Goal: Book appointment/travel/reservation

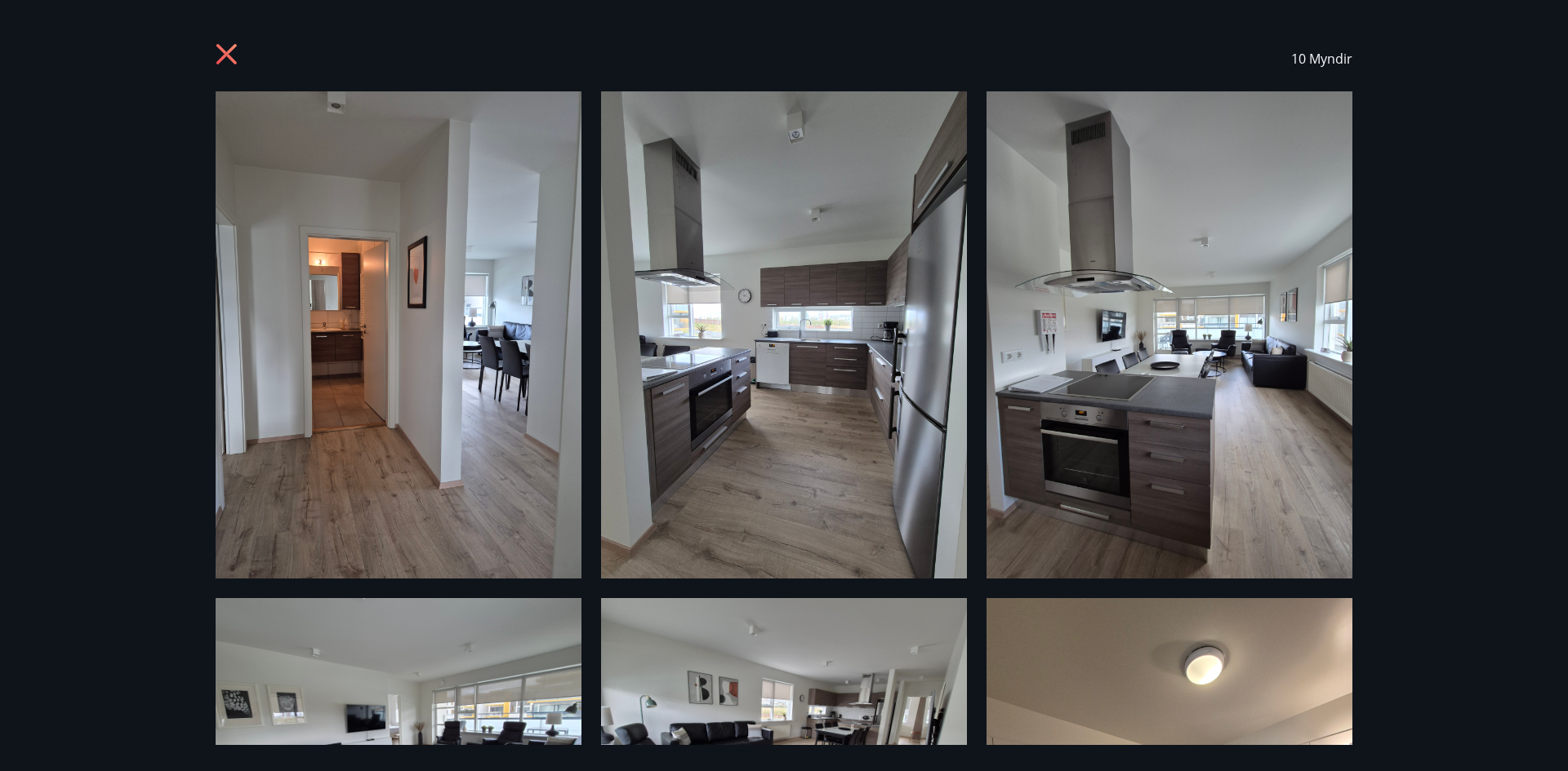
click at [226, 51] on icon at bounding box center [228, 56] width 26 height 26
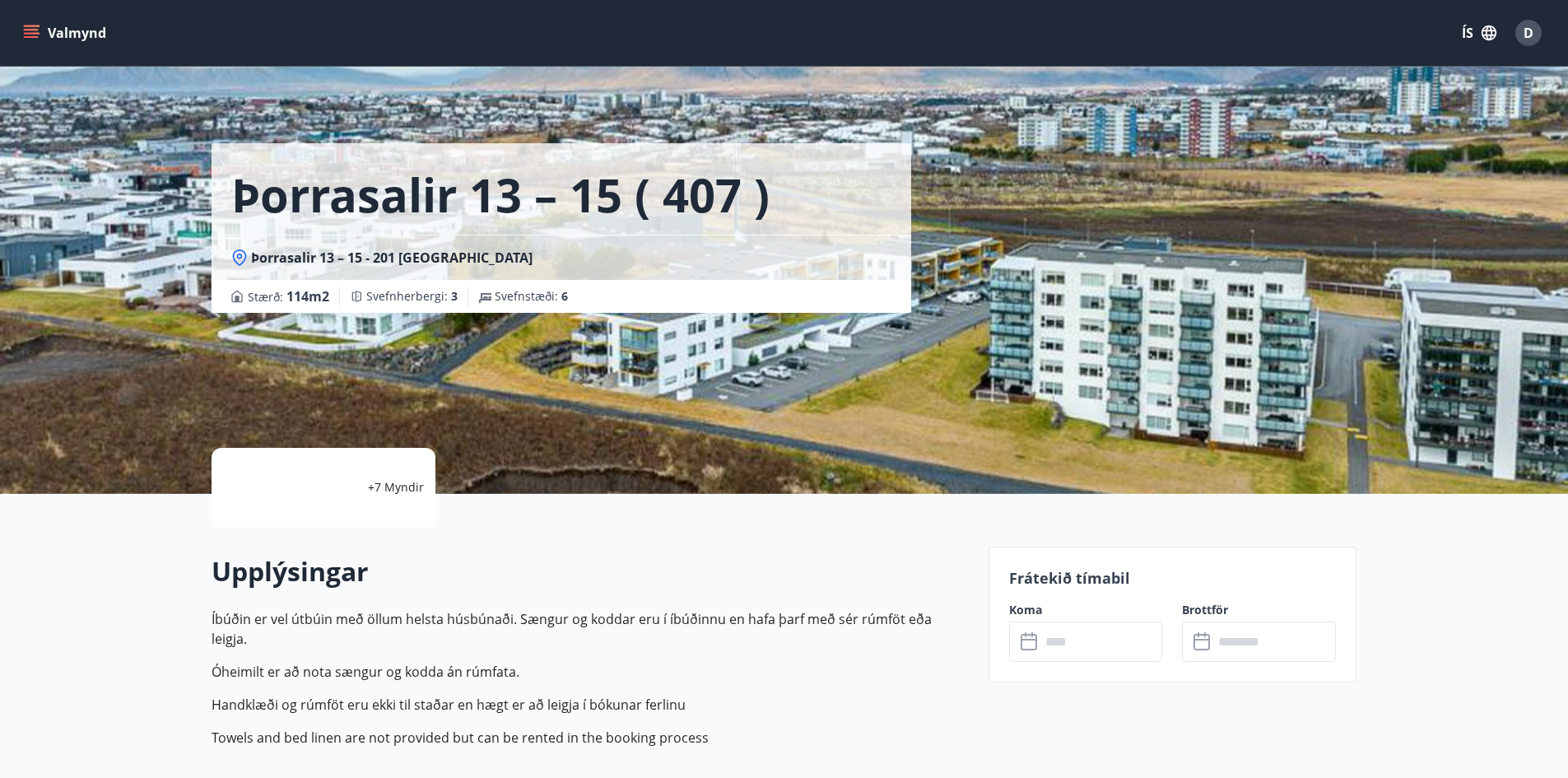
click at [26, 33] on icon "menu" at bounding box center [32, 33] width 16 height 16
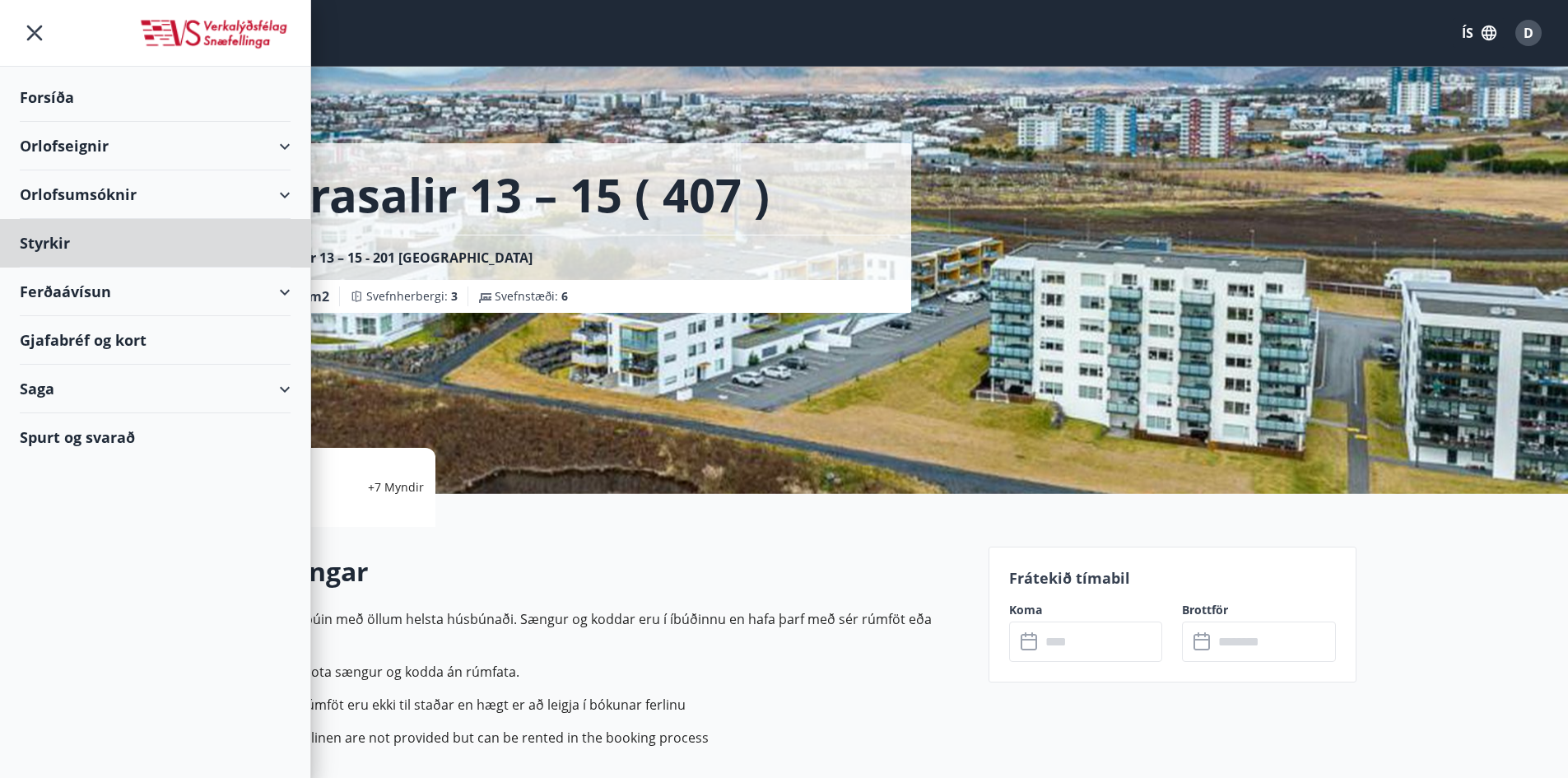
click at [58, 98] on div "Forsíða" at bounding box center [155, 98] width 271 height 49
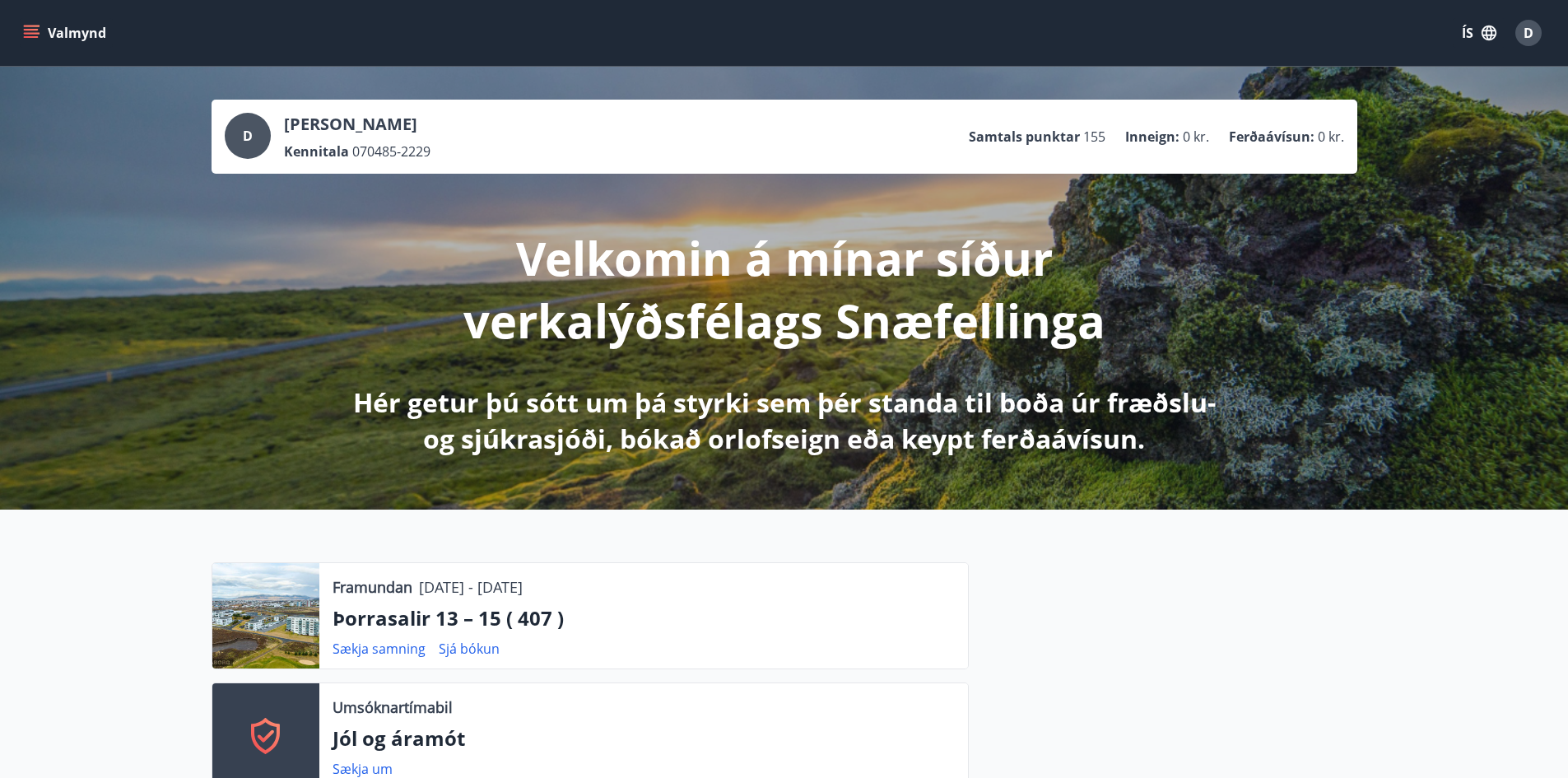
click at [33, 28] on icon "menu" at bounding box center [32, 33] width 16 height 16
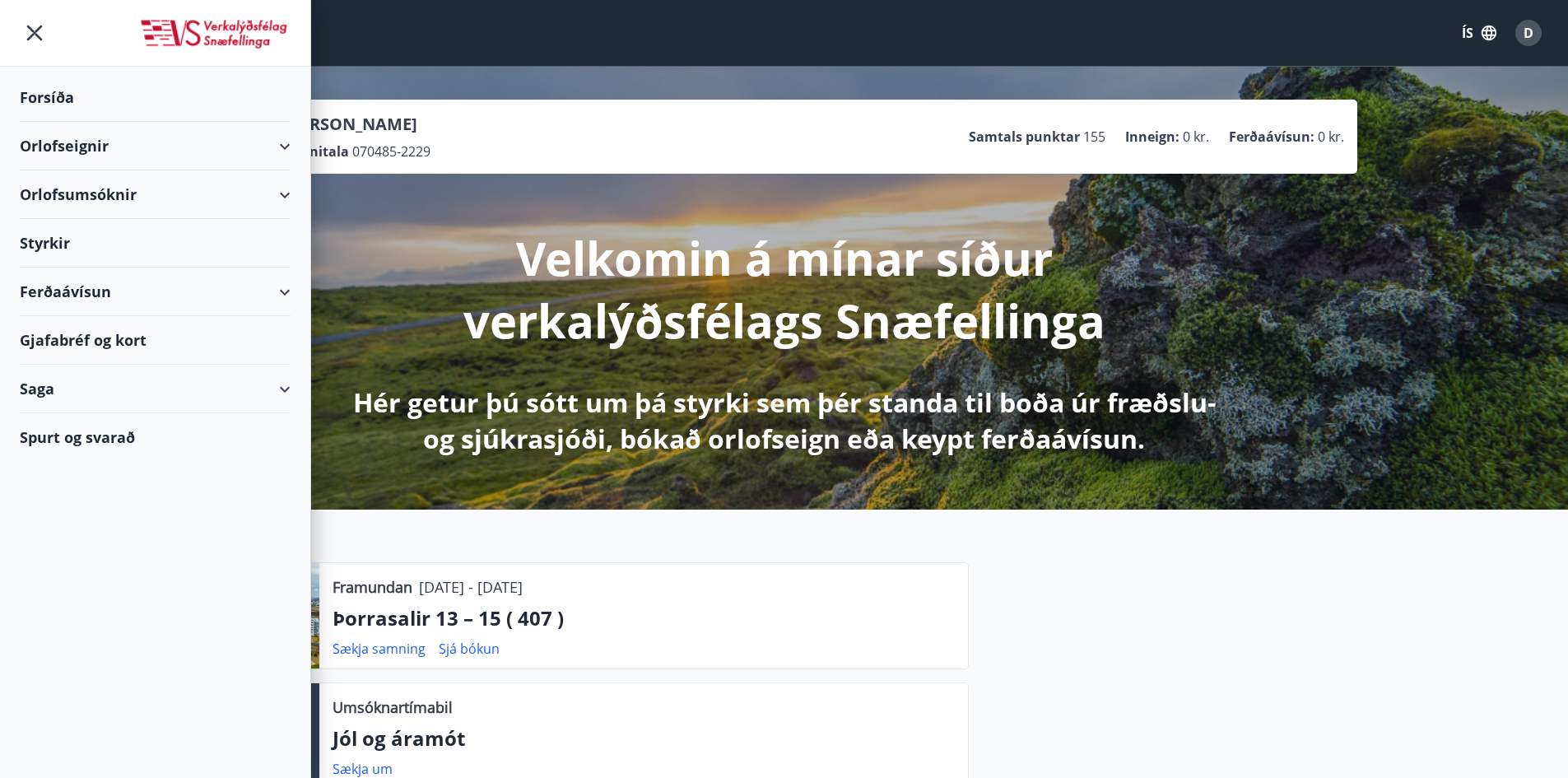
click at [82, 132] on div "Orlofseignir" at bounding box center [155, 146] width 271 height 49
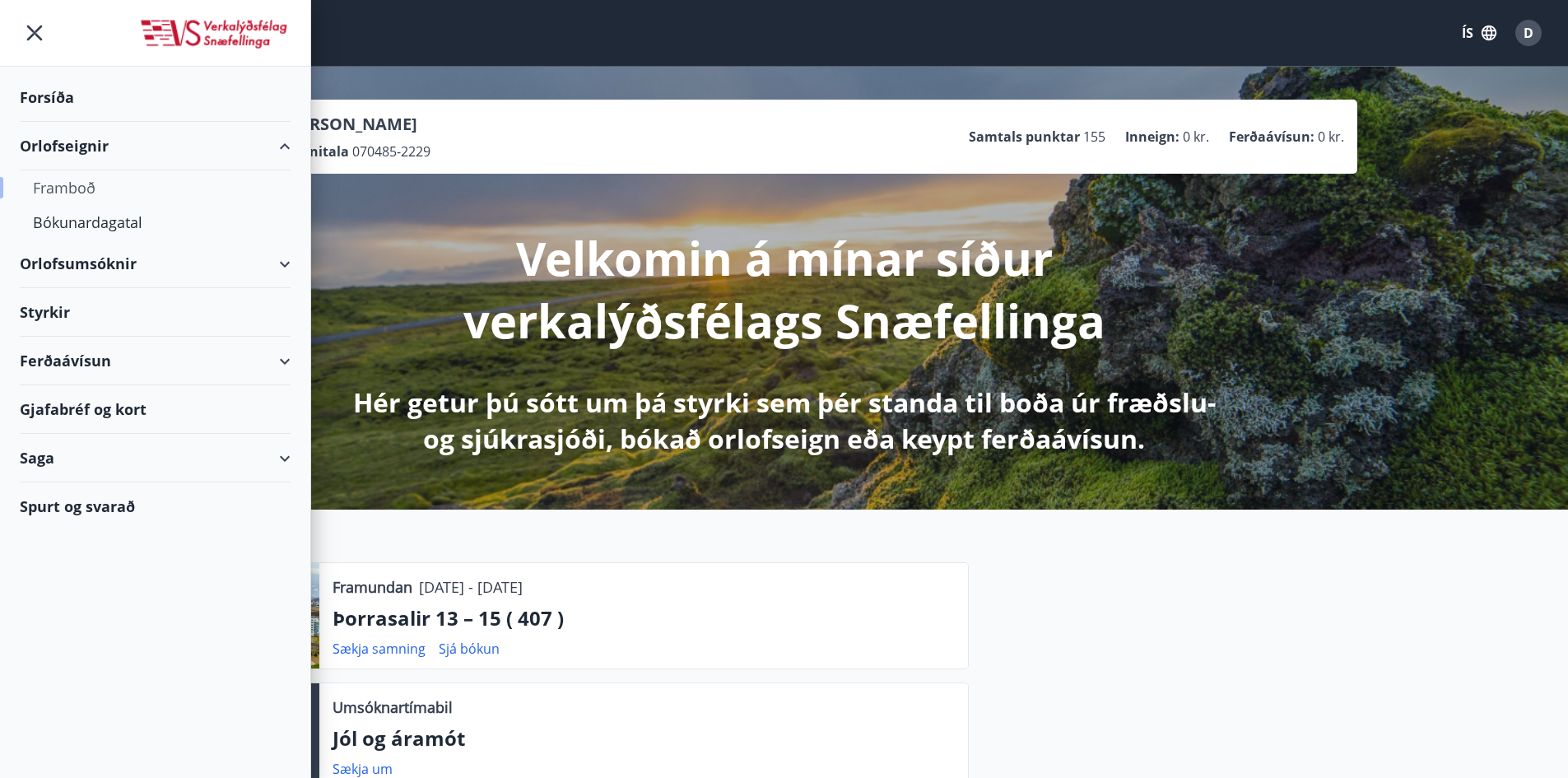
click at [71, 198] on div "Framboð" at bounding box center [154, 188] width 245 height 34
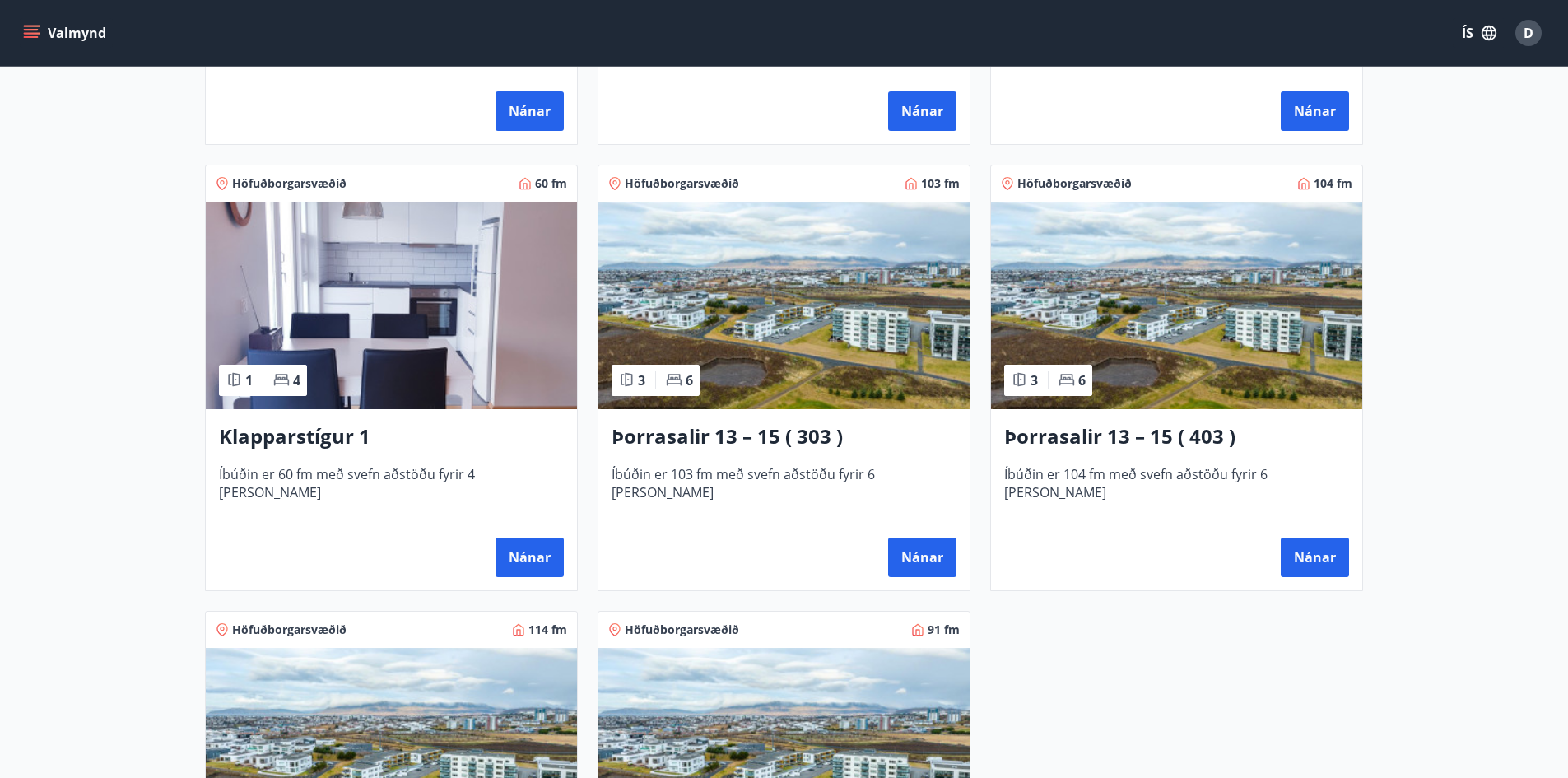
scroll to position [659, 0]
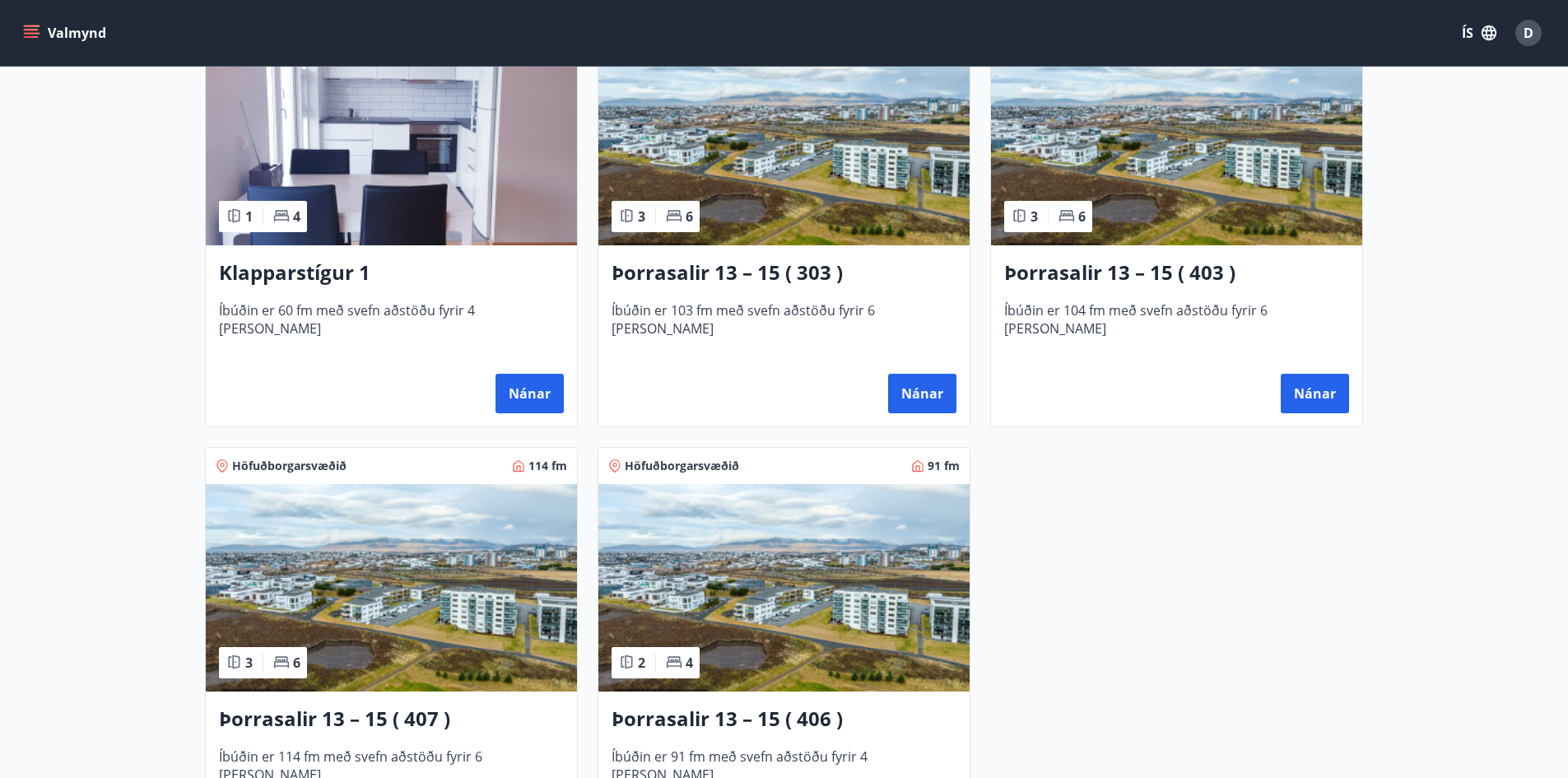
click at [741, 200] on img at bounding box center [783, 142] width 371 height 208
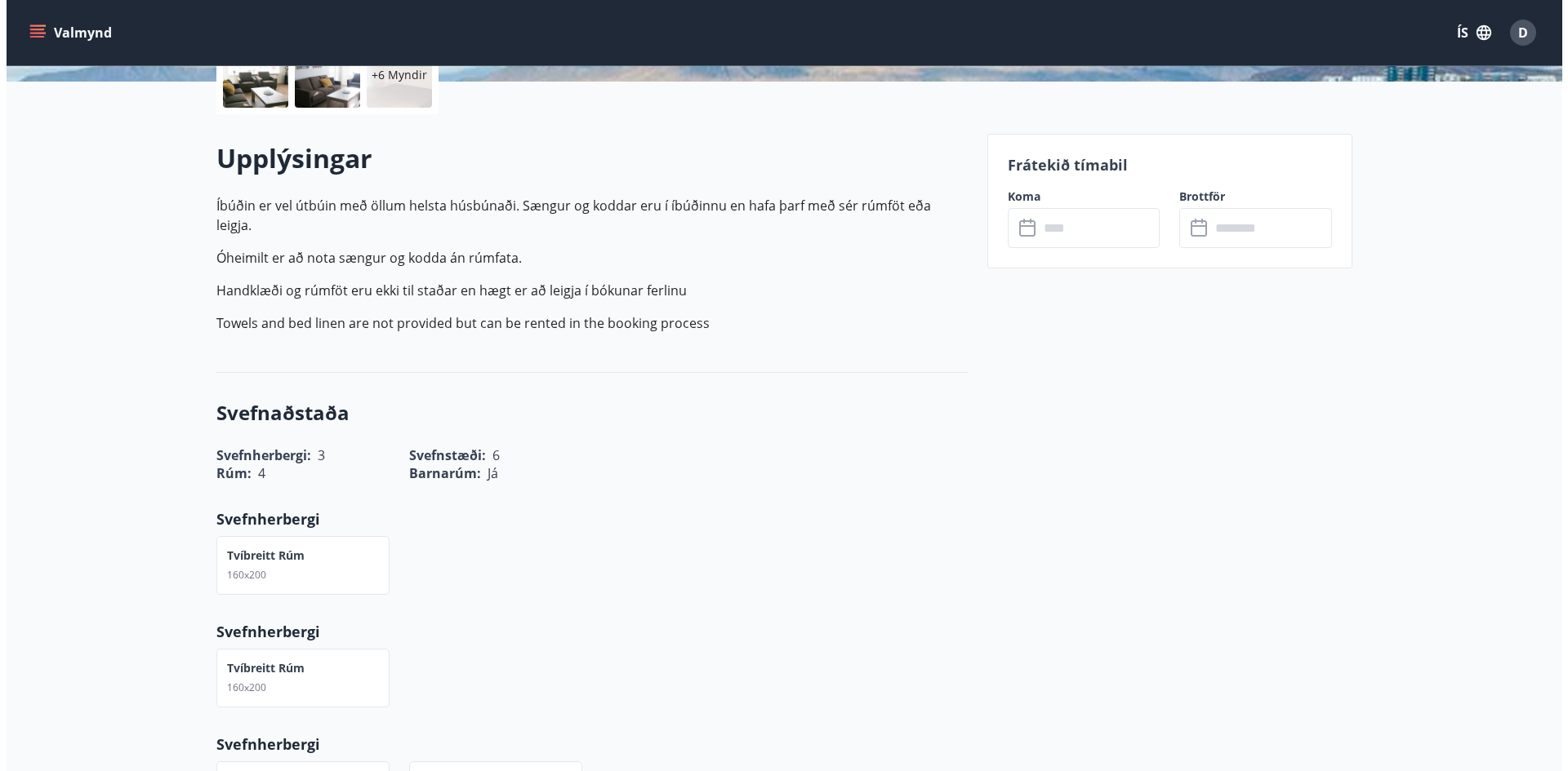
scroll to position [81, 0]
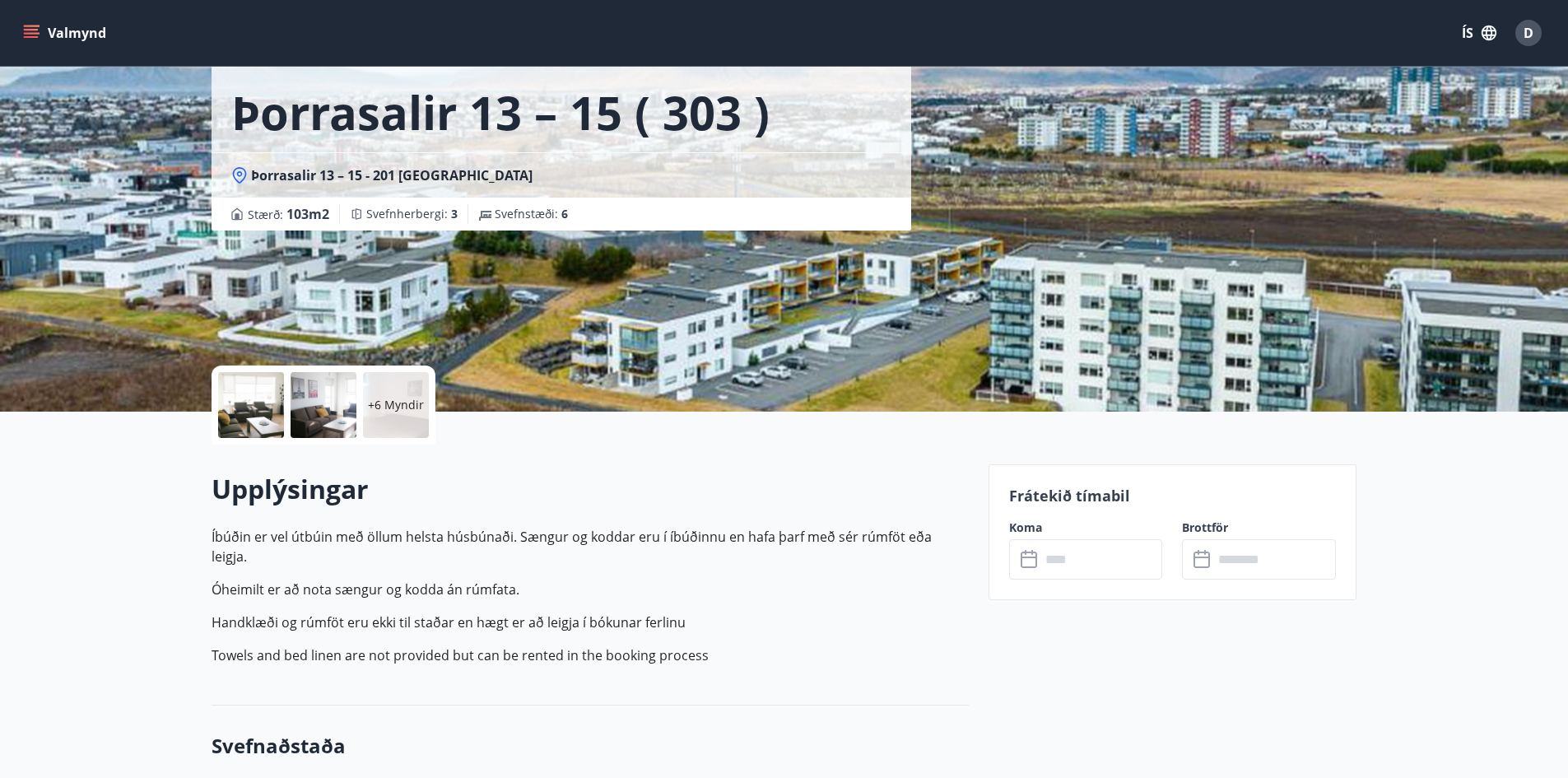
click at [233, 407] on div at bounding box center [250, 405] width 66 height 66
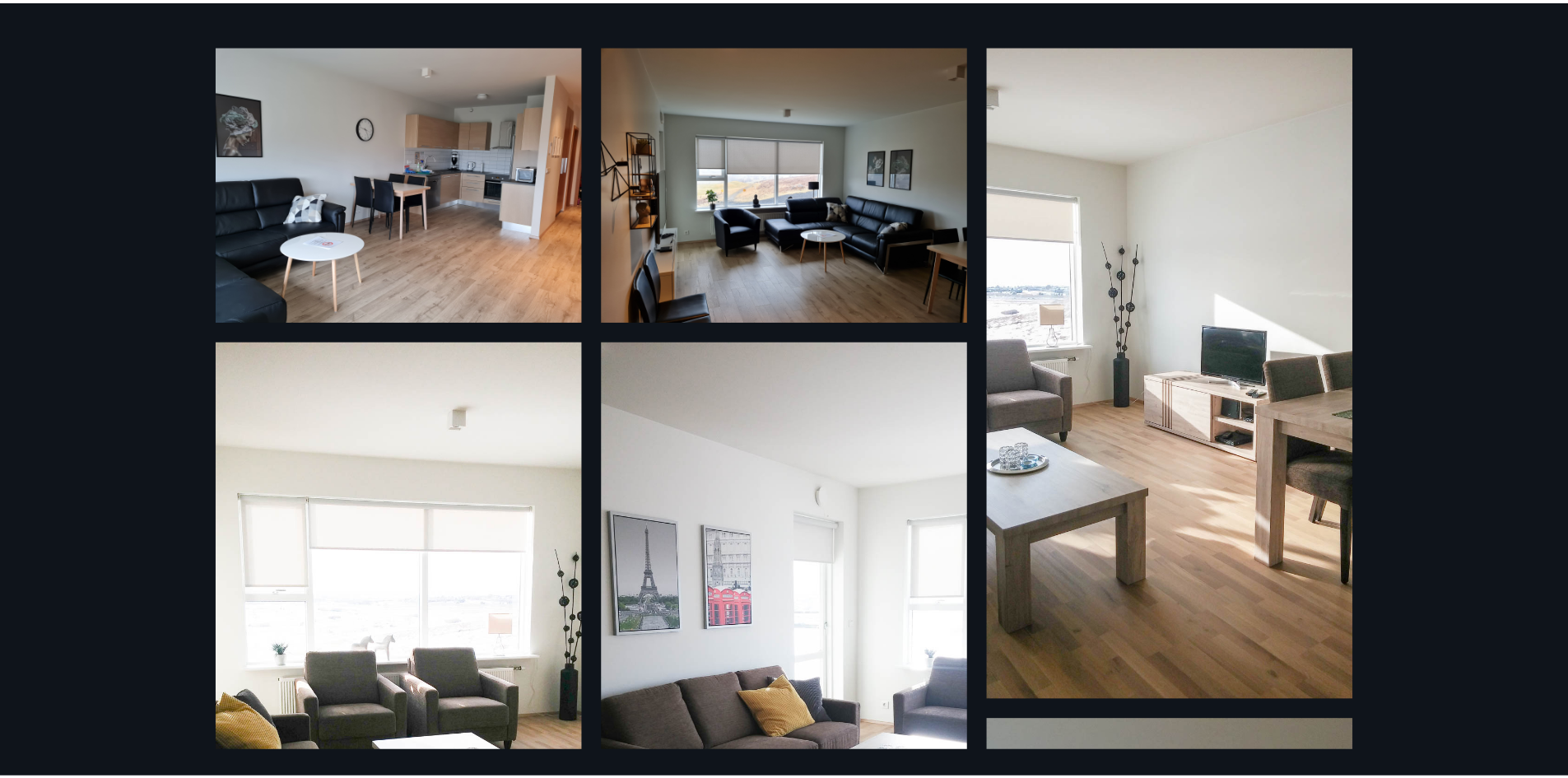
scroll to position [0, 0]
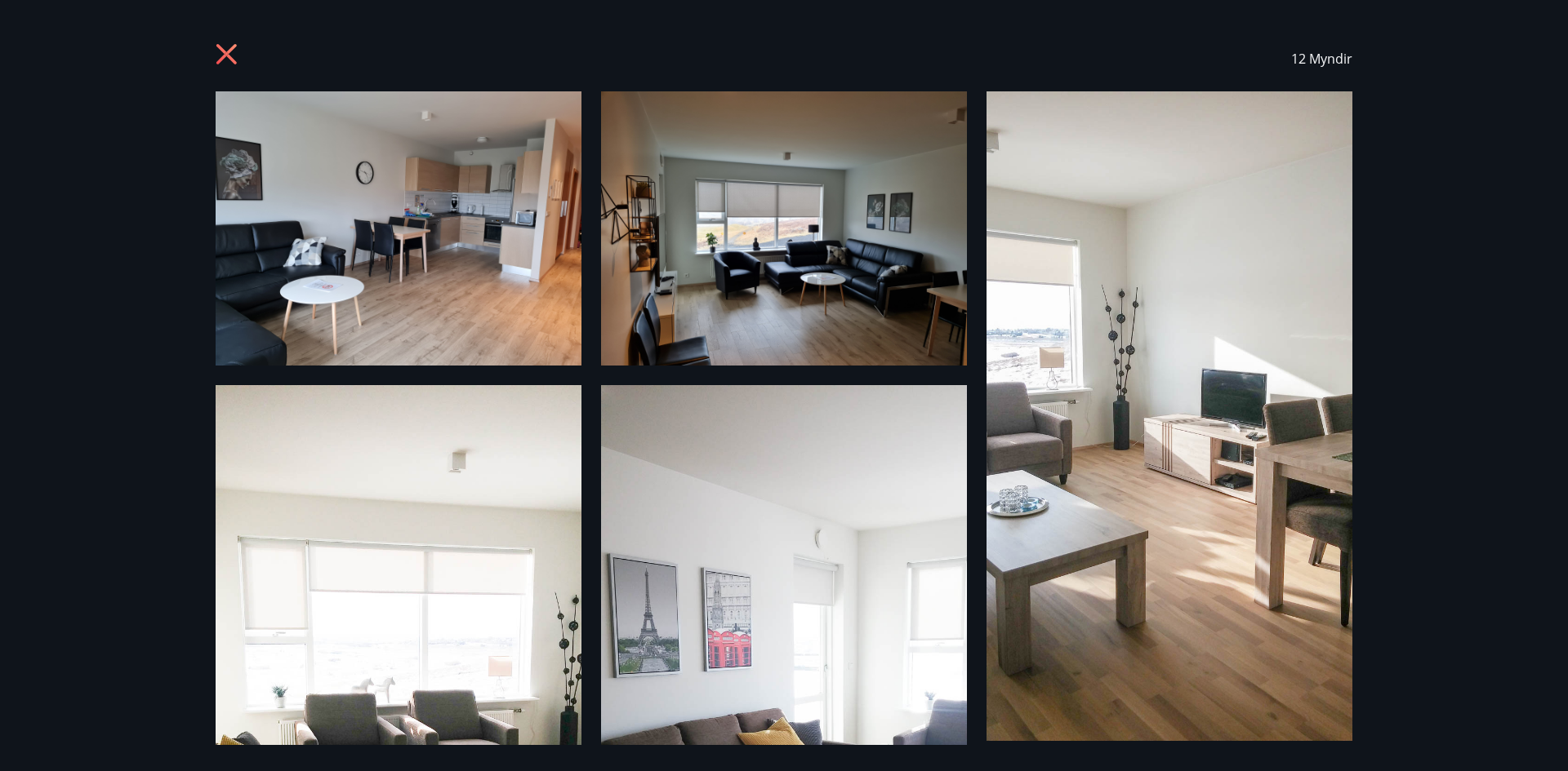
click at [222, 60] on icon at bounding box center [226, 54] width 21 height 21
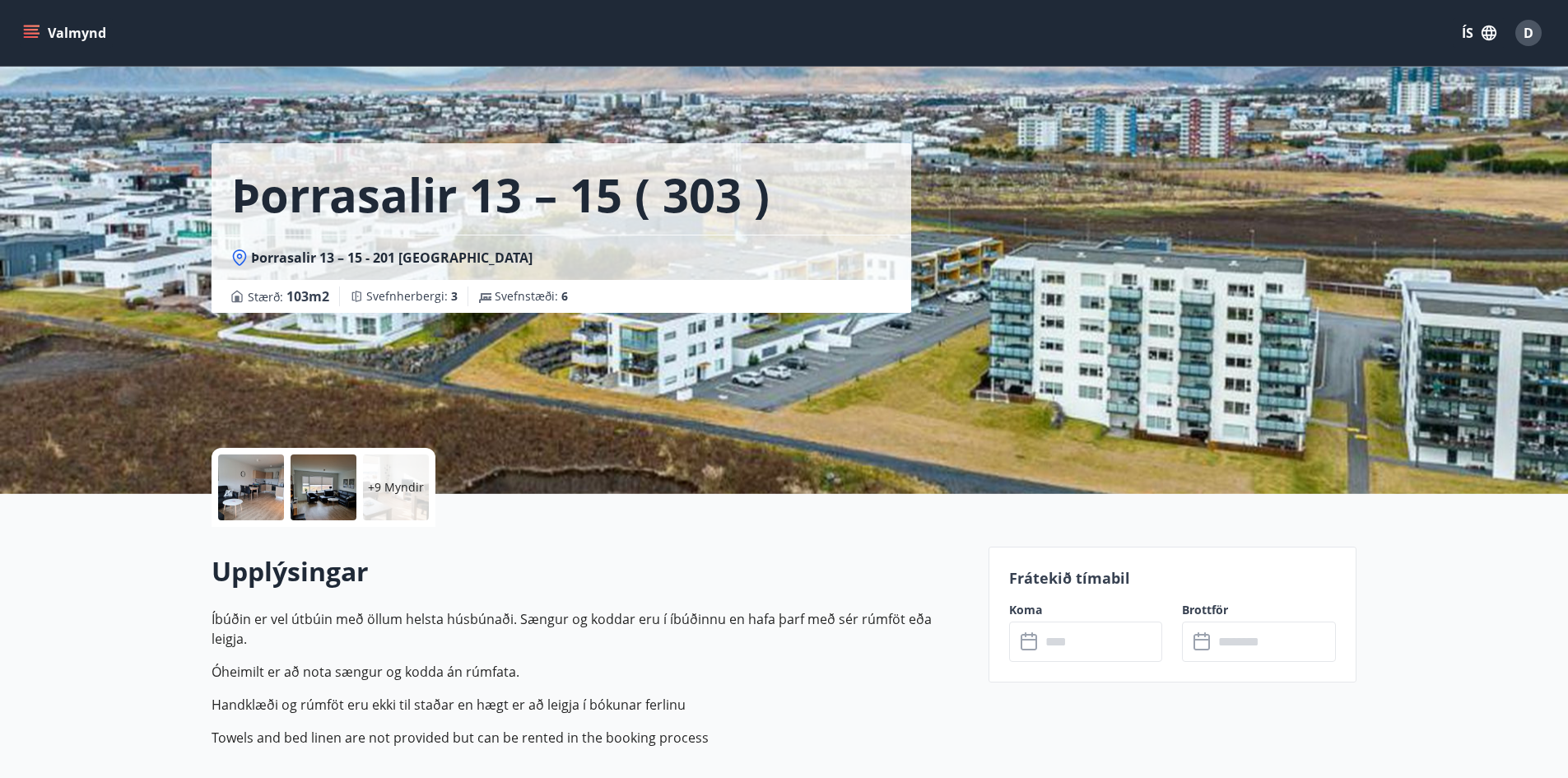
click at [284, 480] on div "+9 Myndir" at bounding box center [323, 487] width 224 height 79
click at [275, 494] on div at bounding box center [250, 487] width 66 height 66
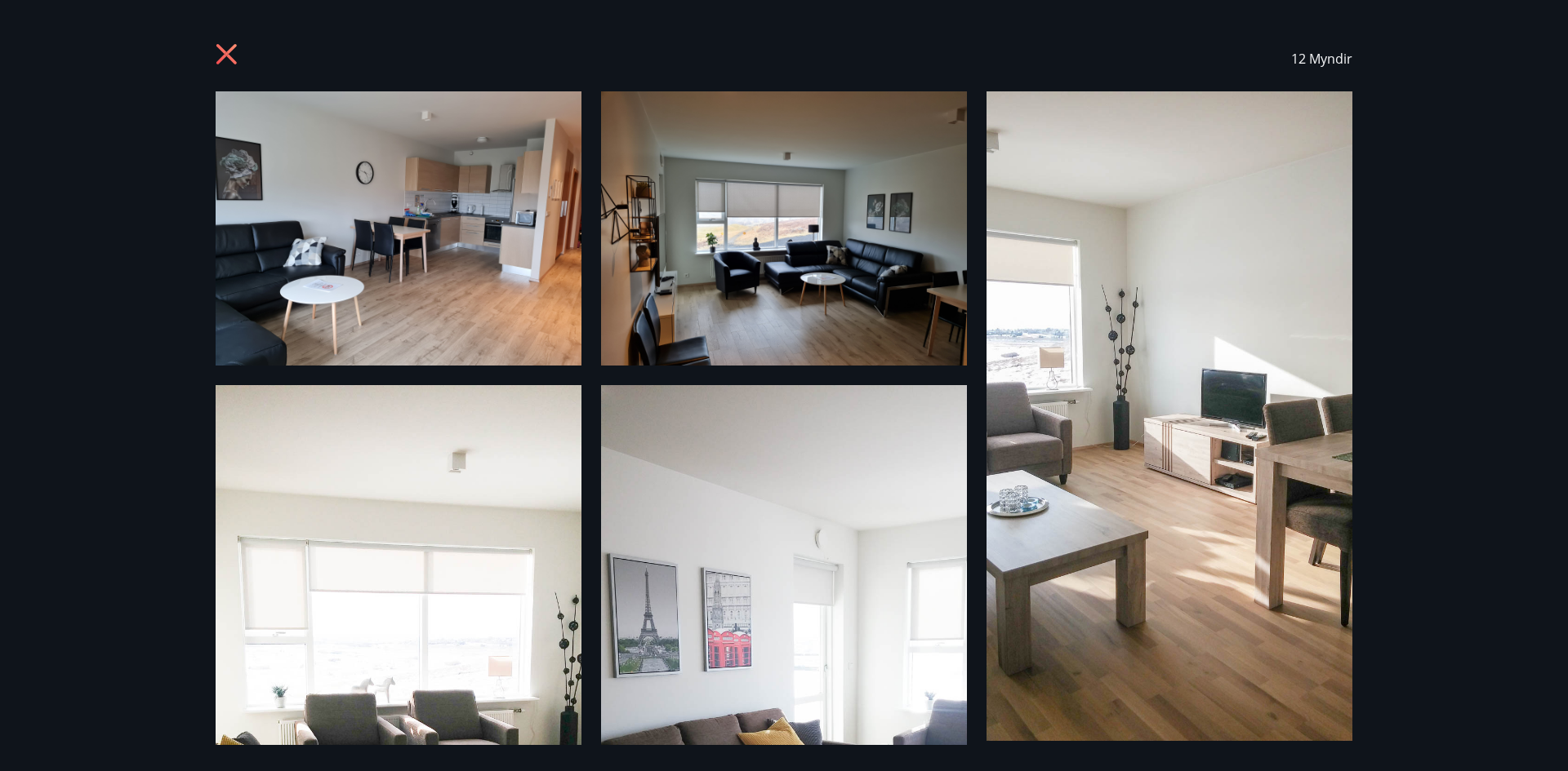
click at [219, 61] on icon at bounding box center [226, 54] width 21 height 21
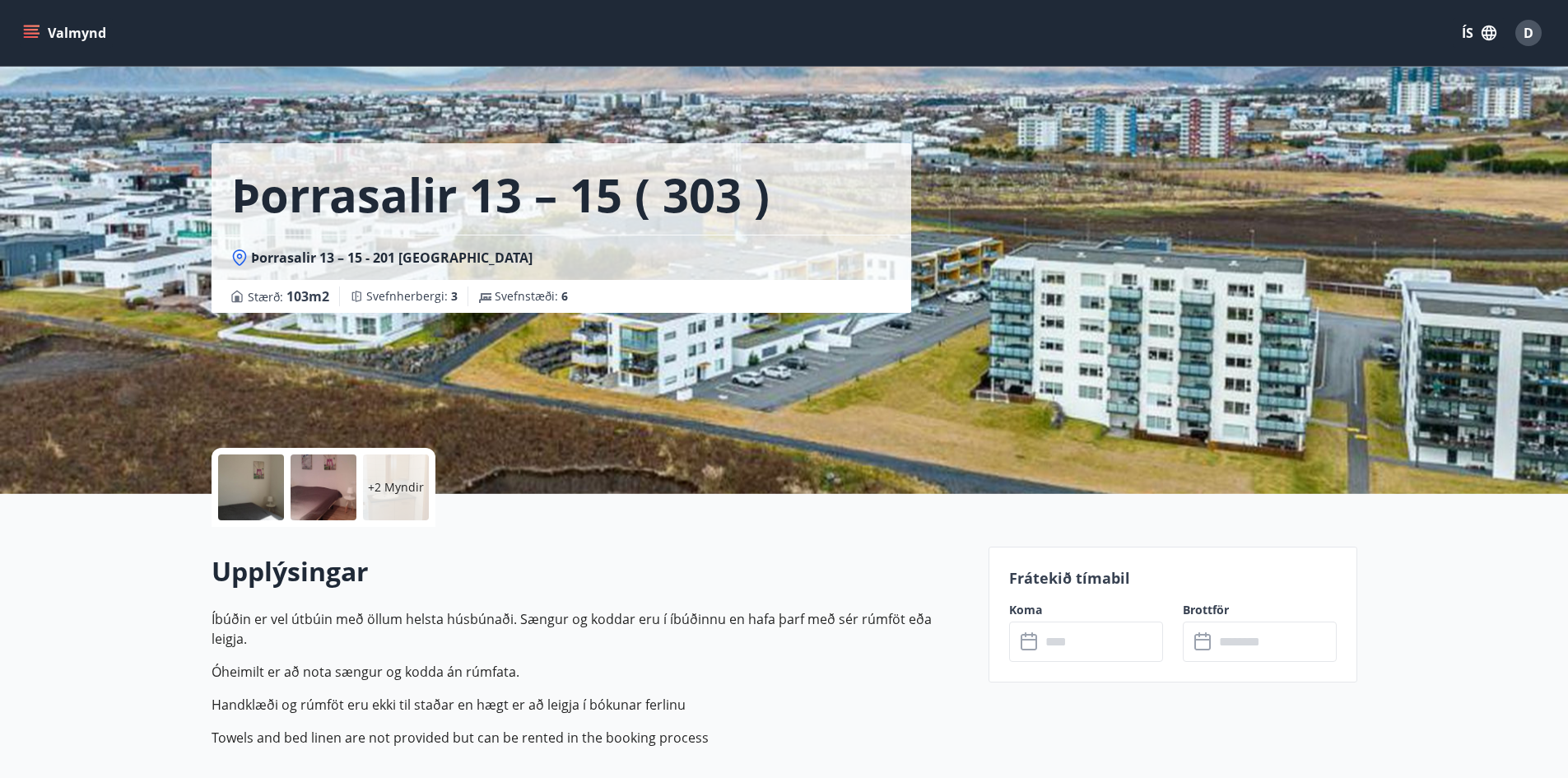
click at [236, 489] on div at bounding box center [250, 487] width 66 height 66
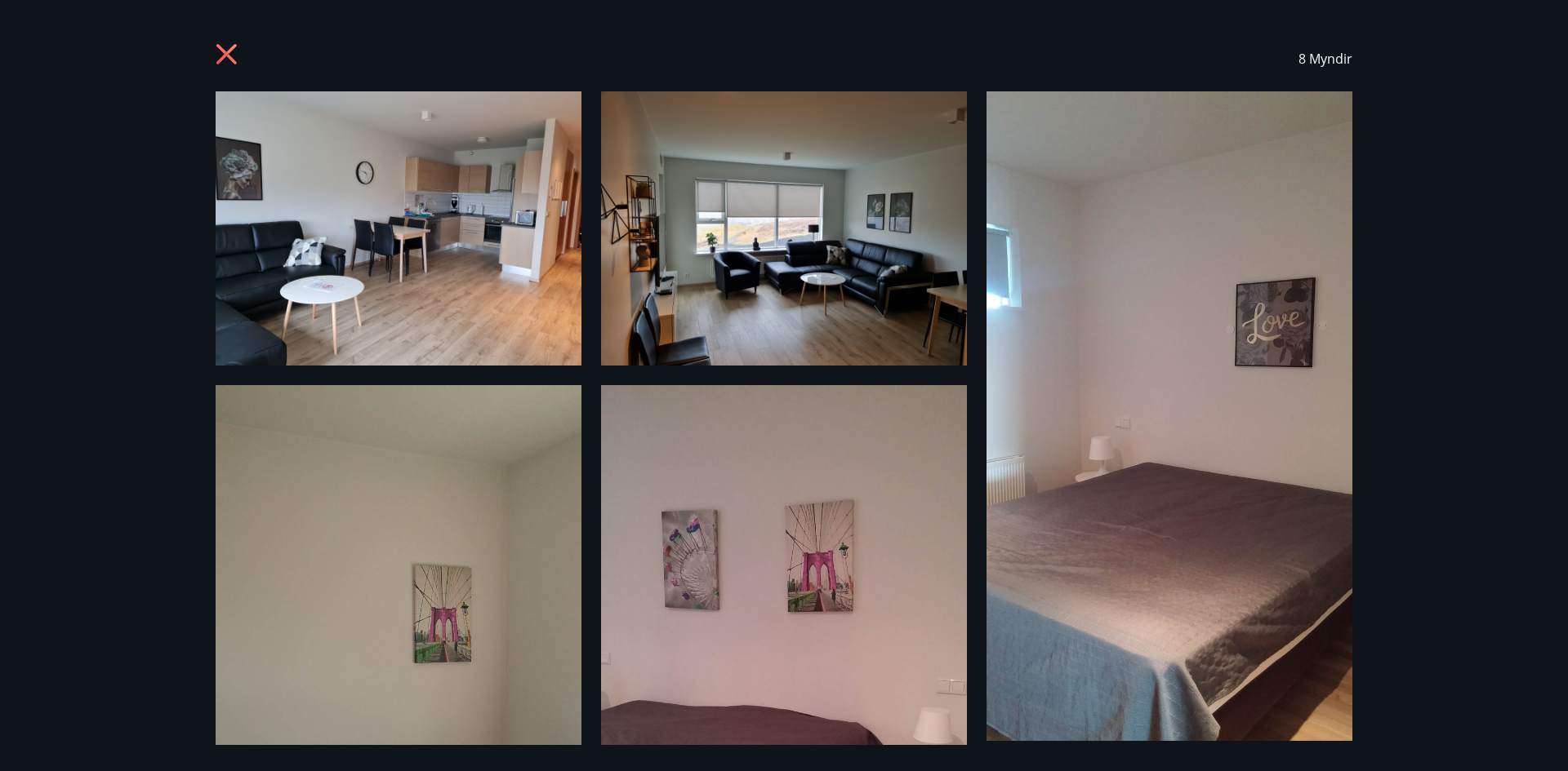
click at [225, 47] on icon at bounding box center [228, 56] width 26 height 26
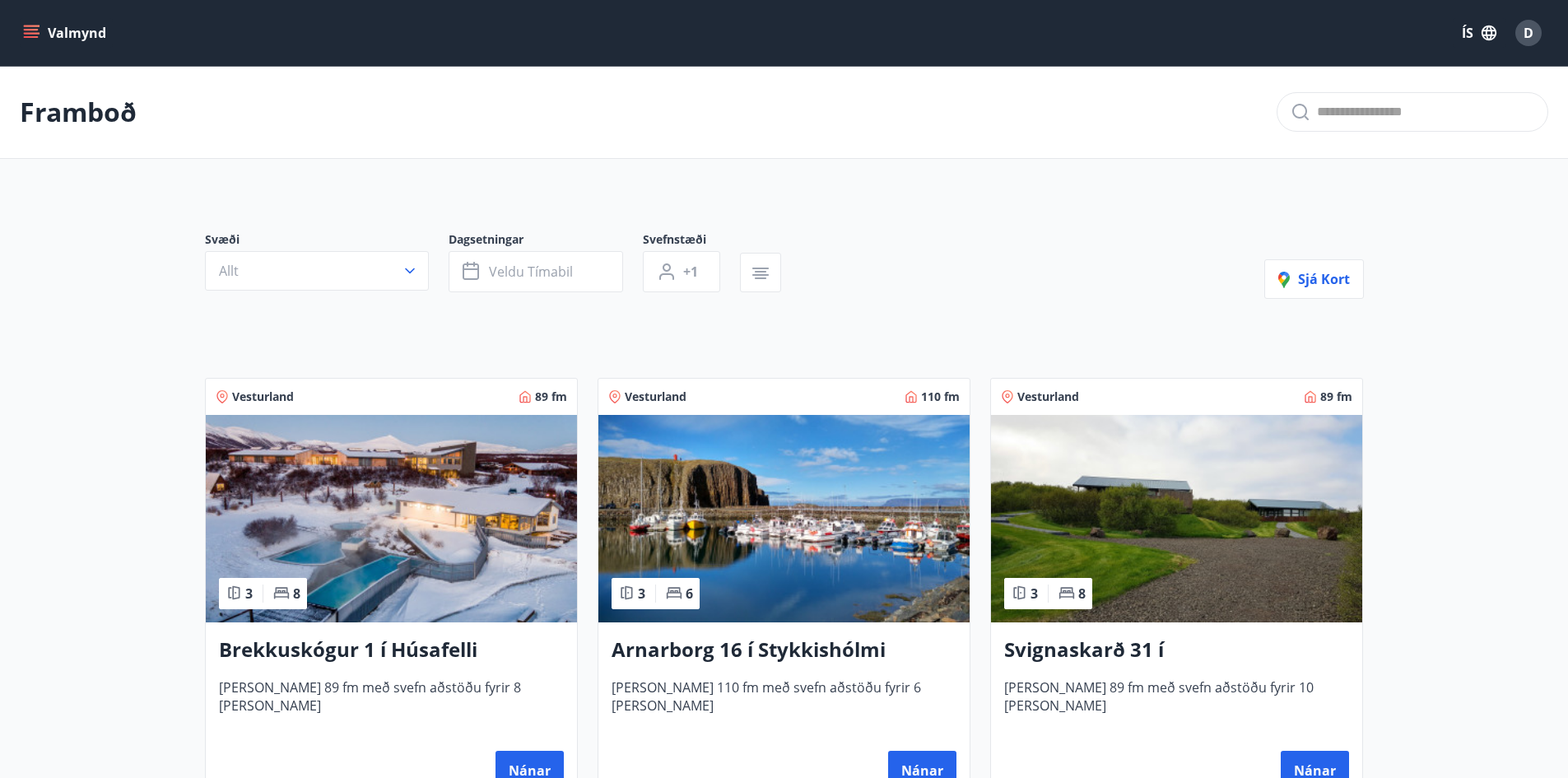
click at [33, 33] on icon "menu" at bounding box center [33, 33] width 18 height 2
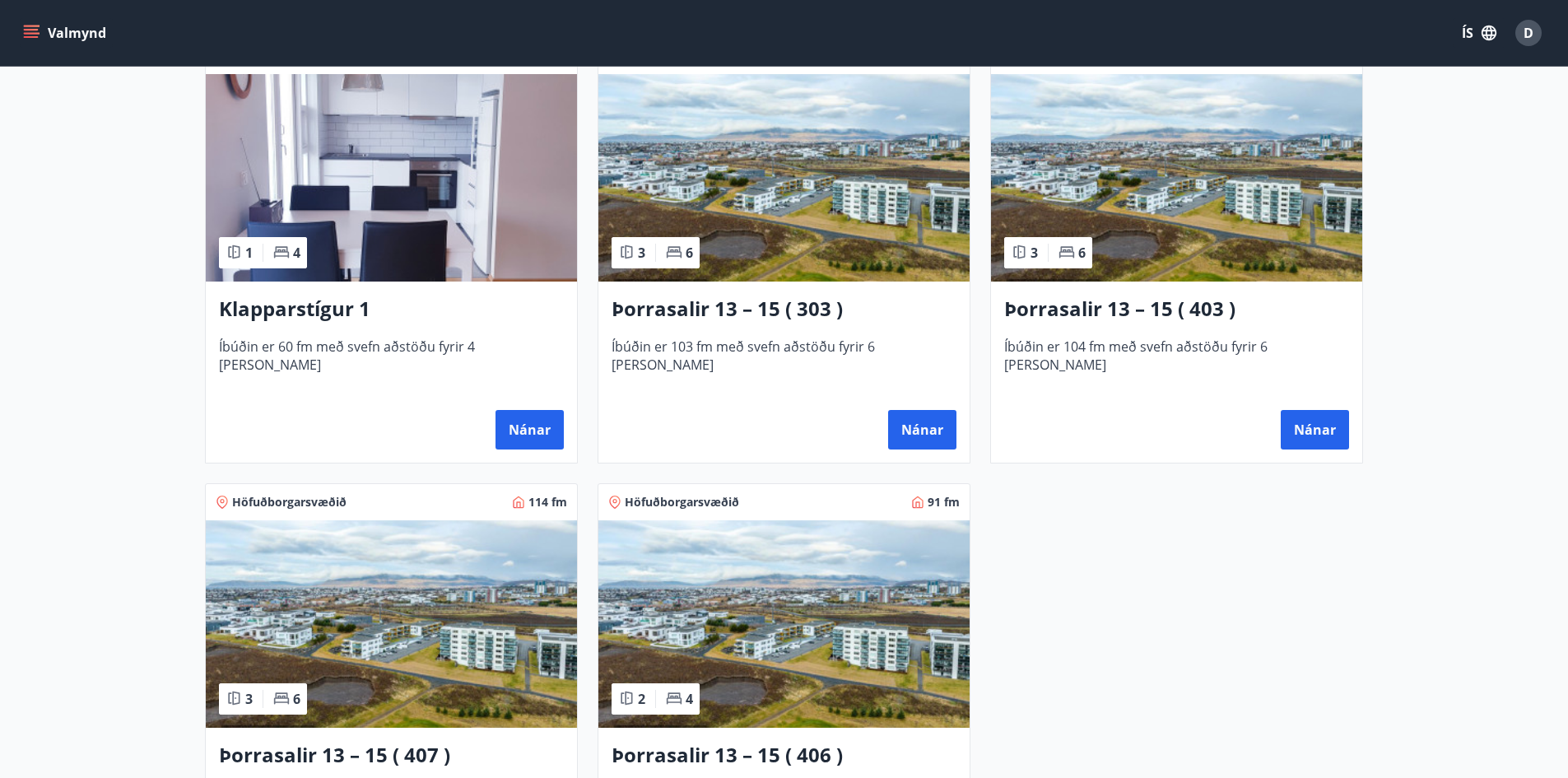
scroll to position [823, 0]
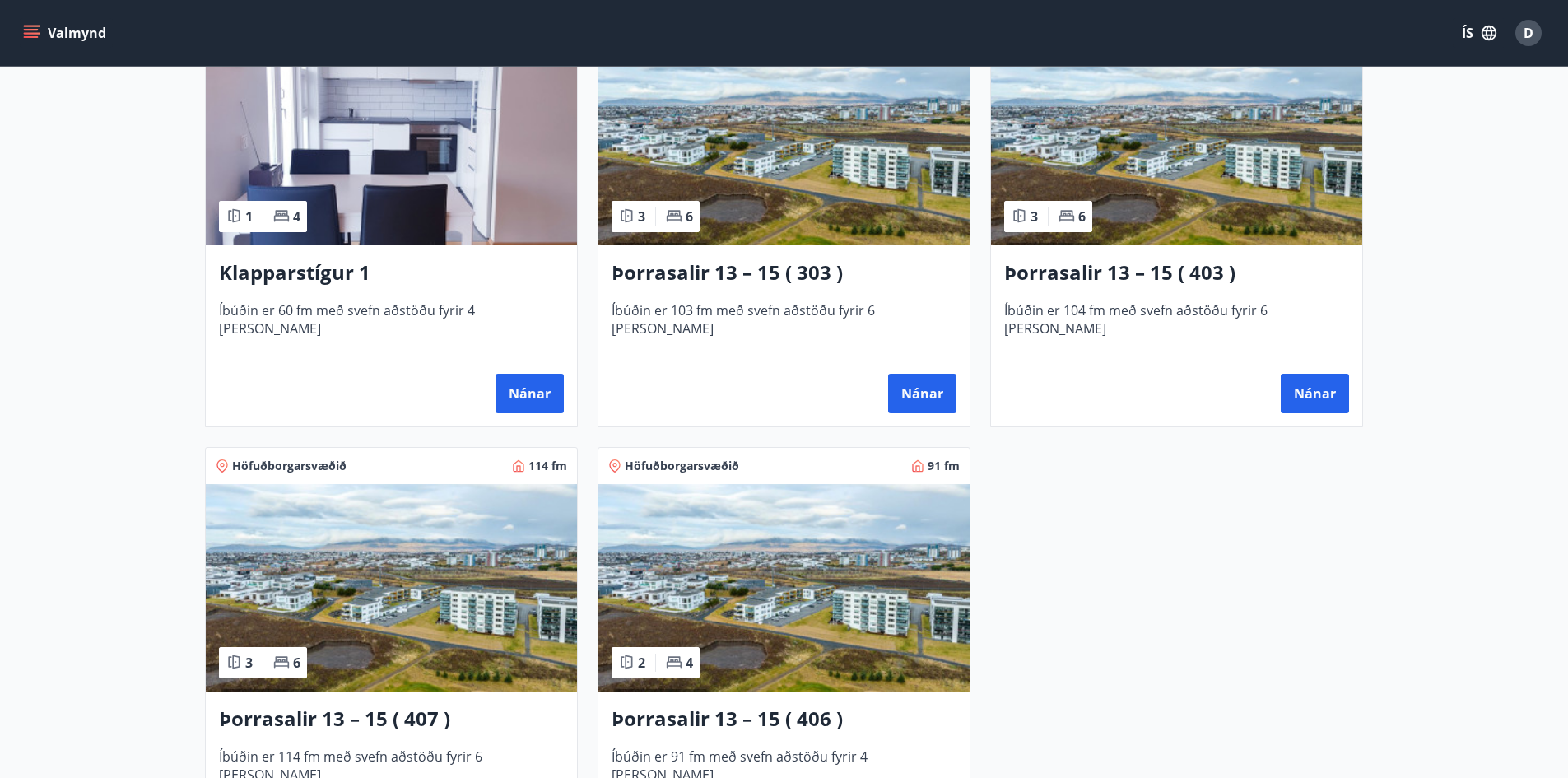
click at [742, 575] on img at bounding box center [783, 588] width 371 height 208
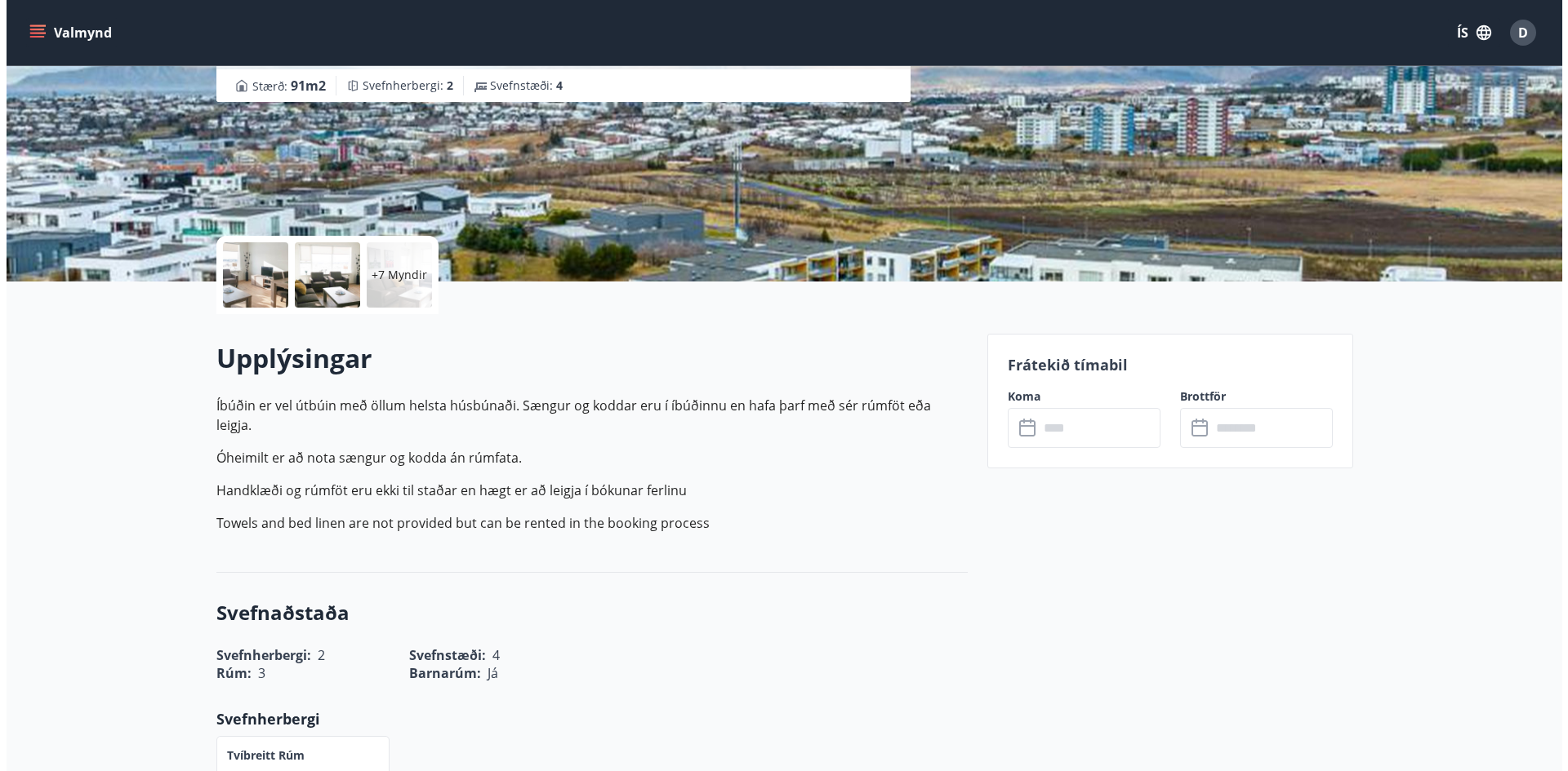
scroll to position [163, 0]
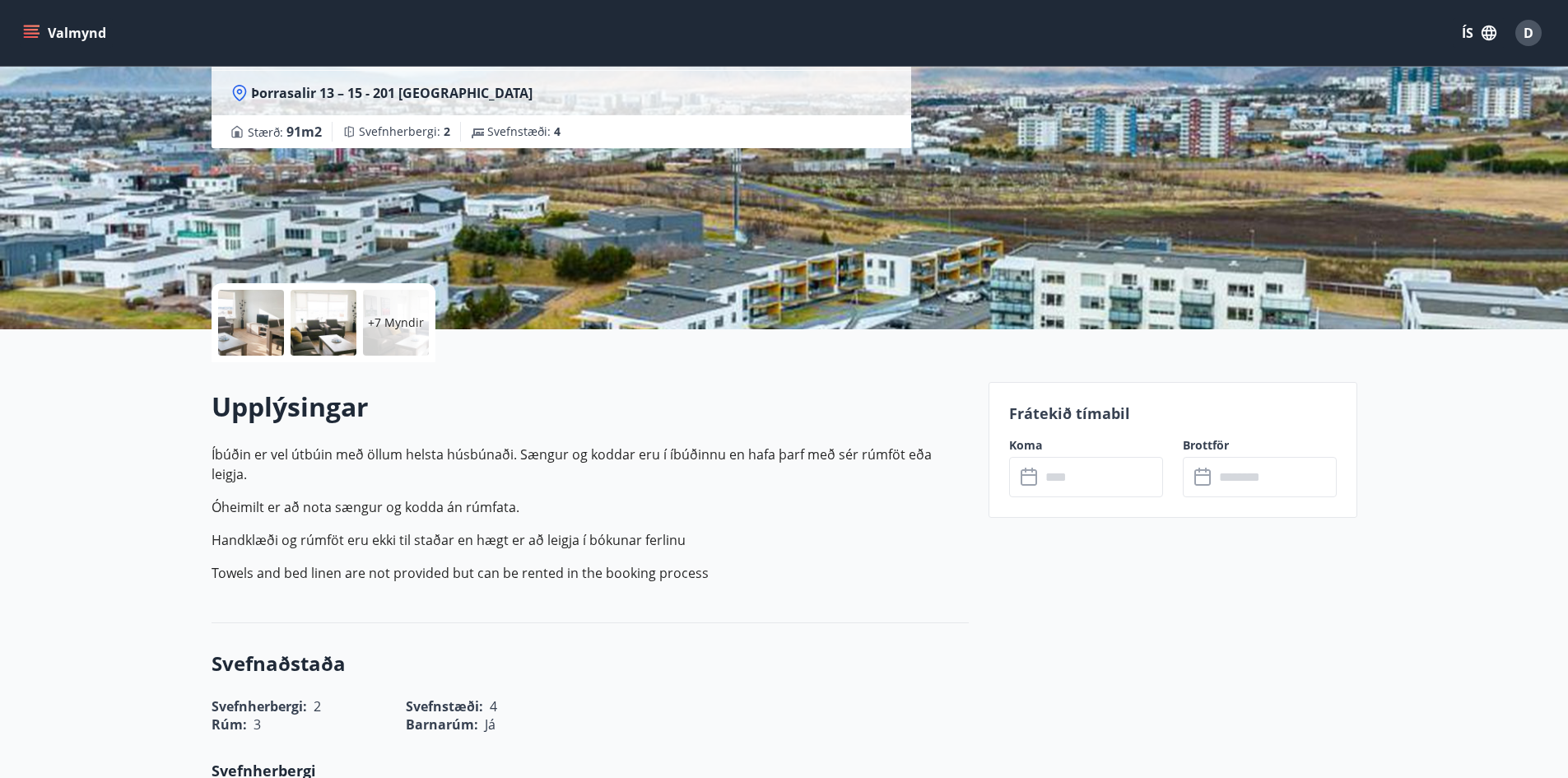
click at [257, 333] on div at bounding box center [250, 323] width 66 height 66
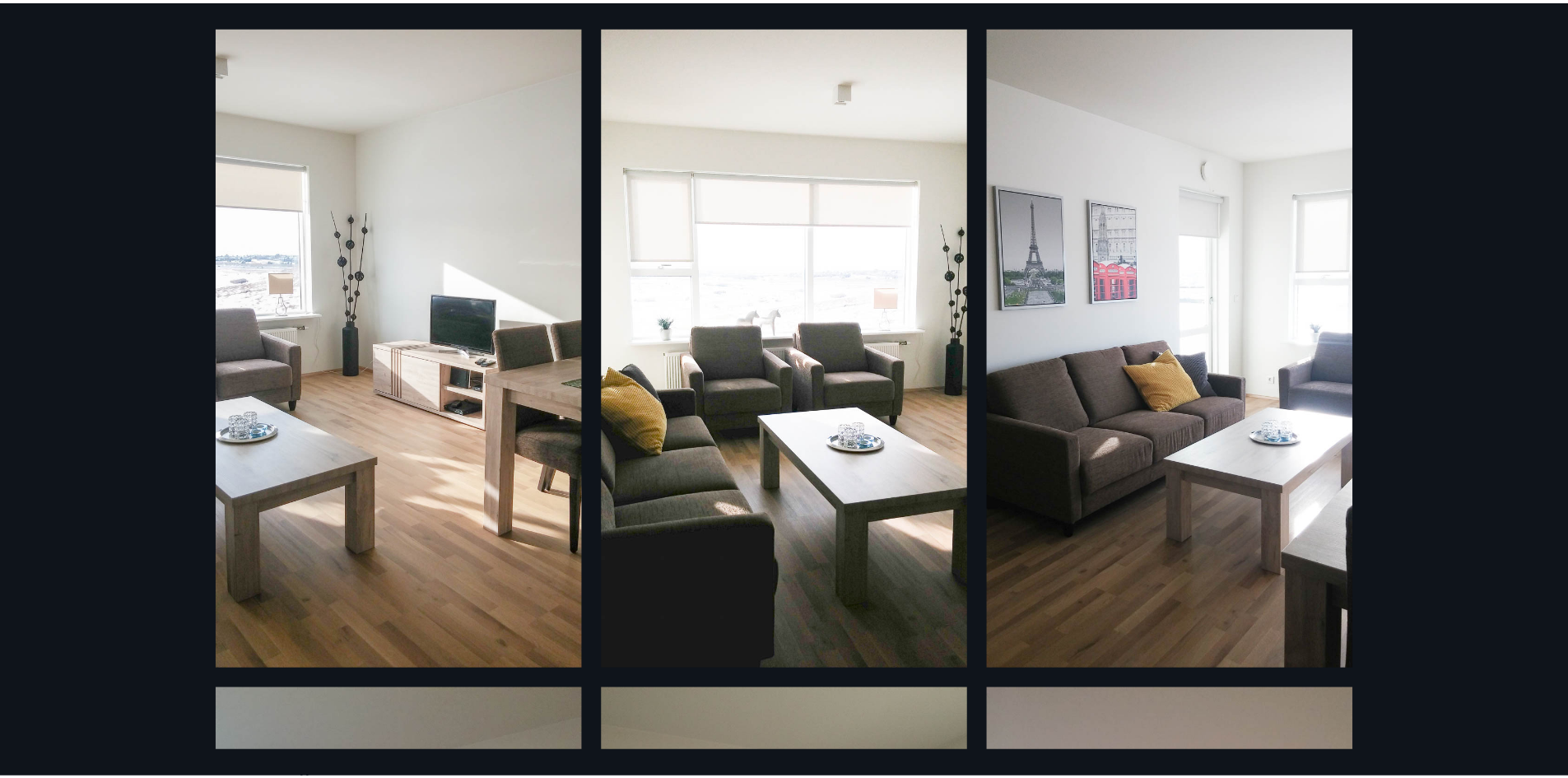
scroll to position [0, 0]
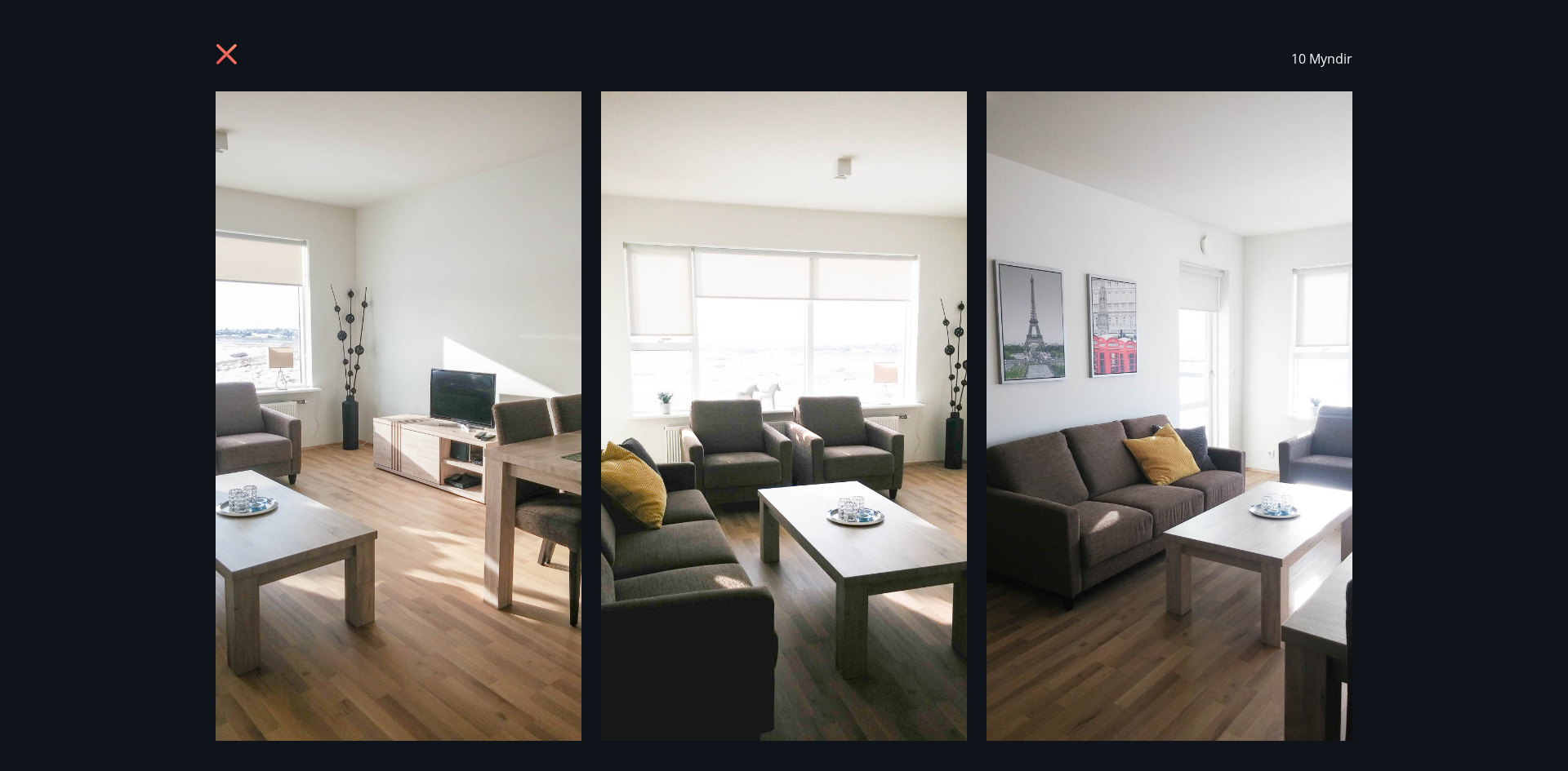
click at [225, 47] on icon at bounding box center [228, 56] width 26 height 26
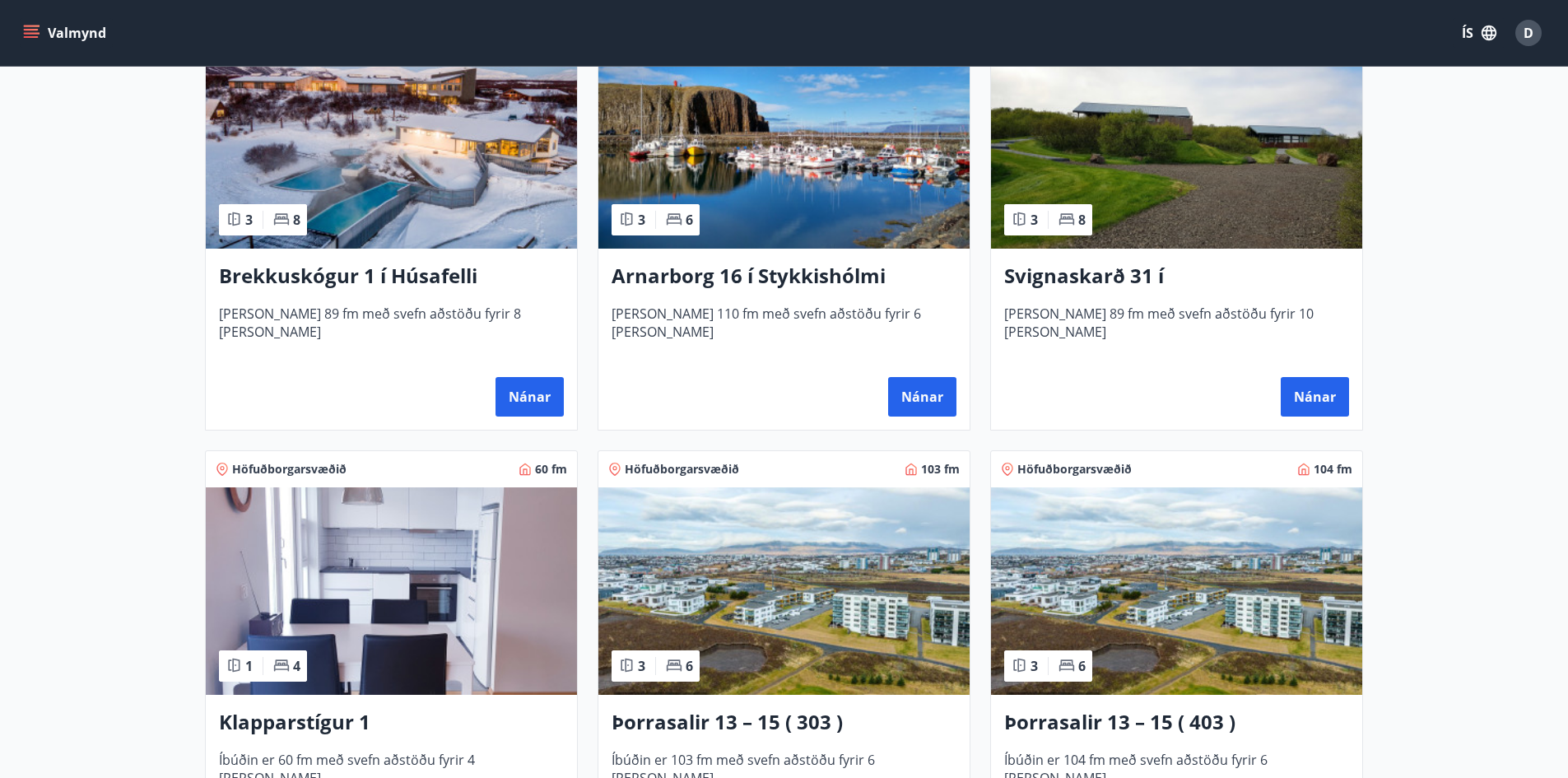
scroll to position [395, 0]
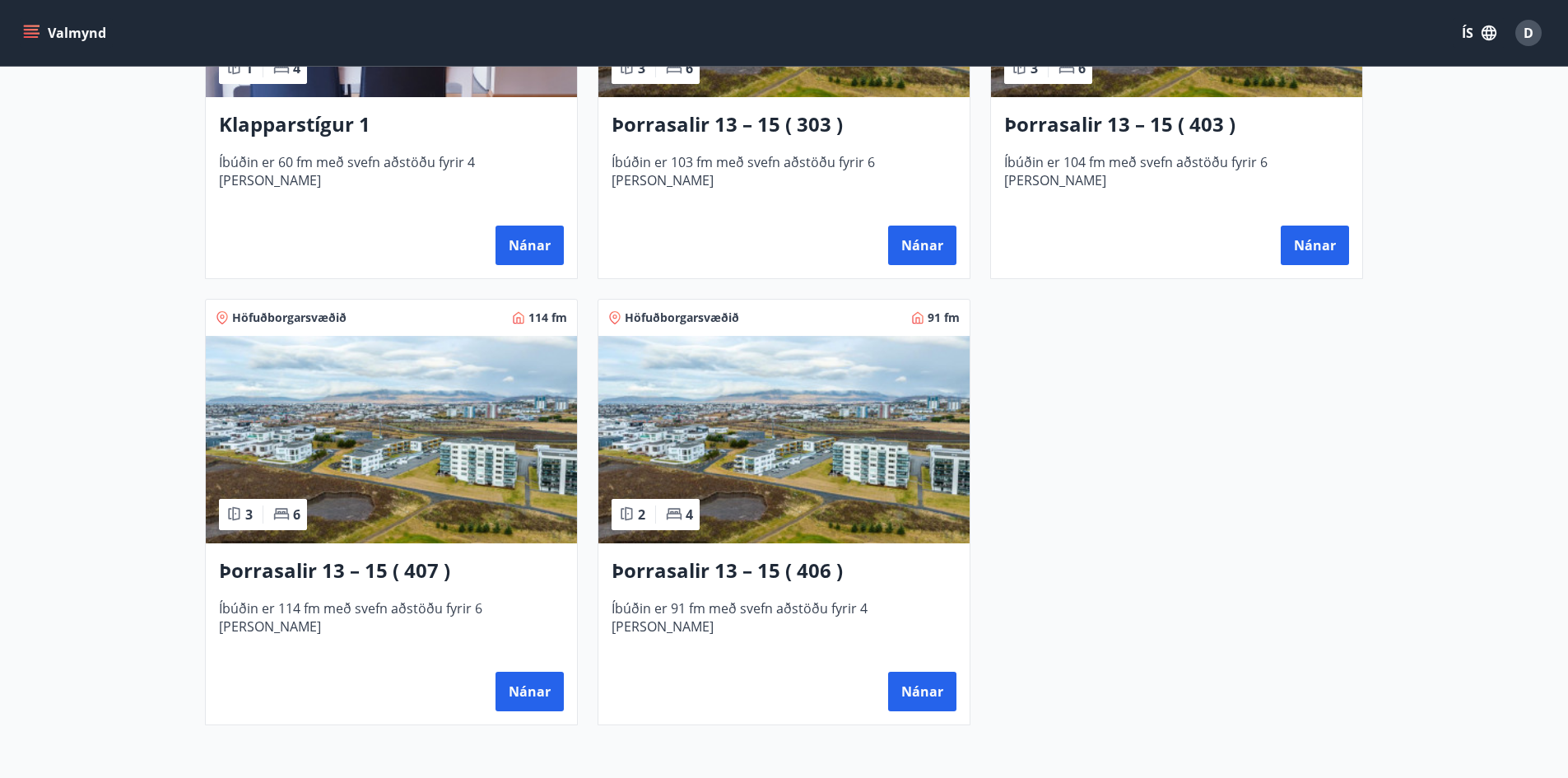
click at [782, 474] on img at bounding box center [783, 440] width 371 height 208
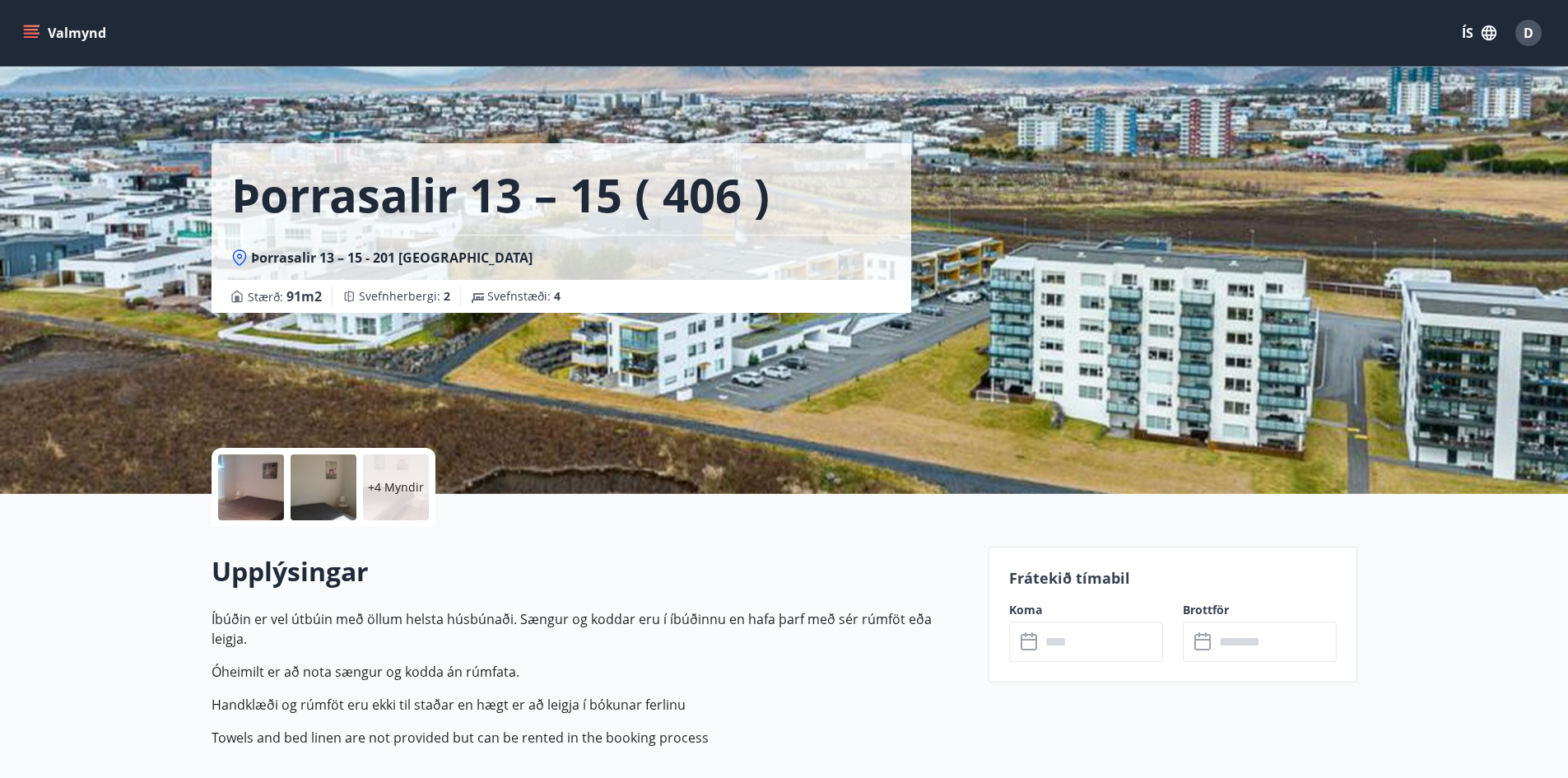
click at [232, 476] on div at bounding box center [250, 487] width 66 height 66
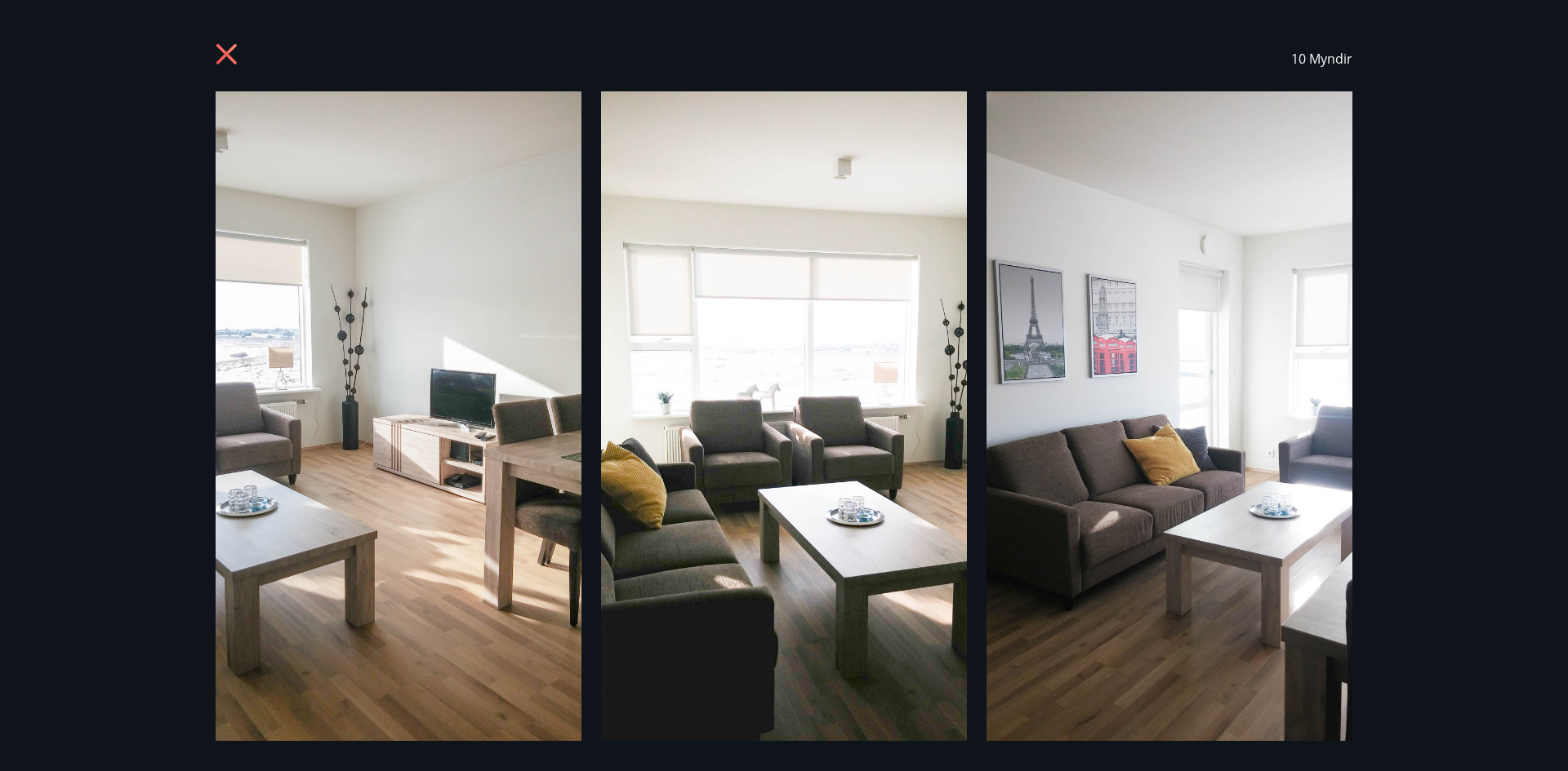
click at [230, 60] on icon at bounding box center [226, 54] width 21 height 21
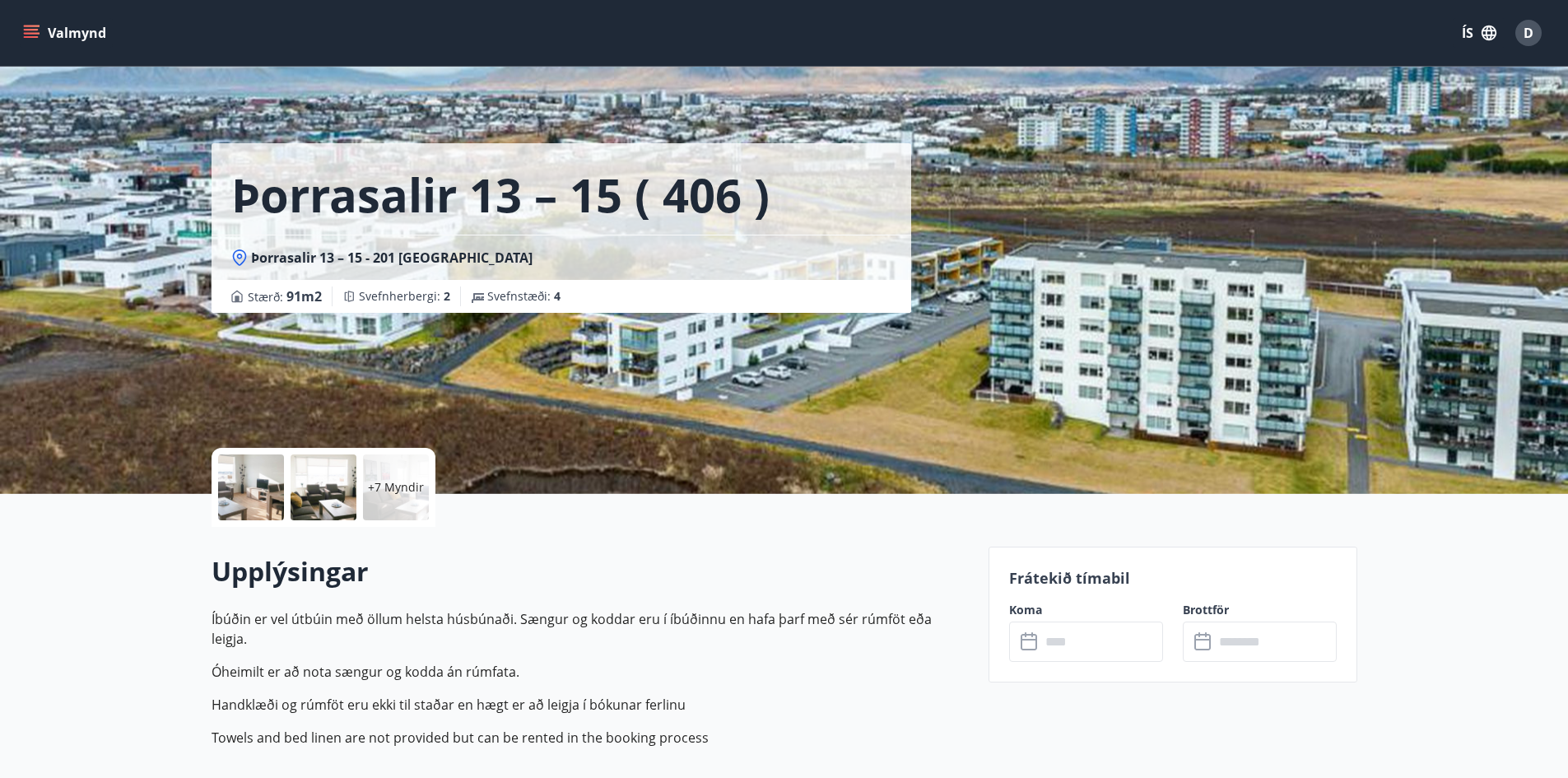
click at [31, 29] on icon "menu" at bounding box center [31, 30] width 14 height 2
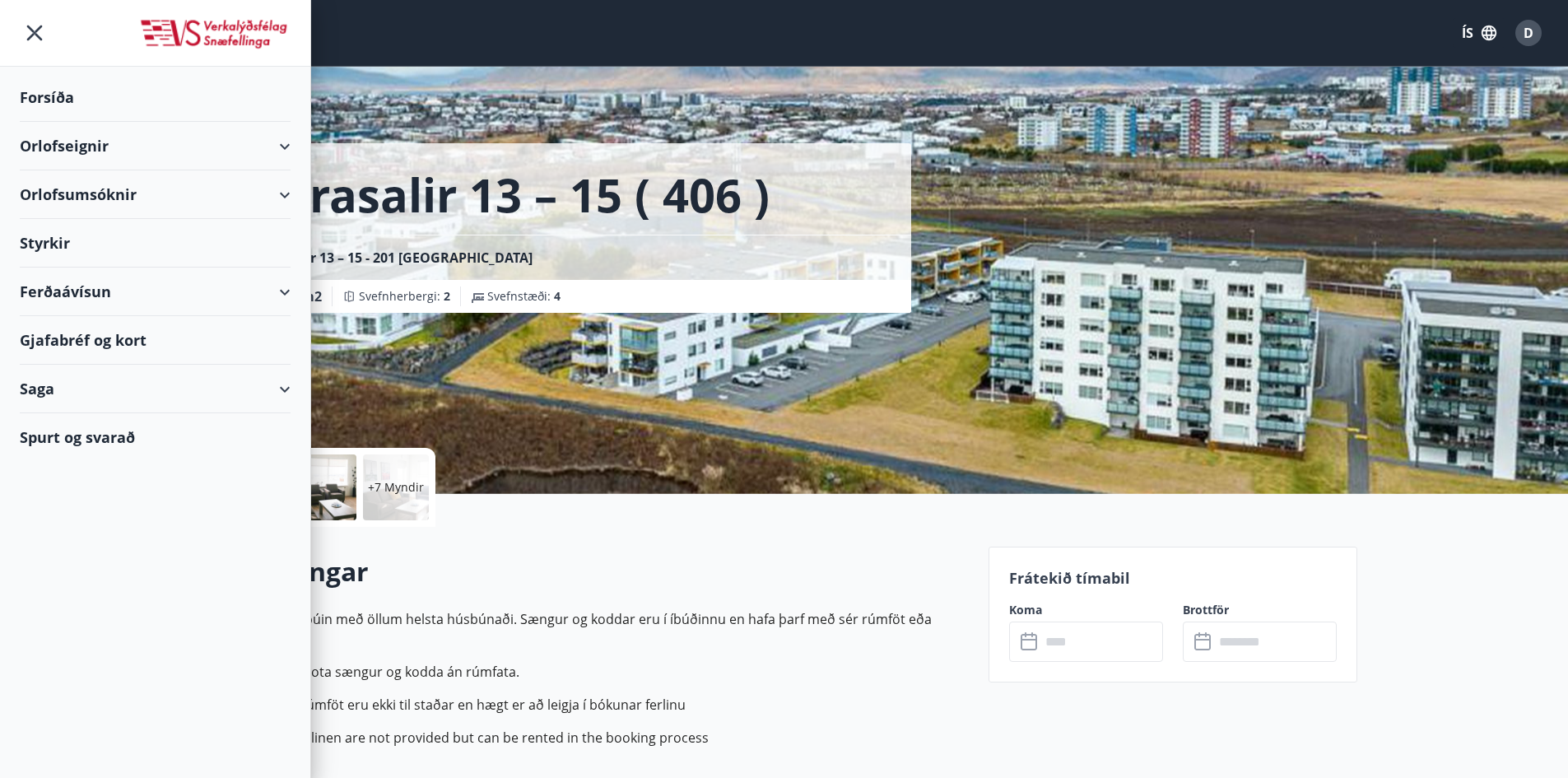
click at [88, 150] on div "Orlofseignir" at bounding box center [155, 146] width 271 height 49
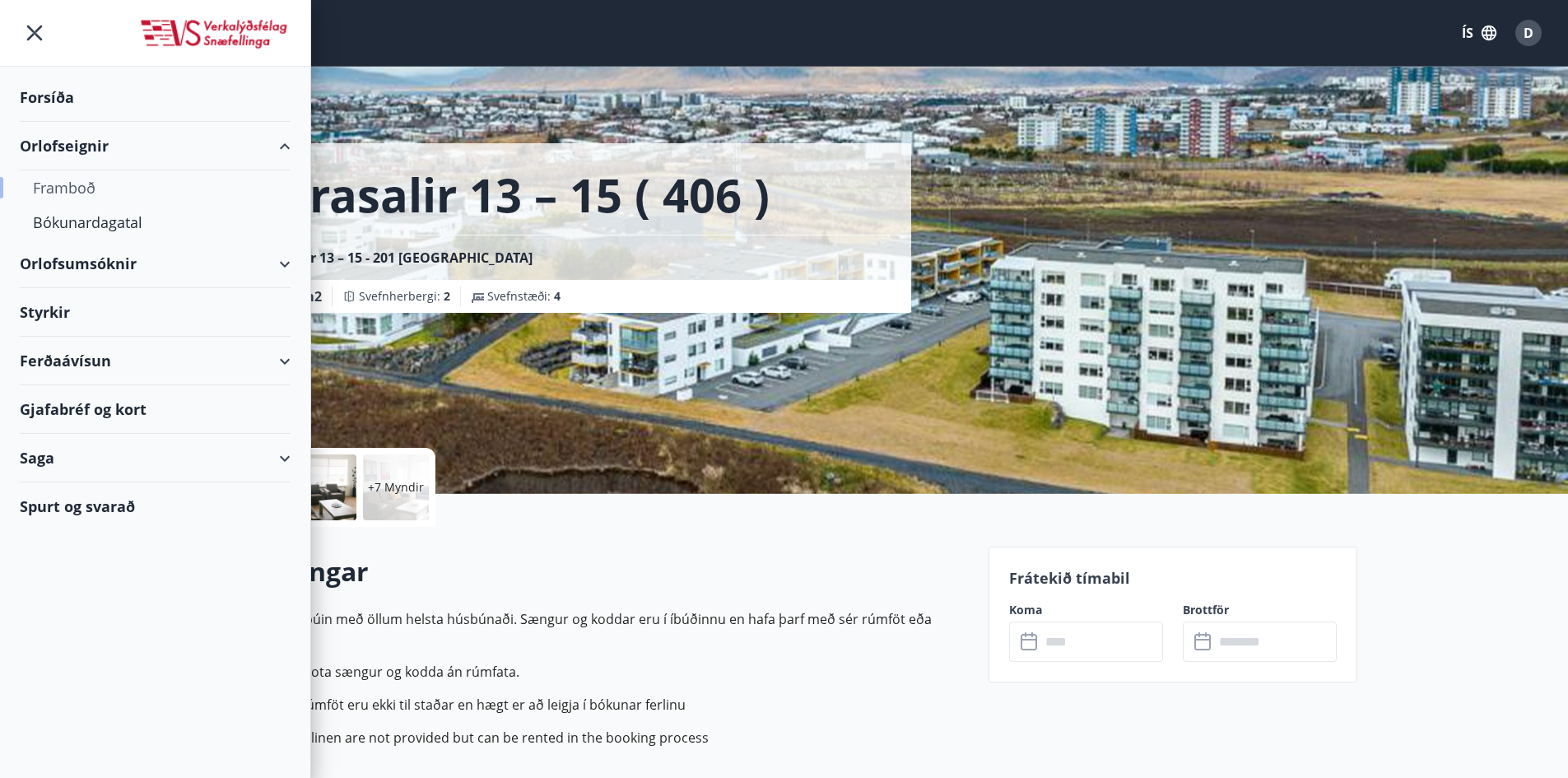
click at [62, 196] on div "Framboð" at bounding box center [154, 188] width 245 height 34
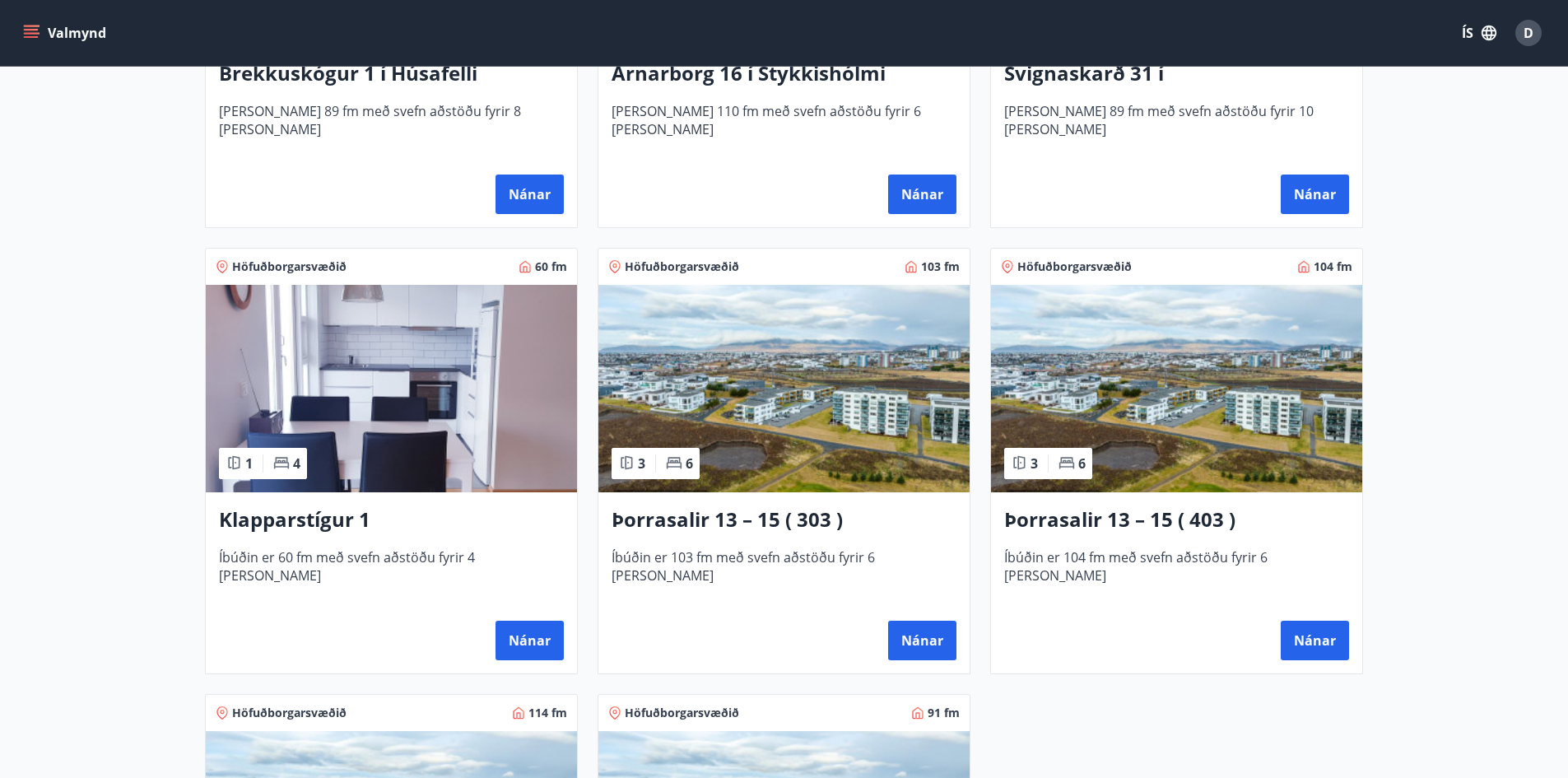
click at [301, 292] on img at bounding box center [391, 389] width 371 height 208
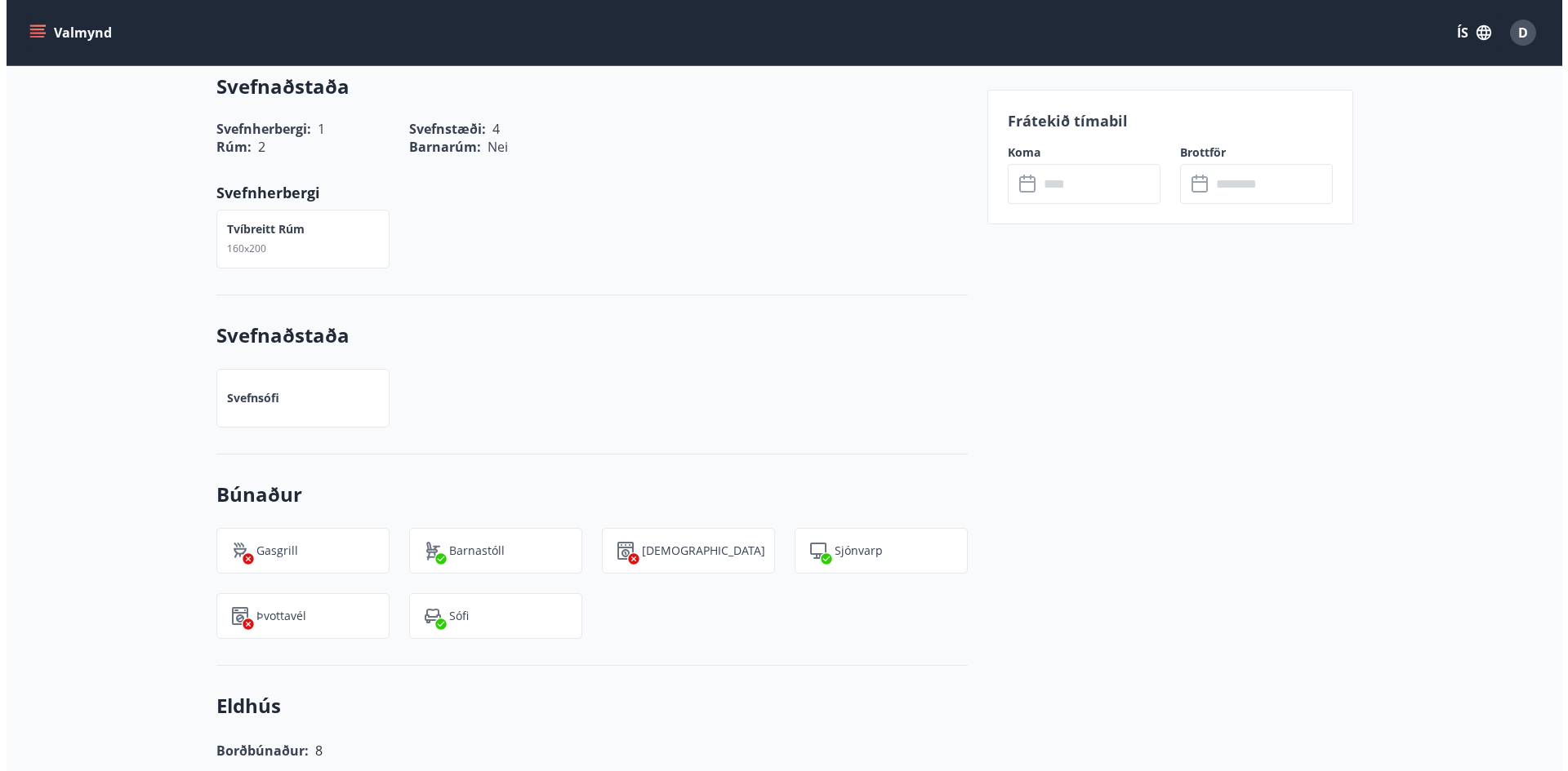
scroll to position [327, 0]
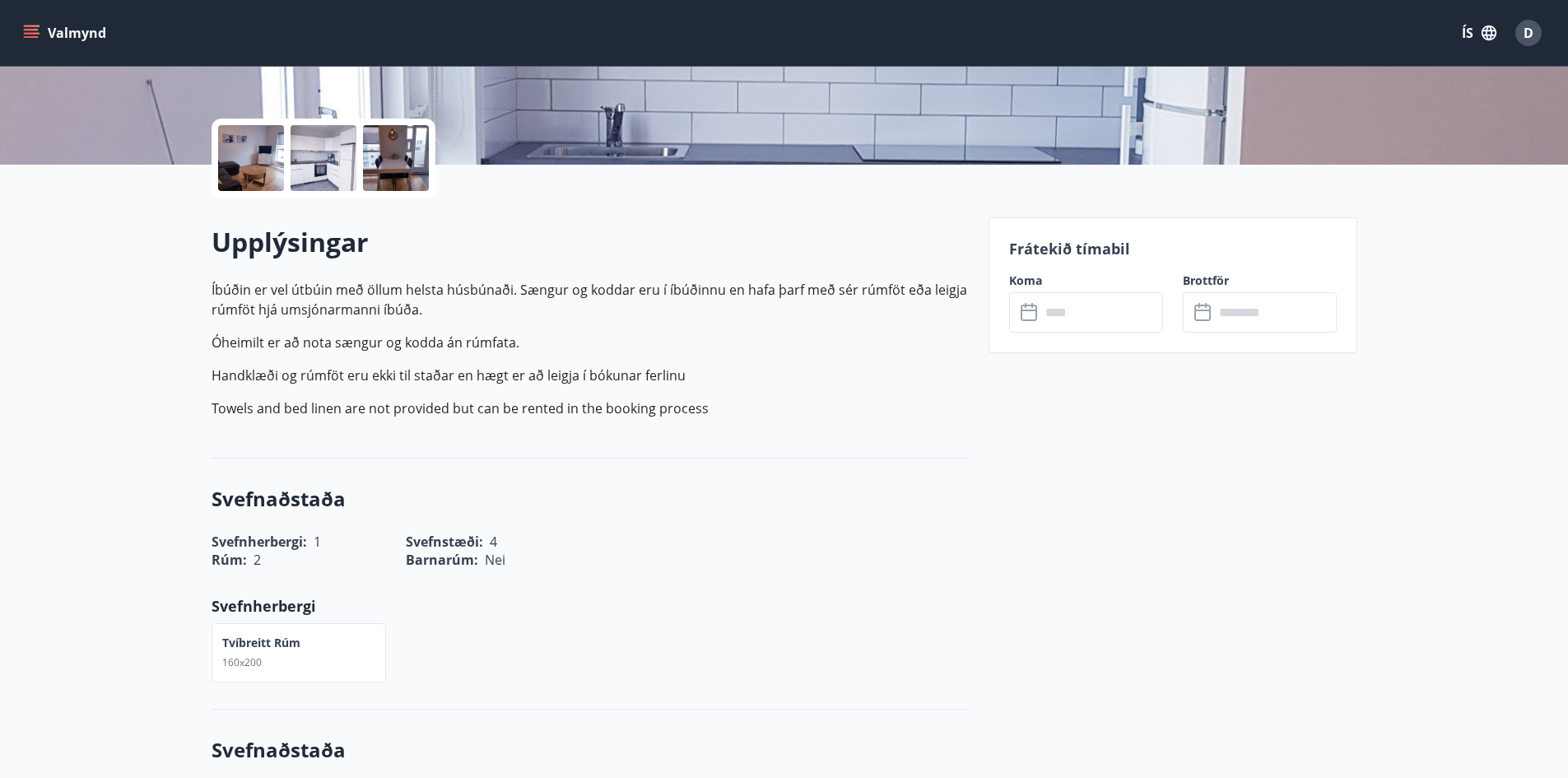
click at [270, 154] on div at bounding box center [250, 158] width 66 height 66
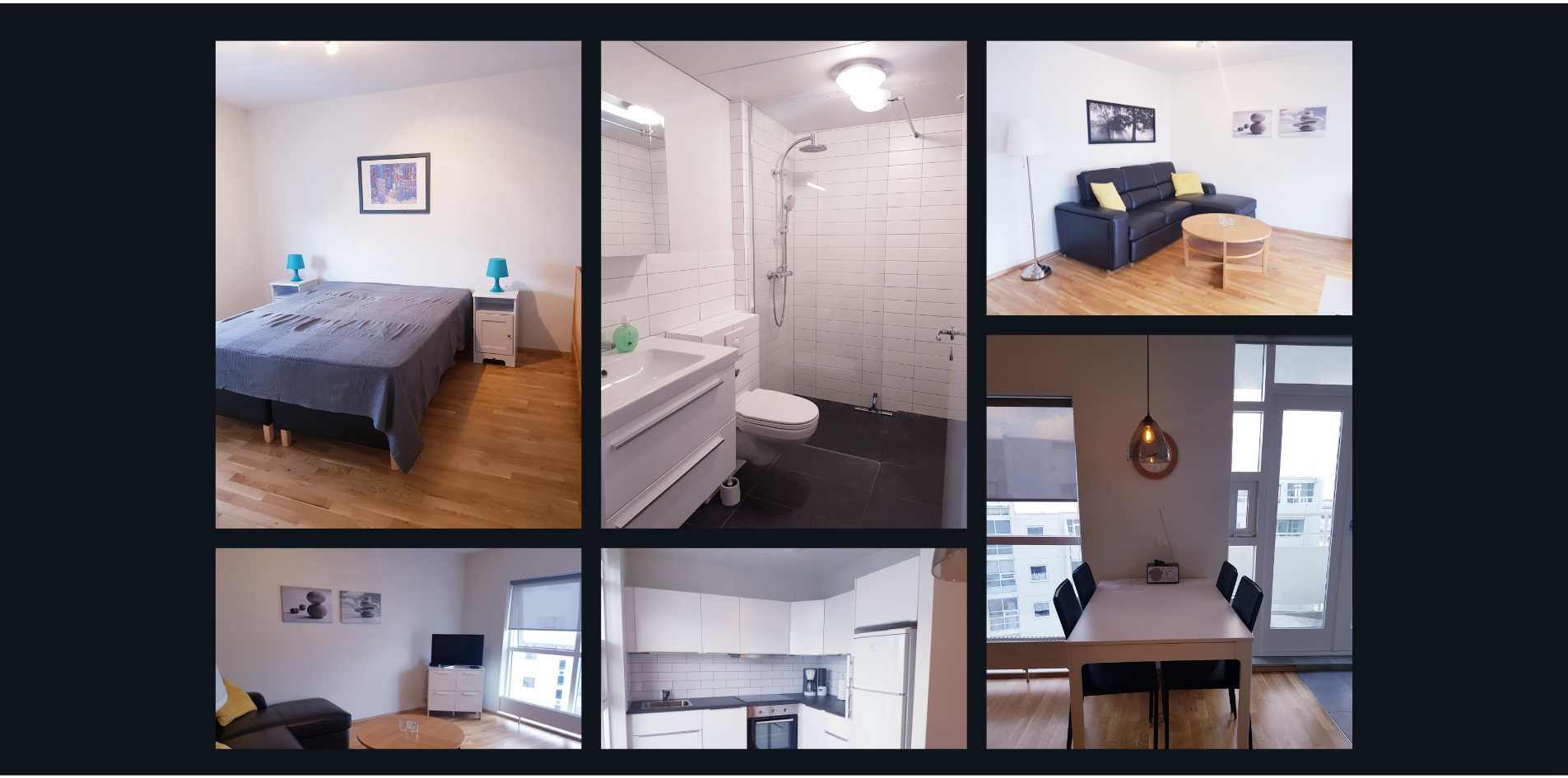
scroll to position [0, 0]
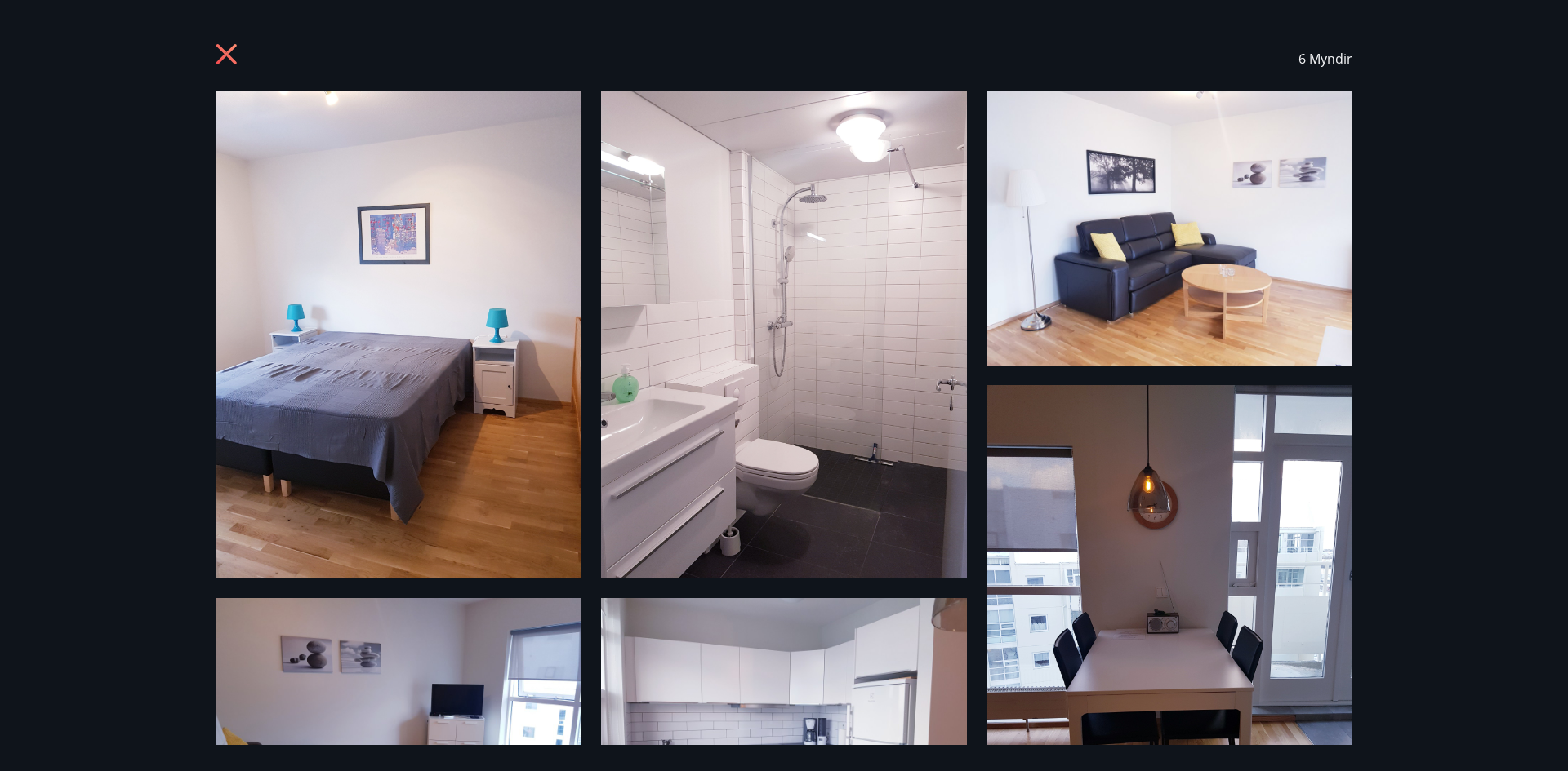
click at [226, 40] on div "6 Myndir" at bounding box center [784, 58] width 1136 height 65
click at [226, 51] on icon at bounding box center [228, 56] width 26 height 26
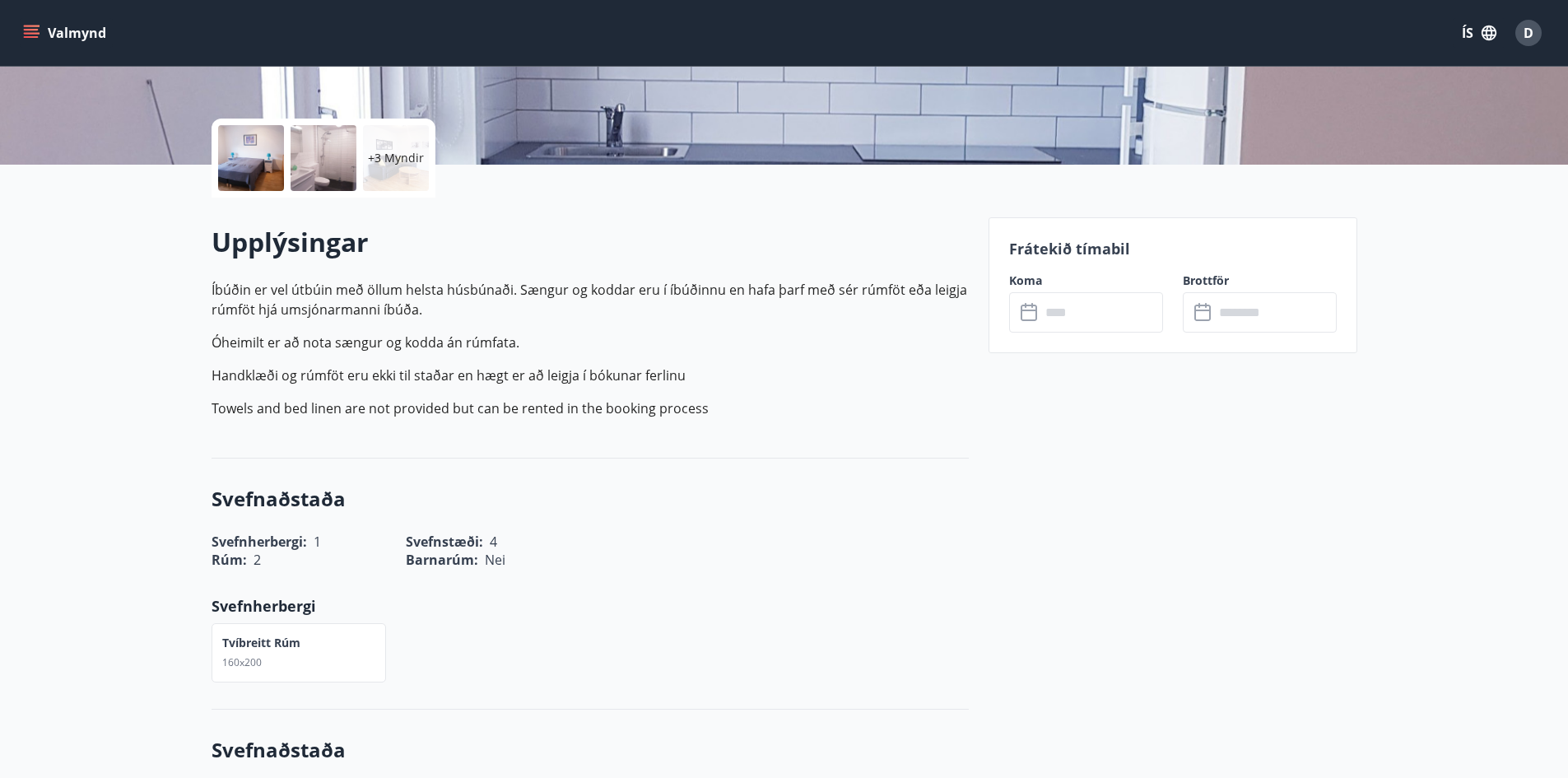
click at [23, 30] on icon "menu" at bounding box center [31, 30] width 14 height 2
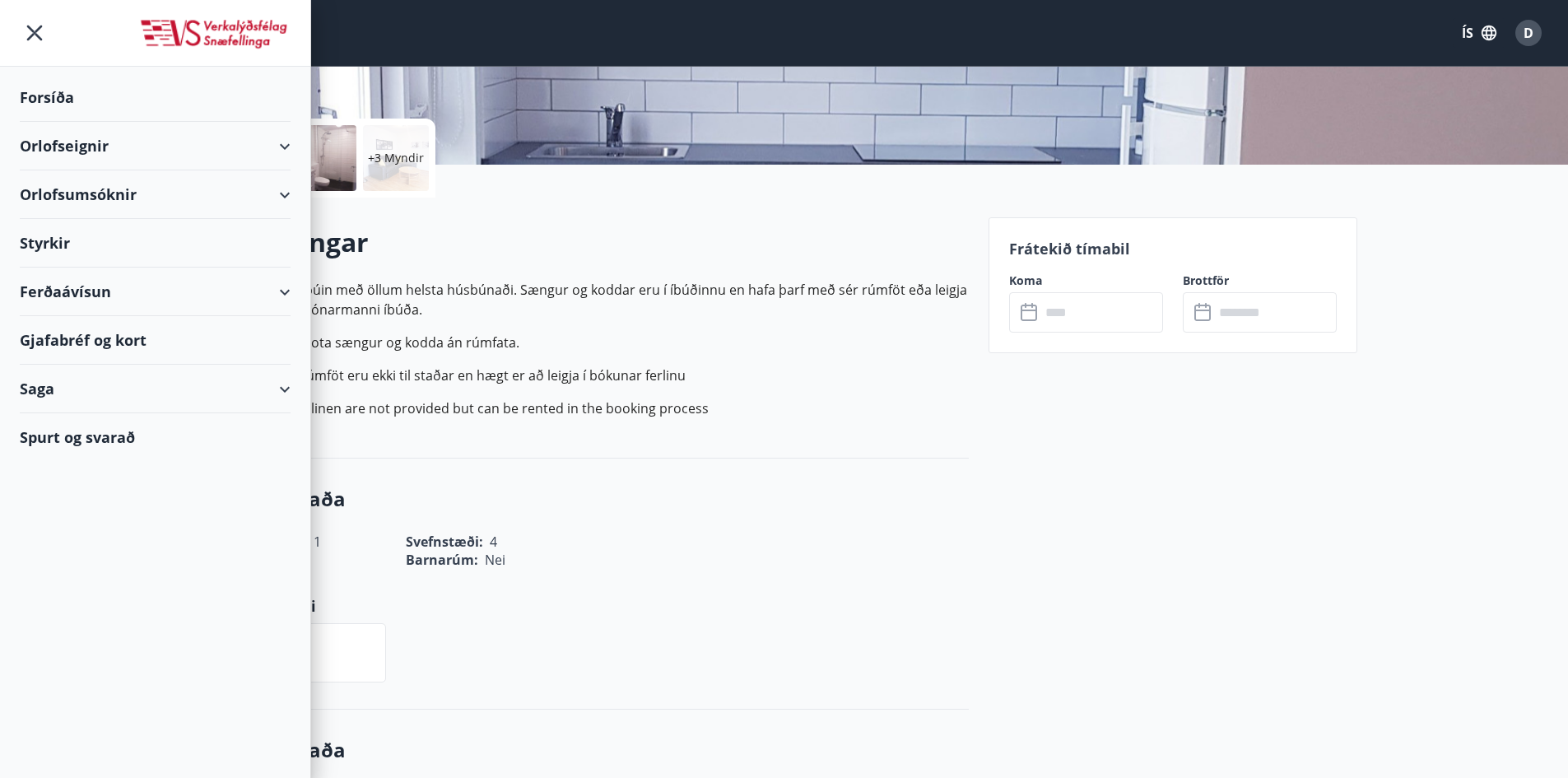
click at [56, 153] on div "Orlofseignir" at bounding box center [155, 146] width 271 height 49
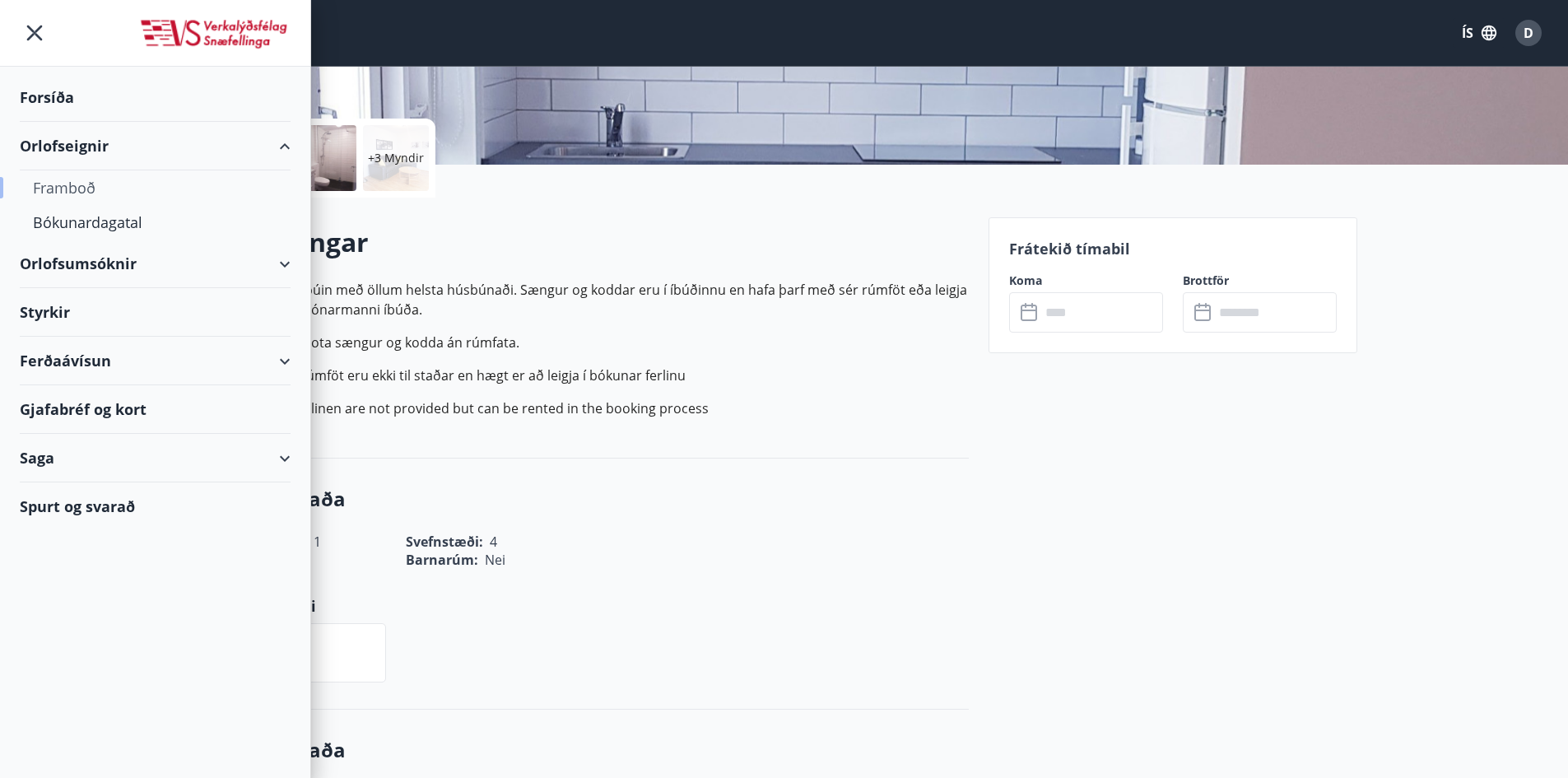
click at [55, 191] on div "Framboð" at bounding box center [154, 188] width 245 height 34
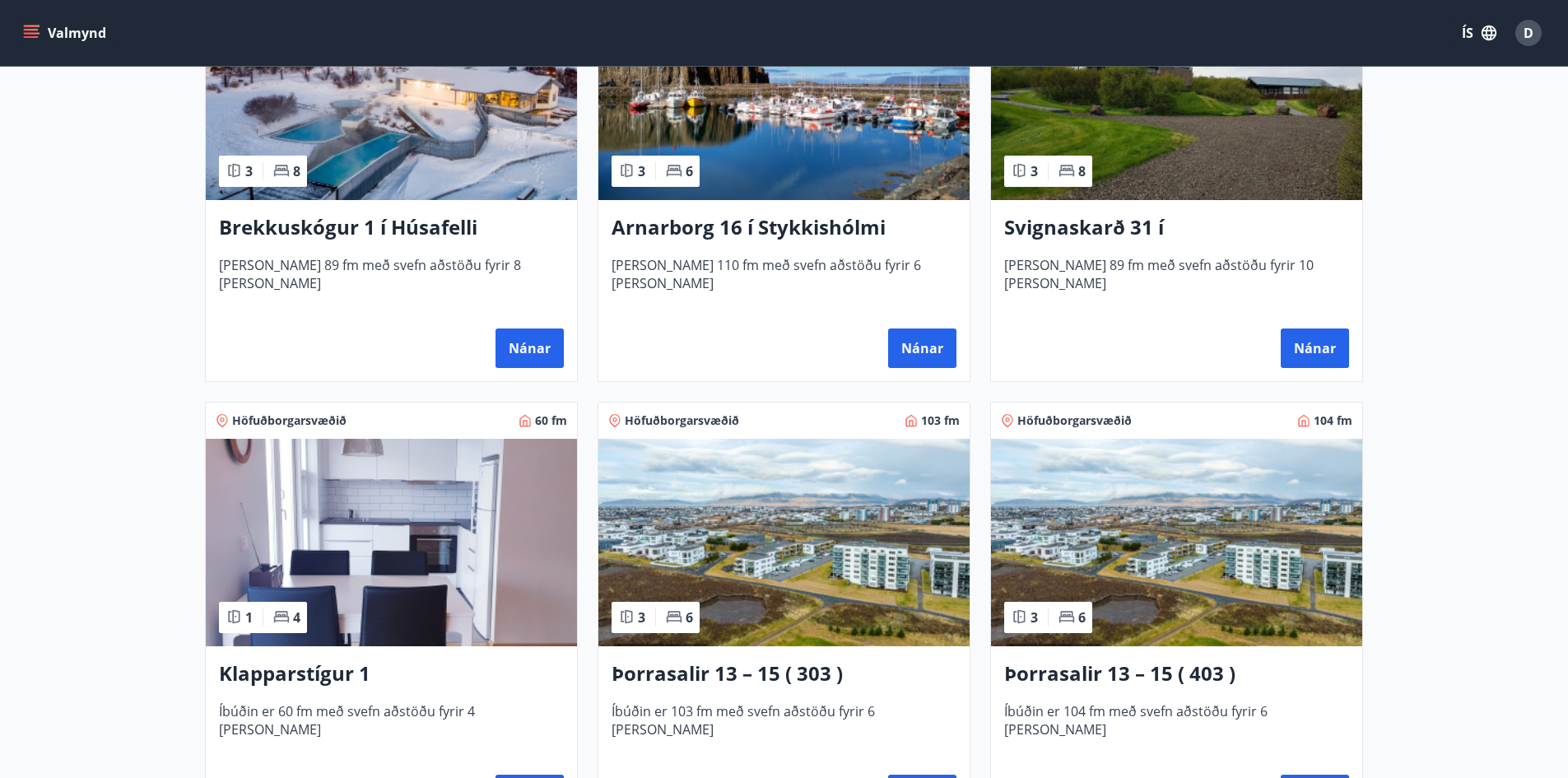
scroll to position [494, 0]
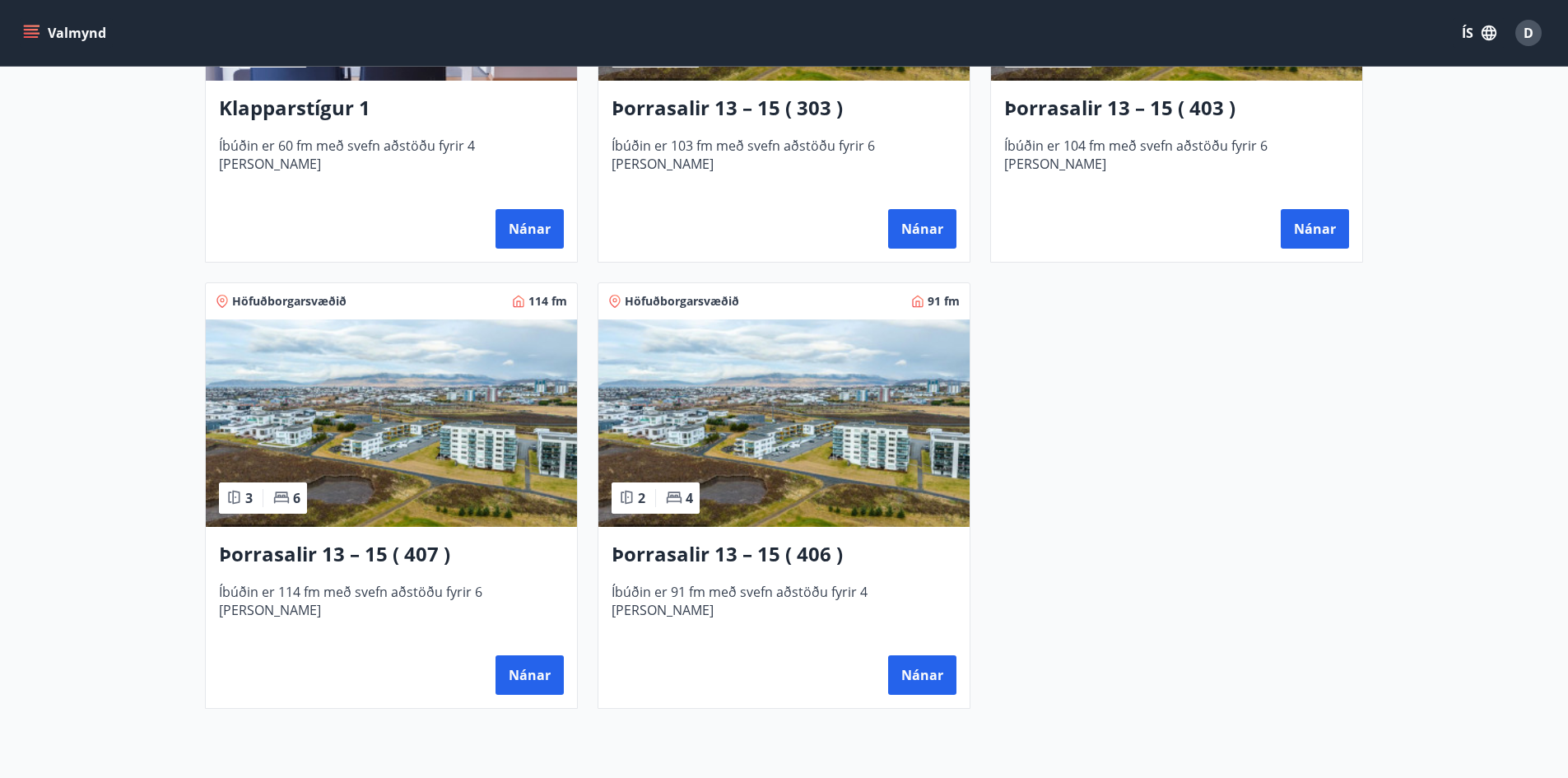
click at [749, 460] on img at bounding box center [783, 424] width 371 height 208
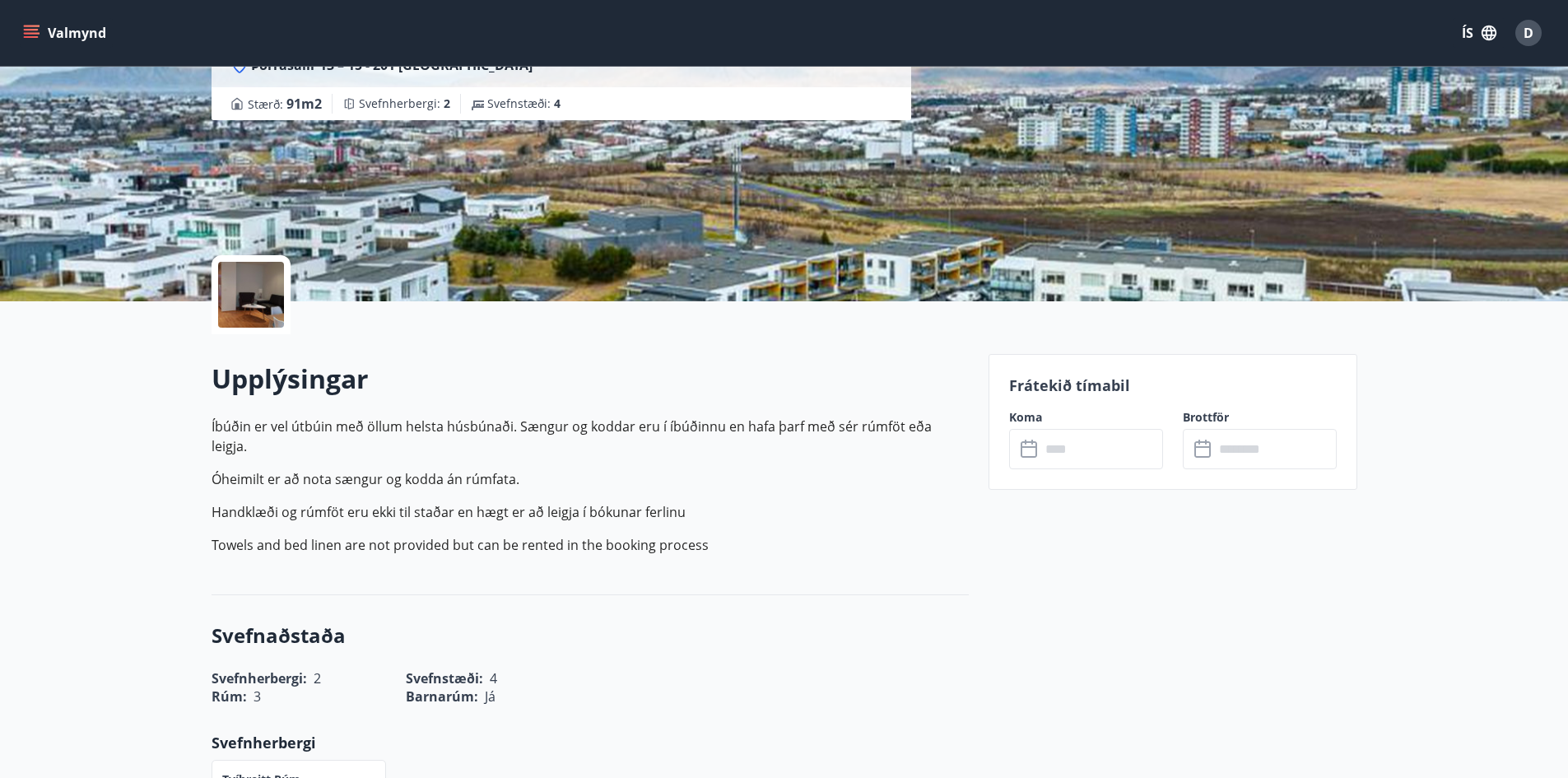
scroll to position [412, 0]
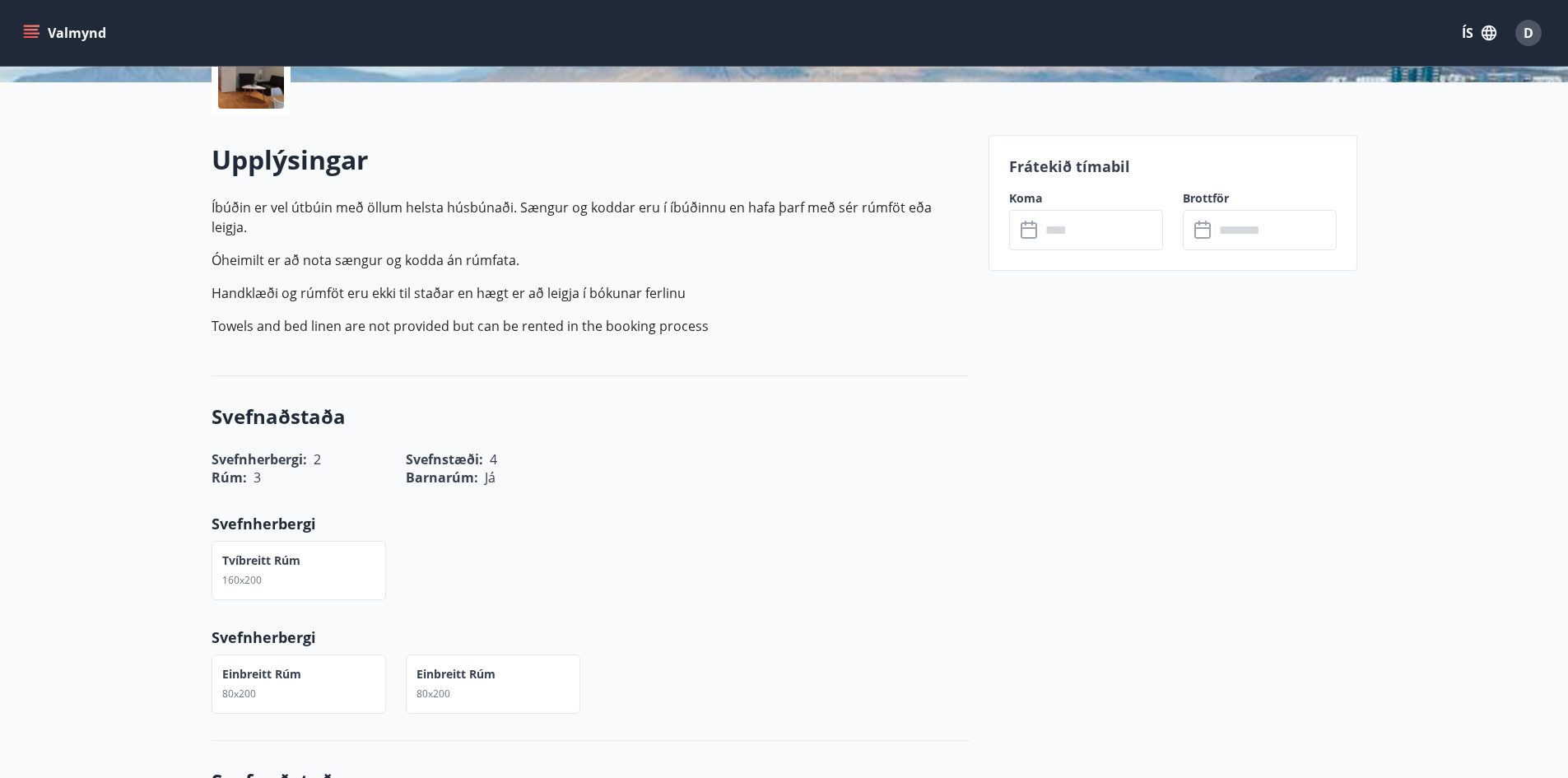
click at [252, 93] on div at bounding box center [250, 75] width 66 height 66
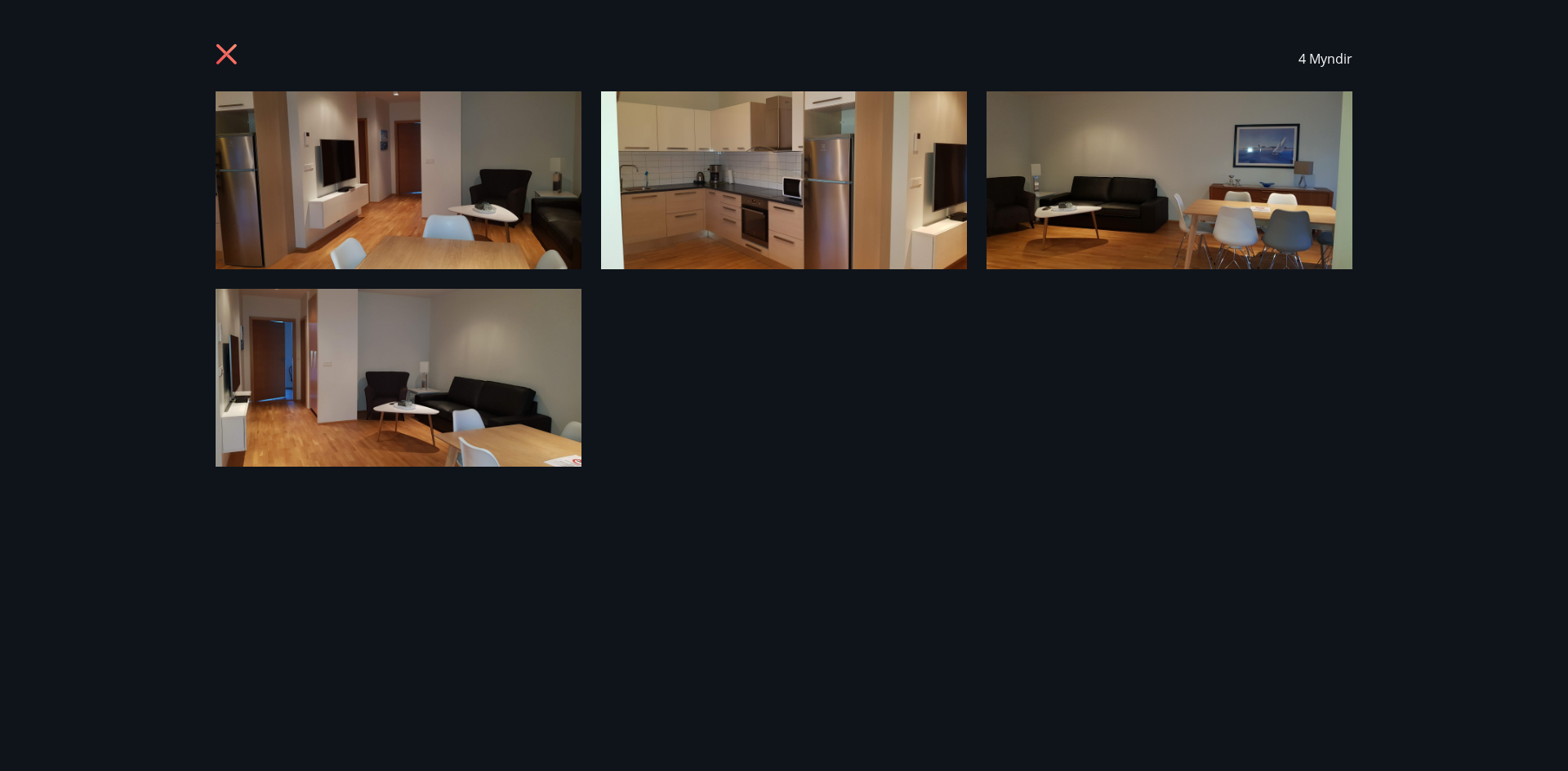
click at [359, 181] on img at bounding box center [399, 180] width 366 height 178
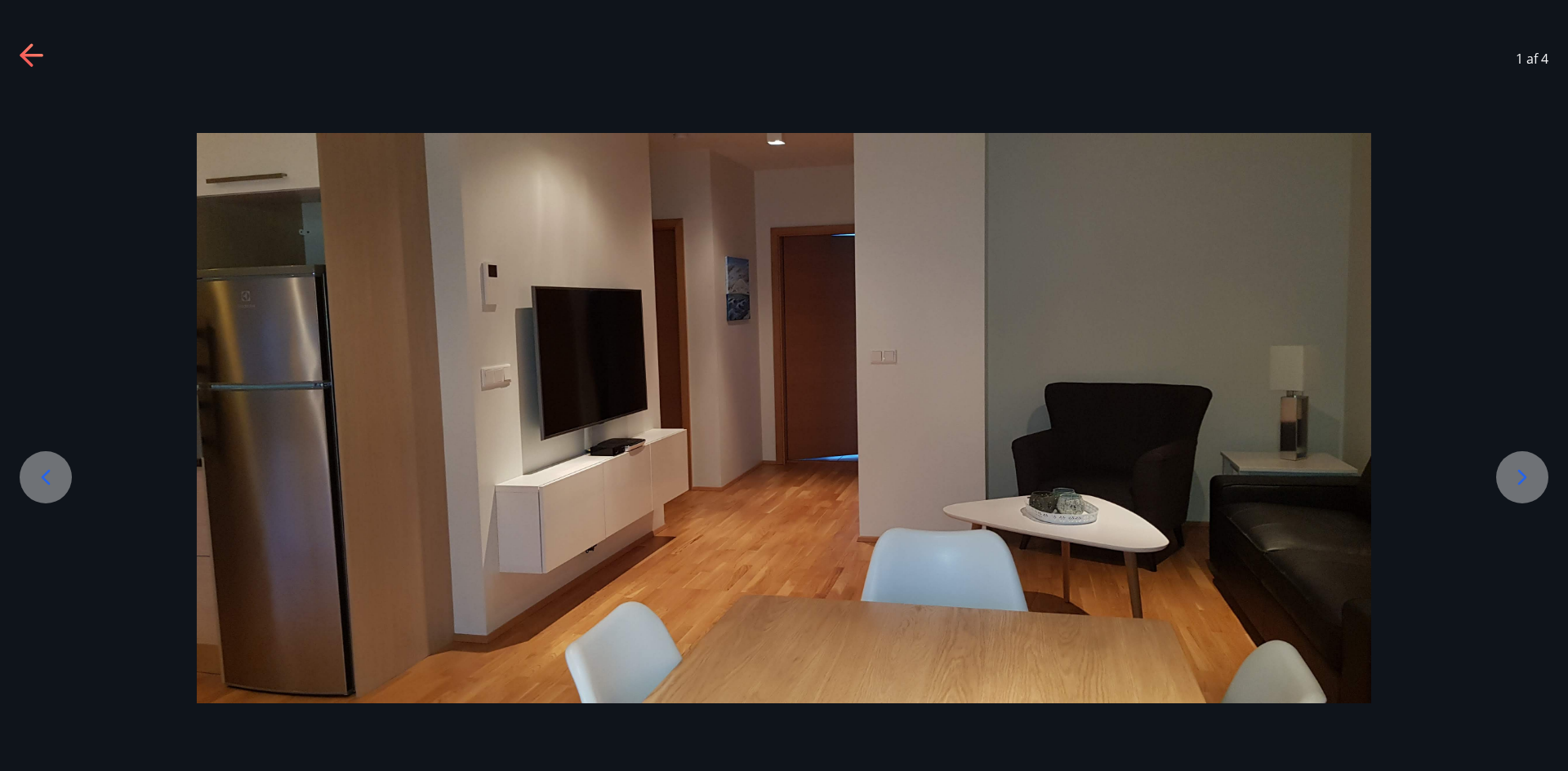
click at [1516, 477] on icon at bounding box center [1521, 477] width 26 height 26
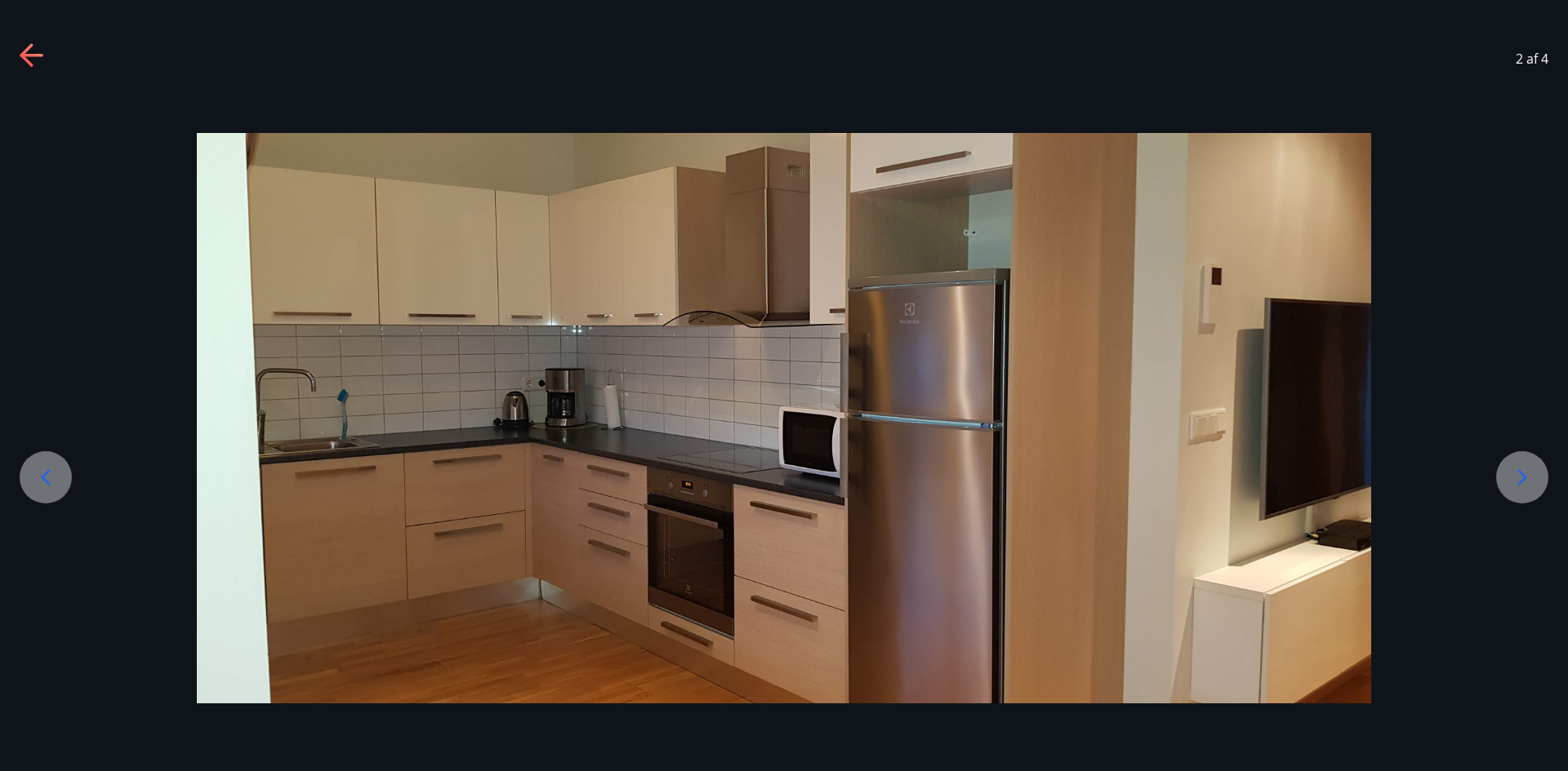
click at [1516, 477] on icon at bounding box center [1521, 477] width 26 height 26
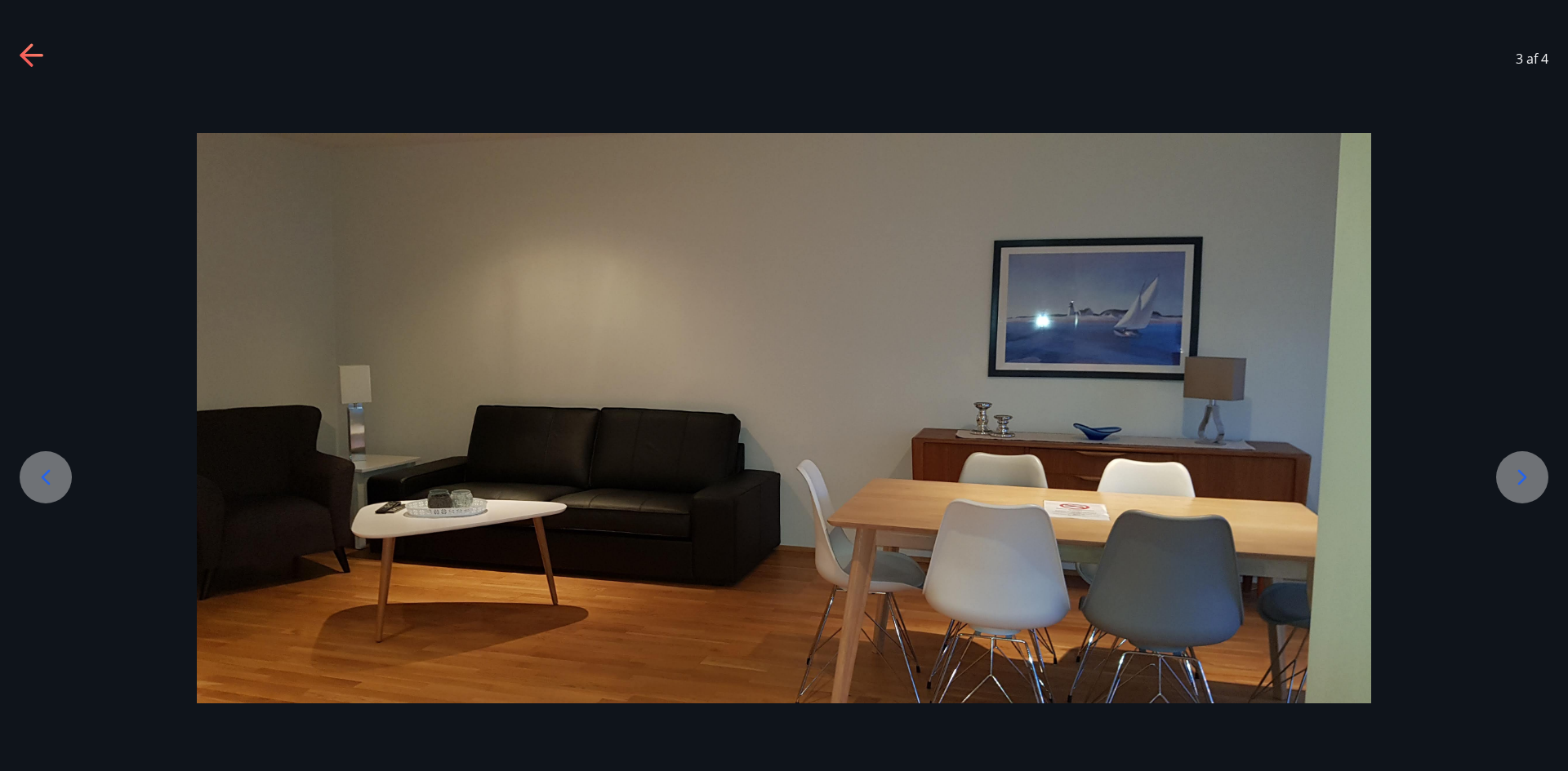
click at [1516, 477] on icon at bounding box center [1521, 477] width 26 height 26
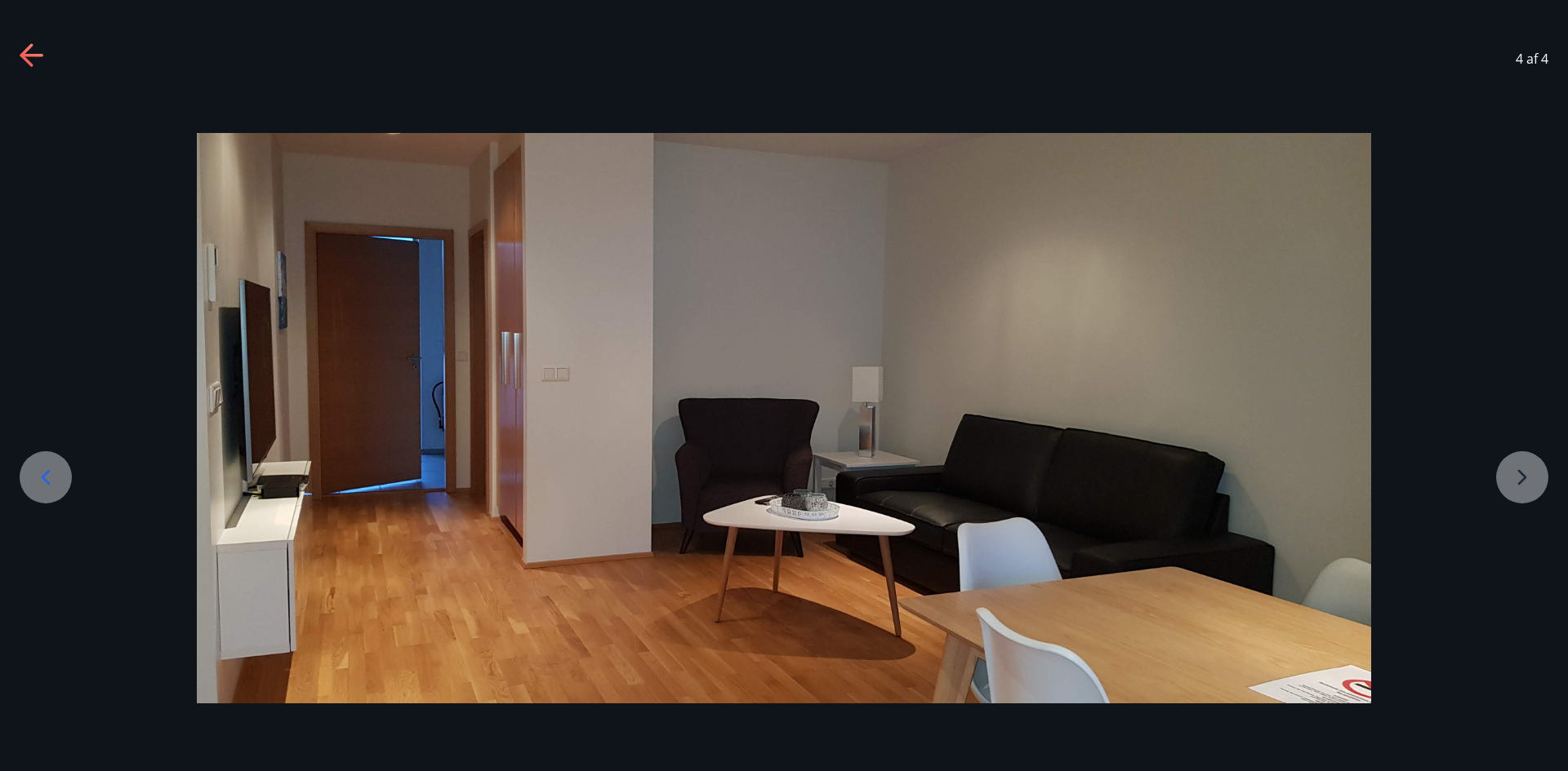
click at [29, 56] on icon at bounding box center [31, 56] width 23 height 4
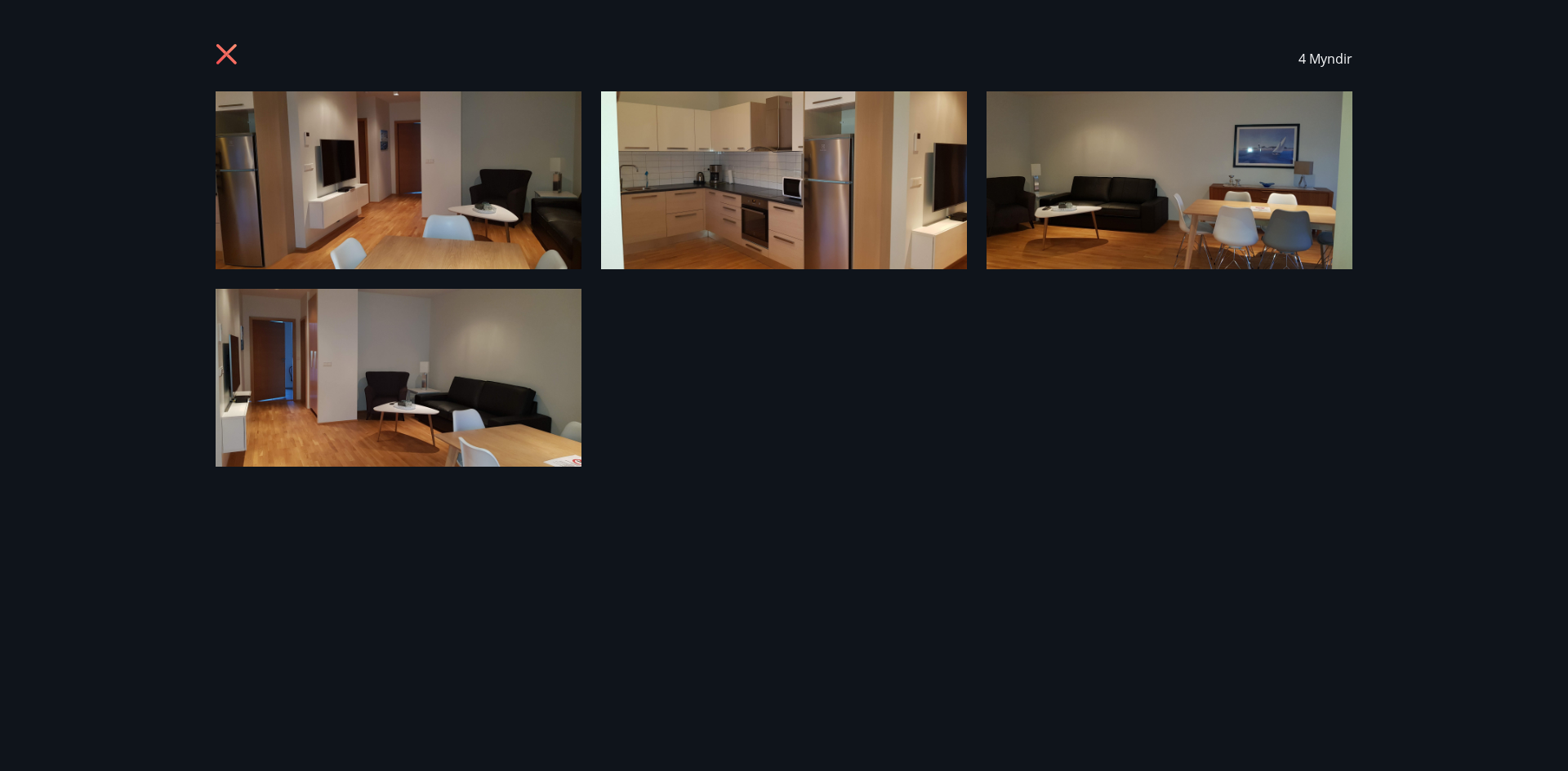
click at [225, 56] on icon at bounding box center [226, 54] width 21 height 21
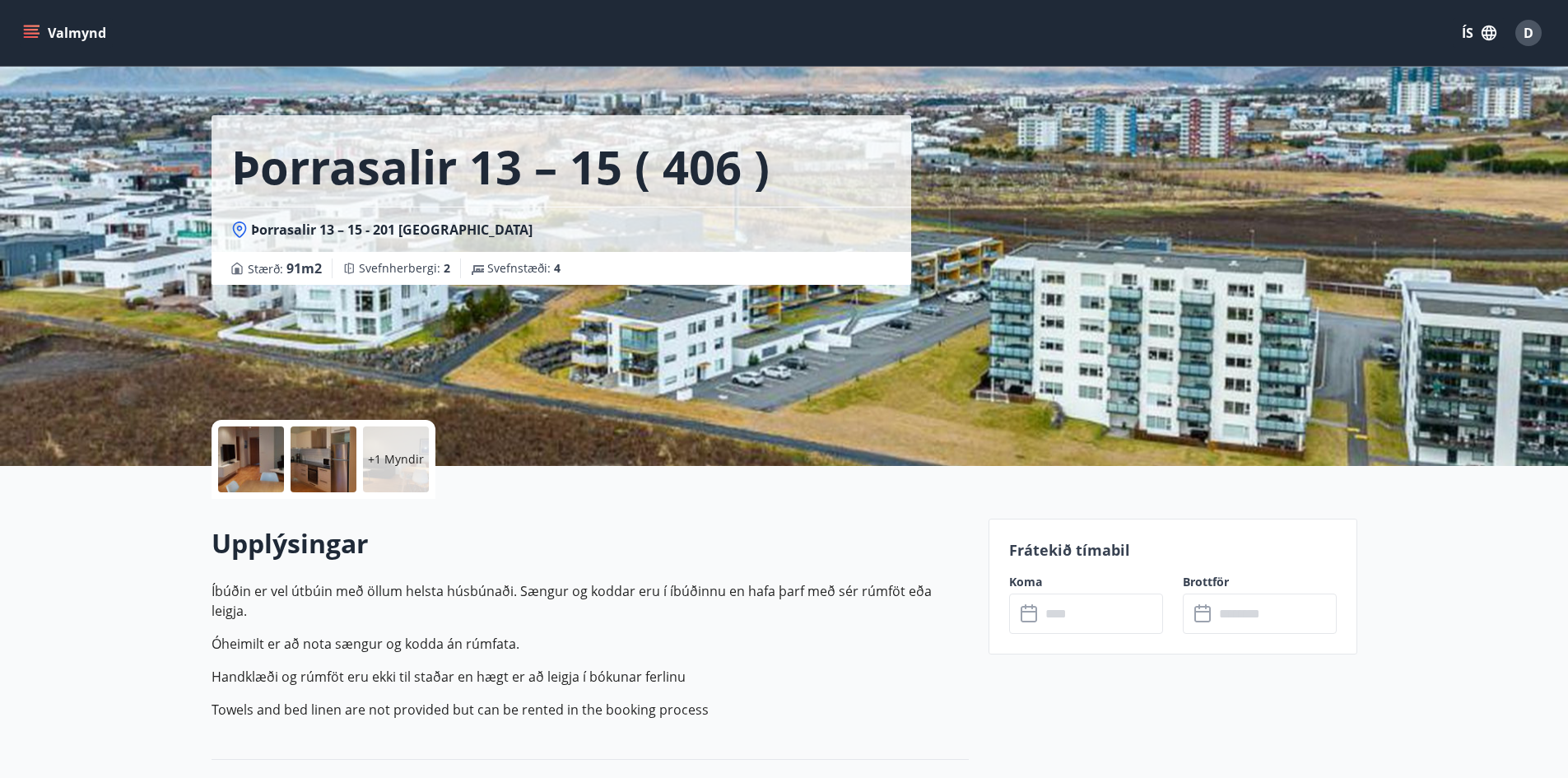
scroll to position [0, 0]
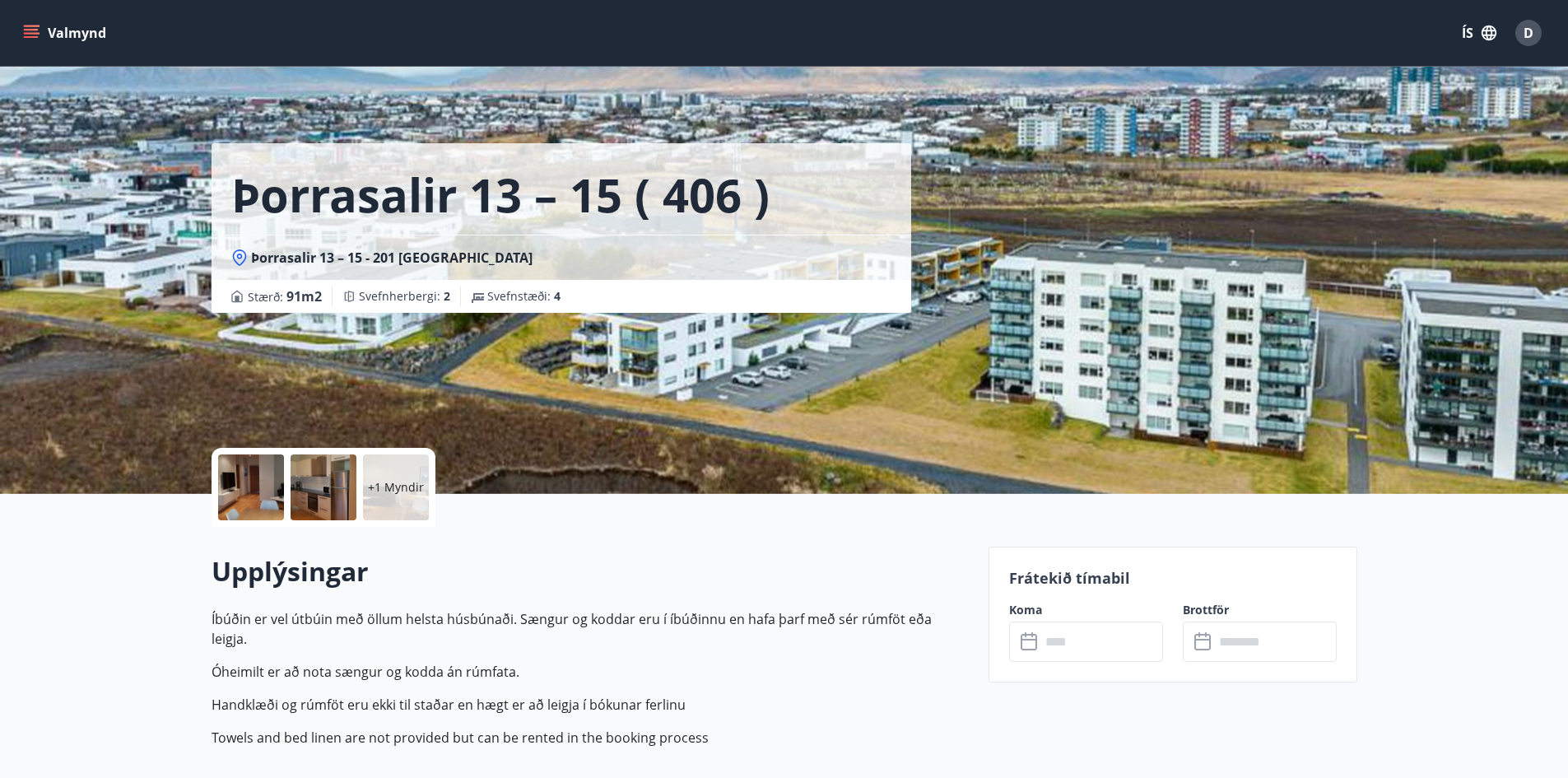
click at [42, 35] on button "Valmynd" at bounding box center [66, 33] width 93 height 30
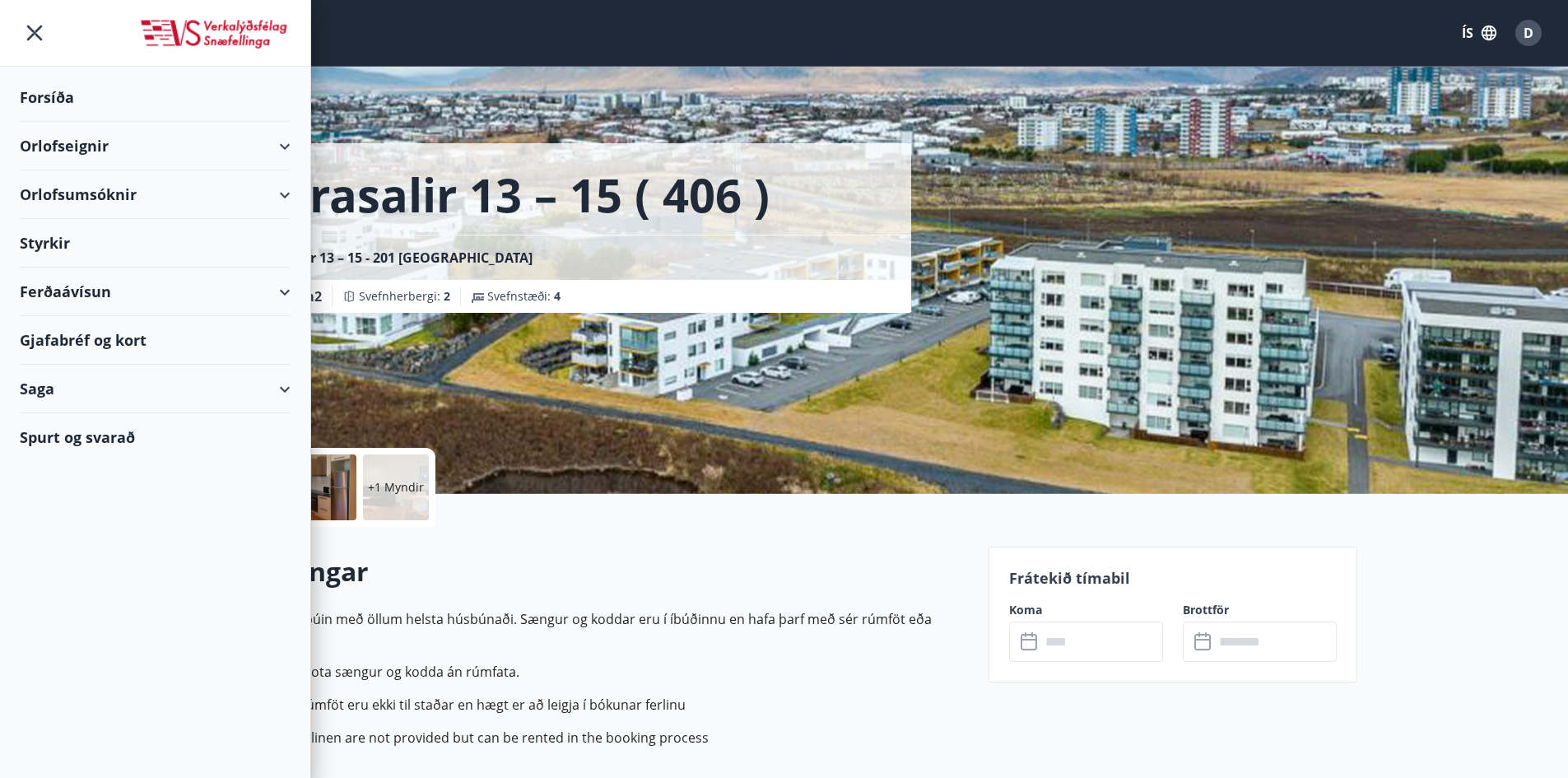
click at [79, 142] on div "Orlofseignir" at bounding box center [155, 146] width 271 height 49
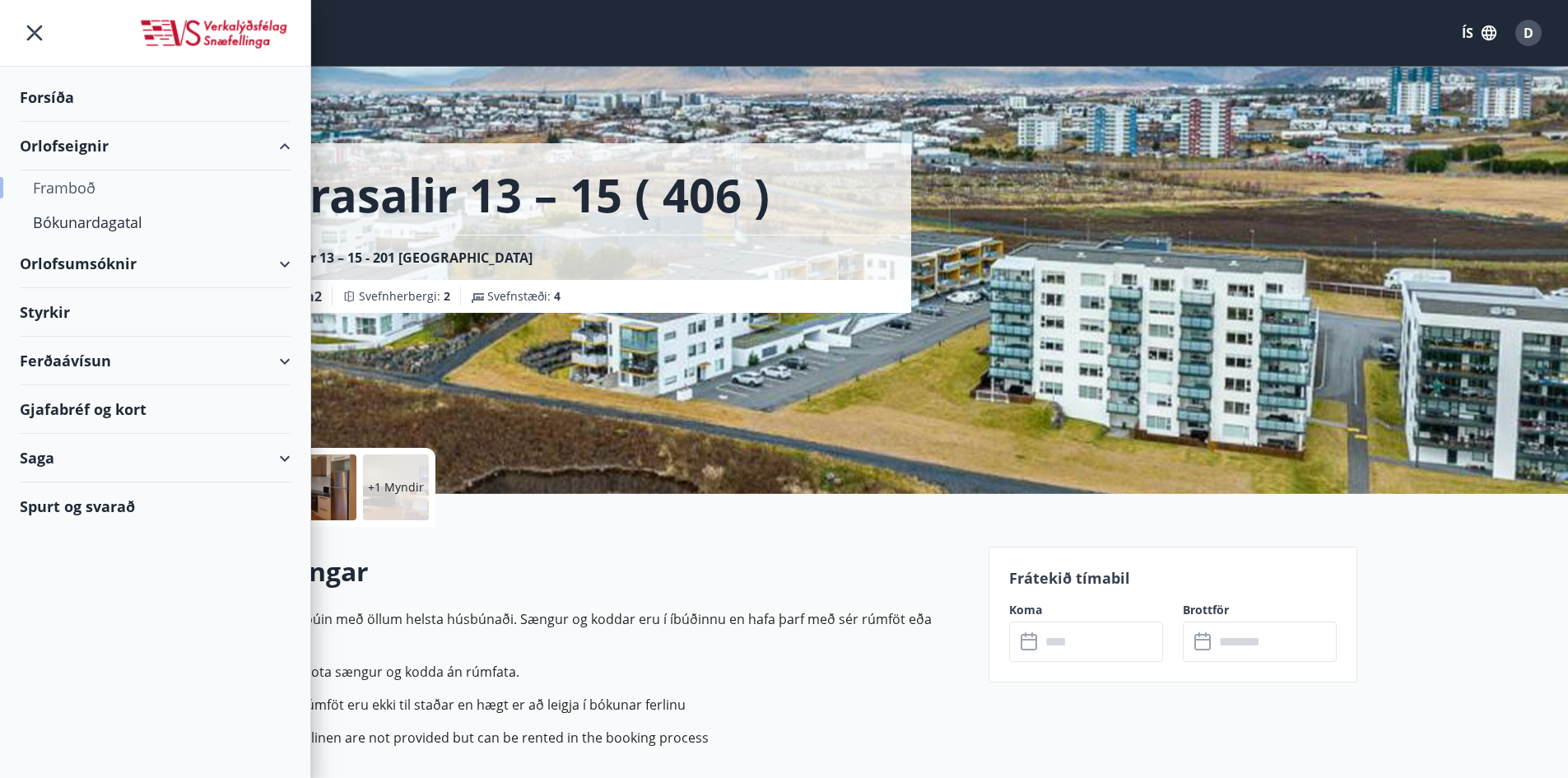
click at [70, 191] on div "Framboð" at bounding box center [154, 188] width 245 height 34
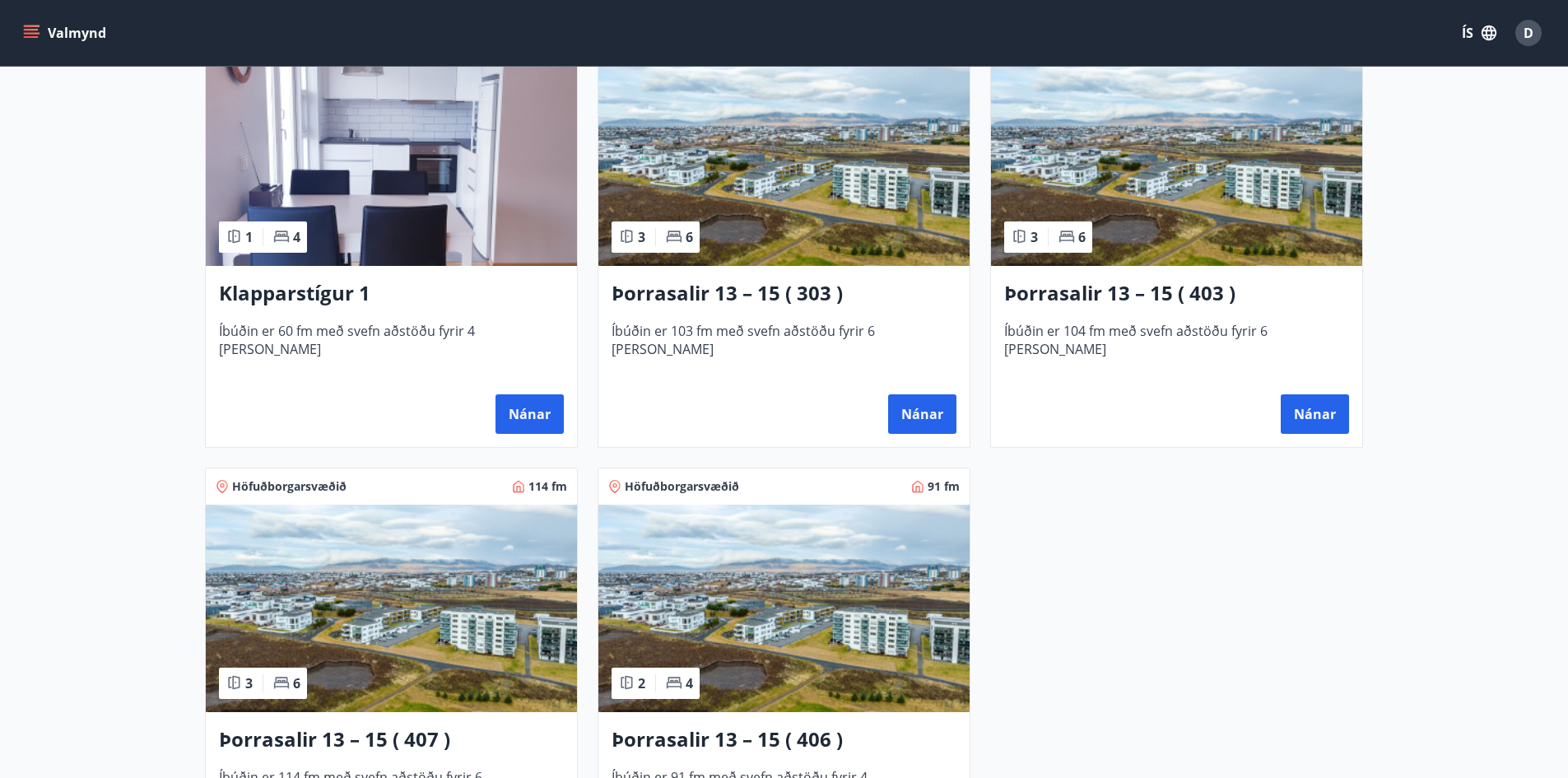
scroll to position [823, 0]
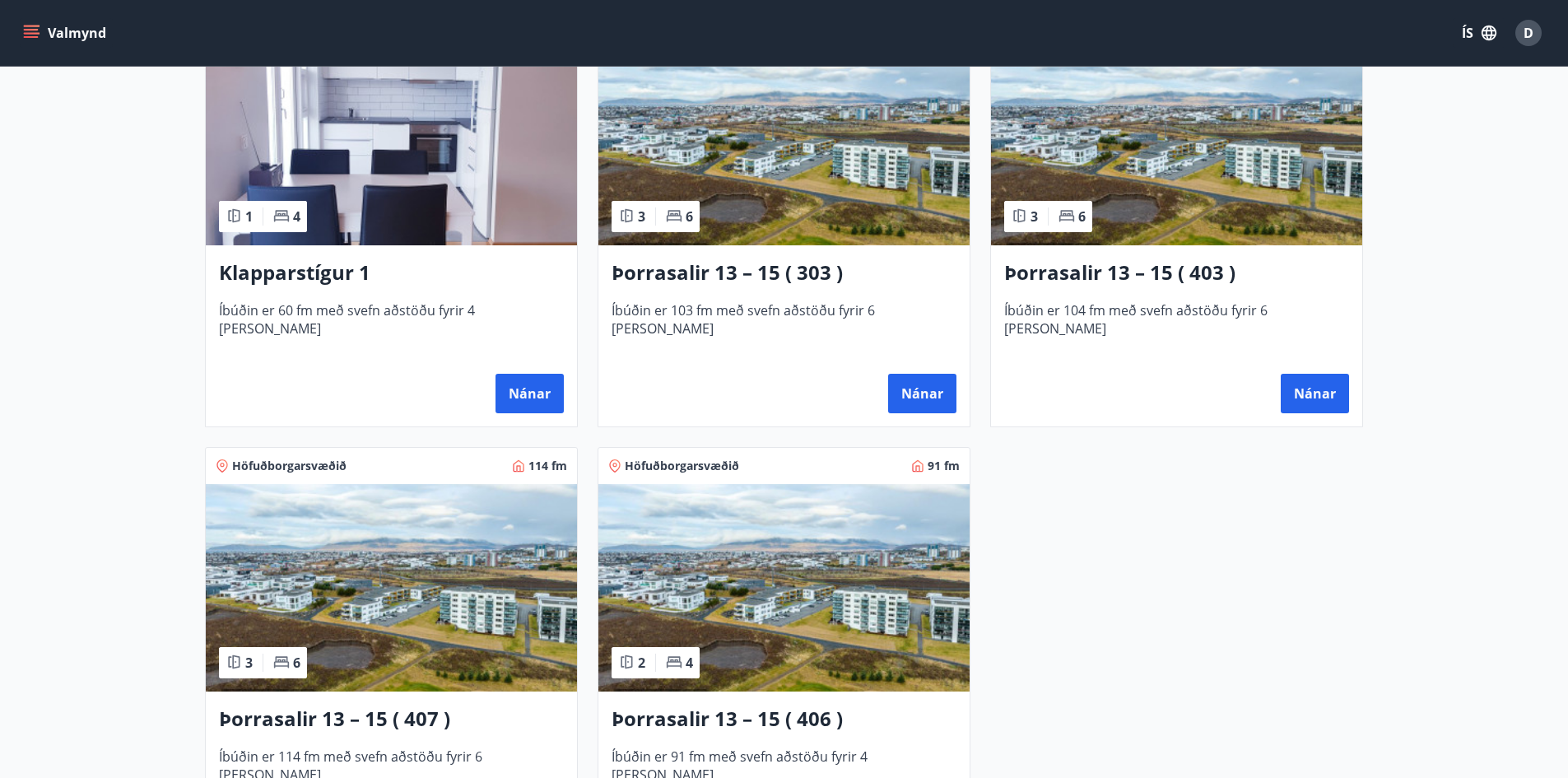
click at [414, 706] on h3 "Þorrasalir 13 – 15 ( 407 )" at bounding box center [391, 719] width 345 height 30
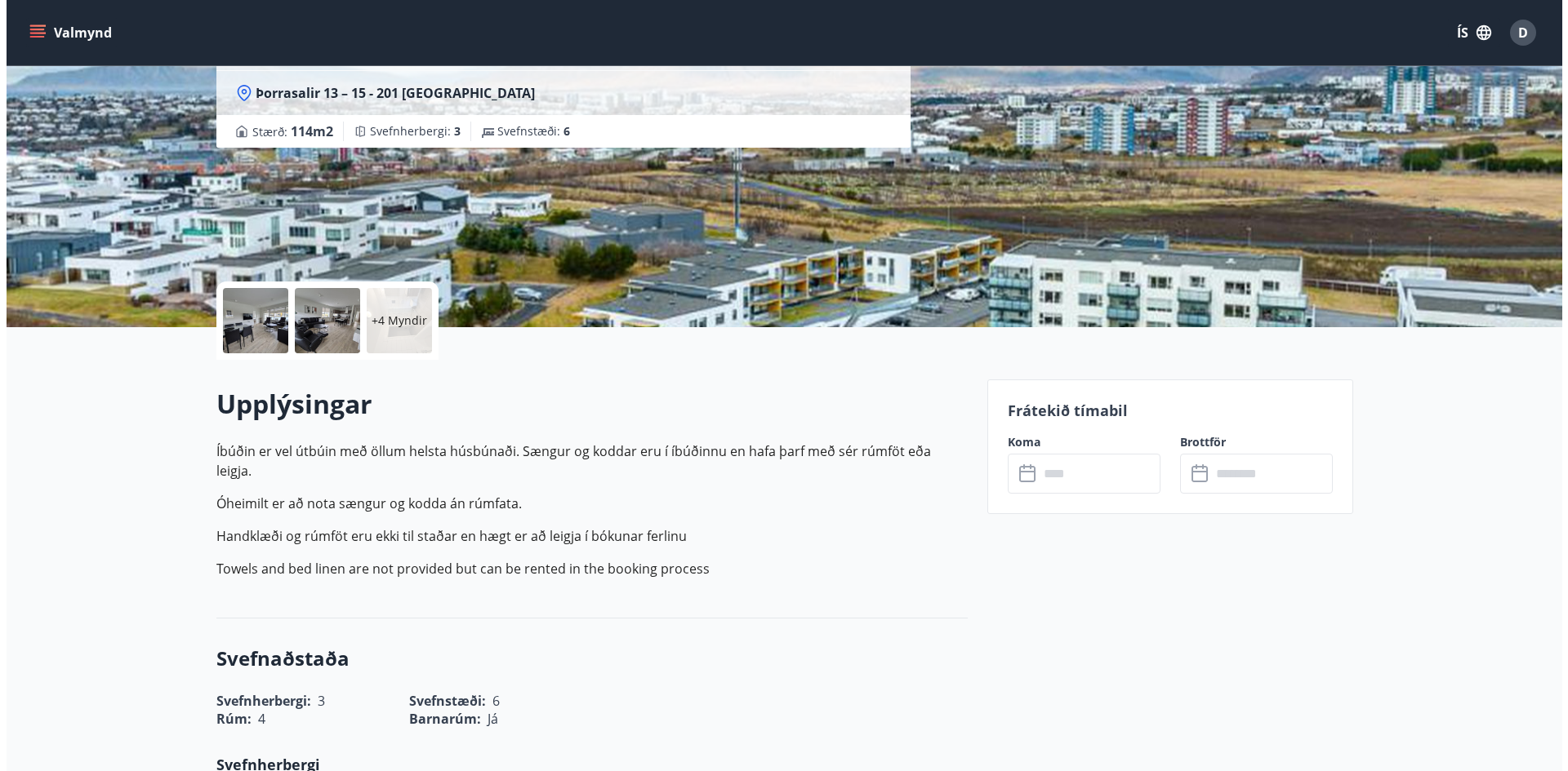
scroll to position [163, 0]
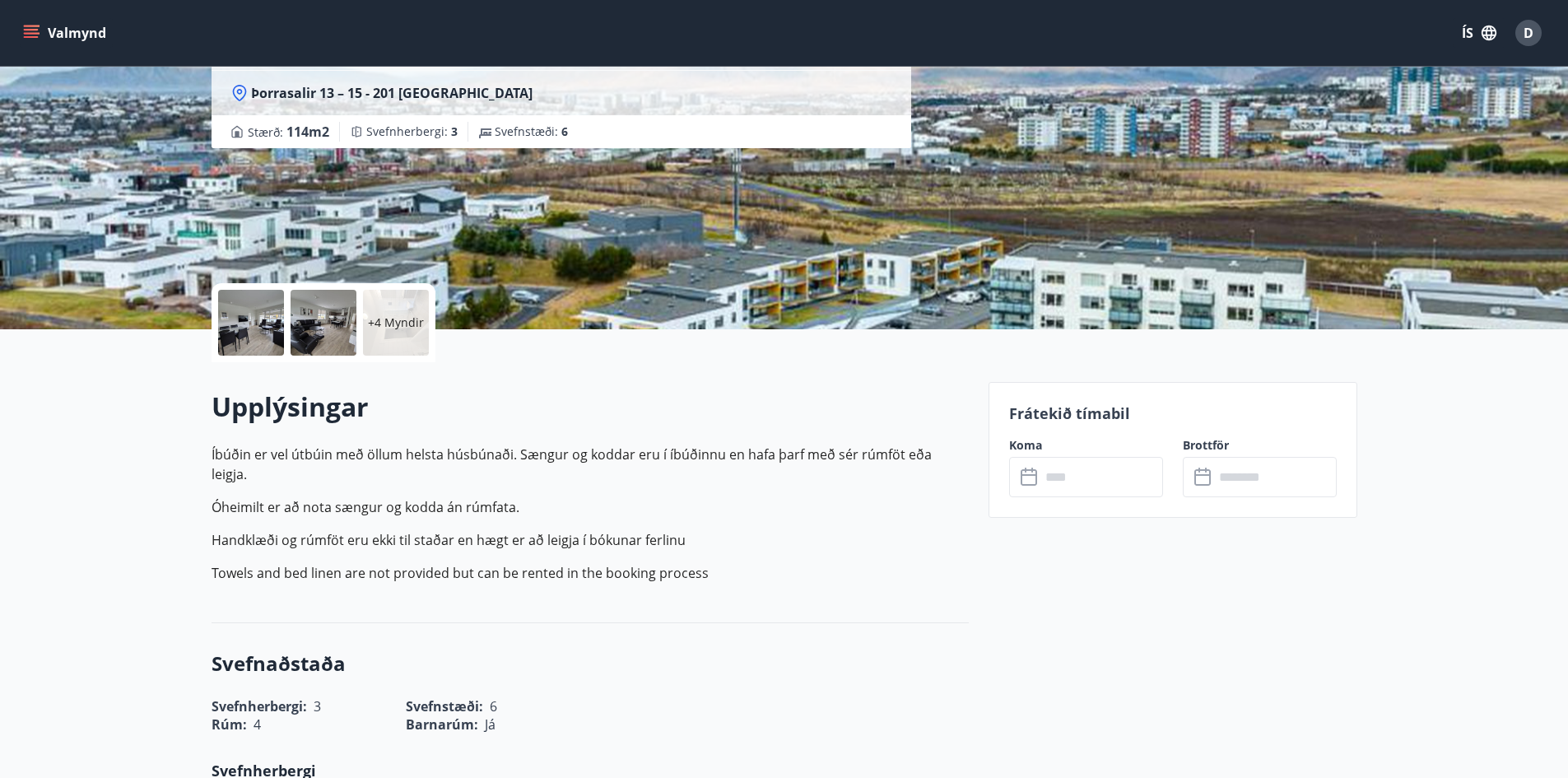
click at [226, 322] on div at bounding box center [250, 323] width 66 height 66
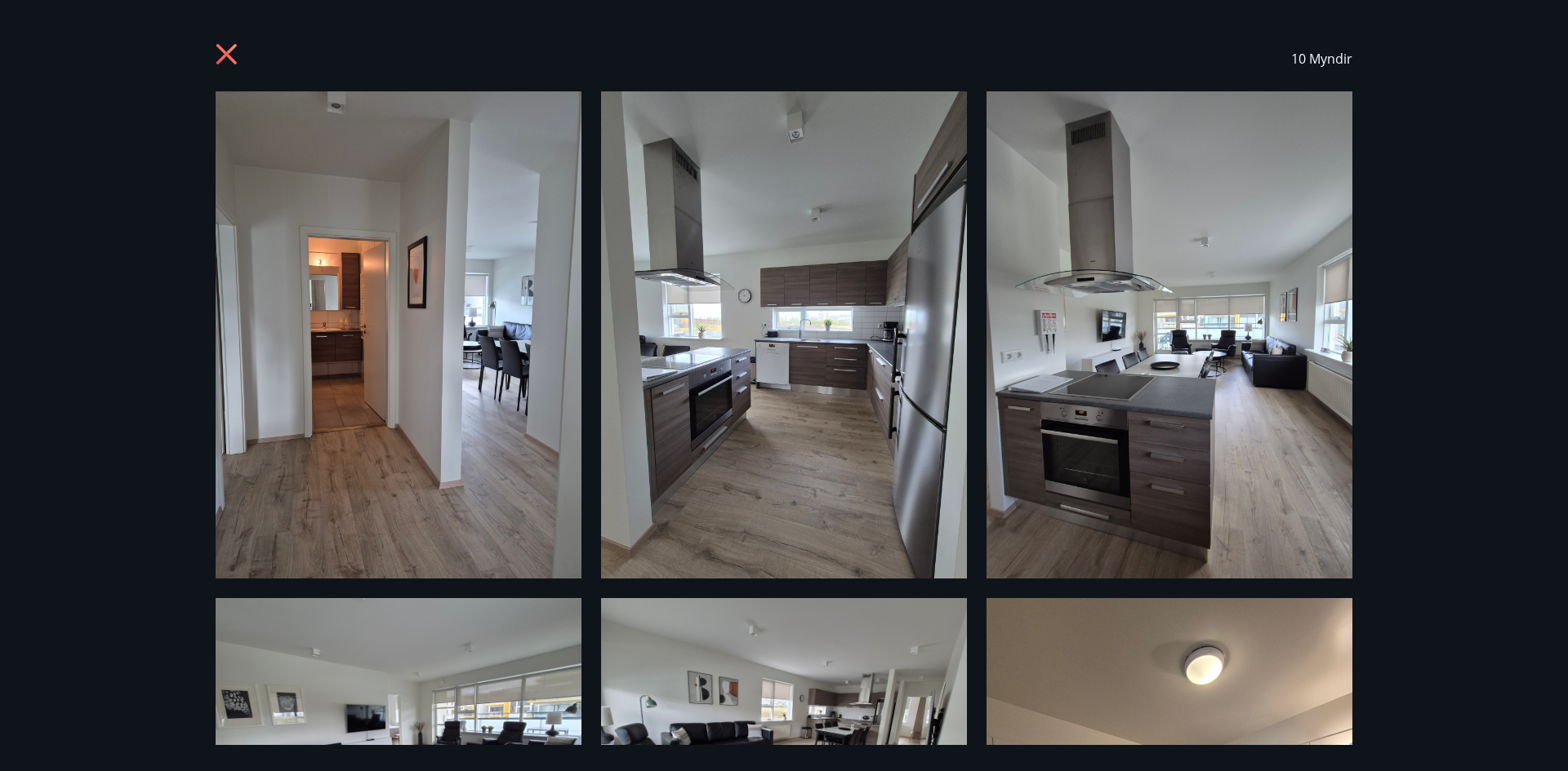
click at [332, 321] on img at bounding box center [399, 335] width 366 height 487
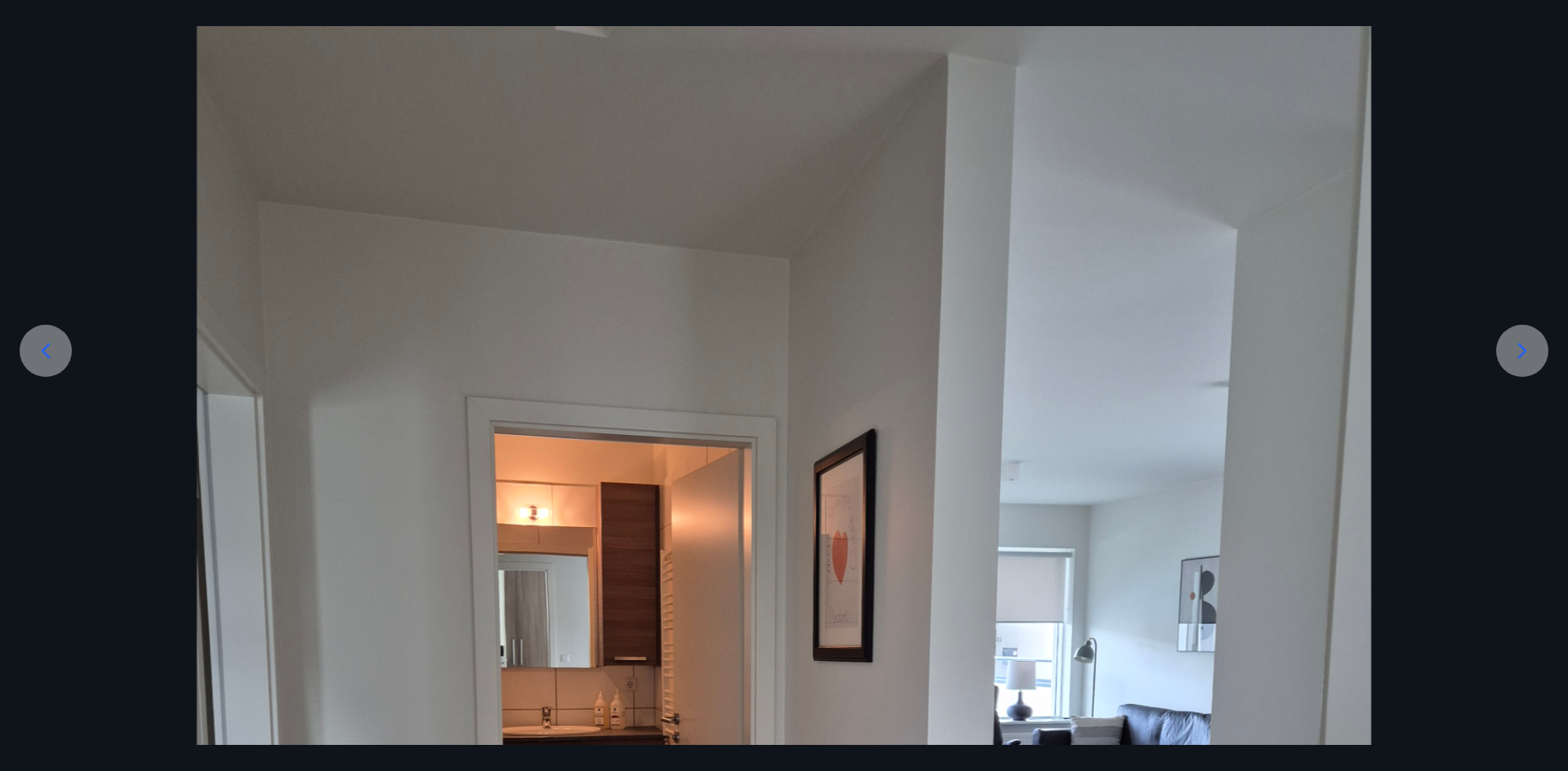
scroll to position [0, 0]
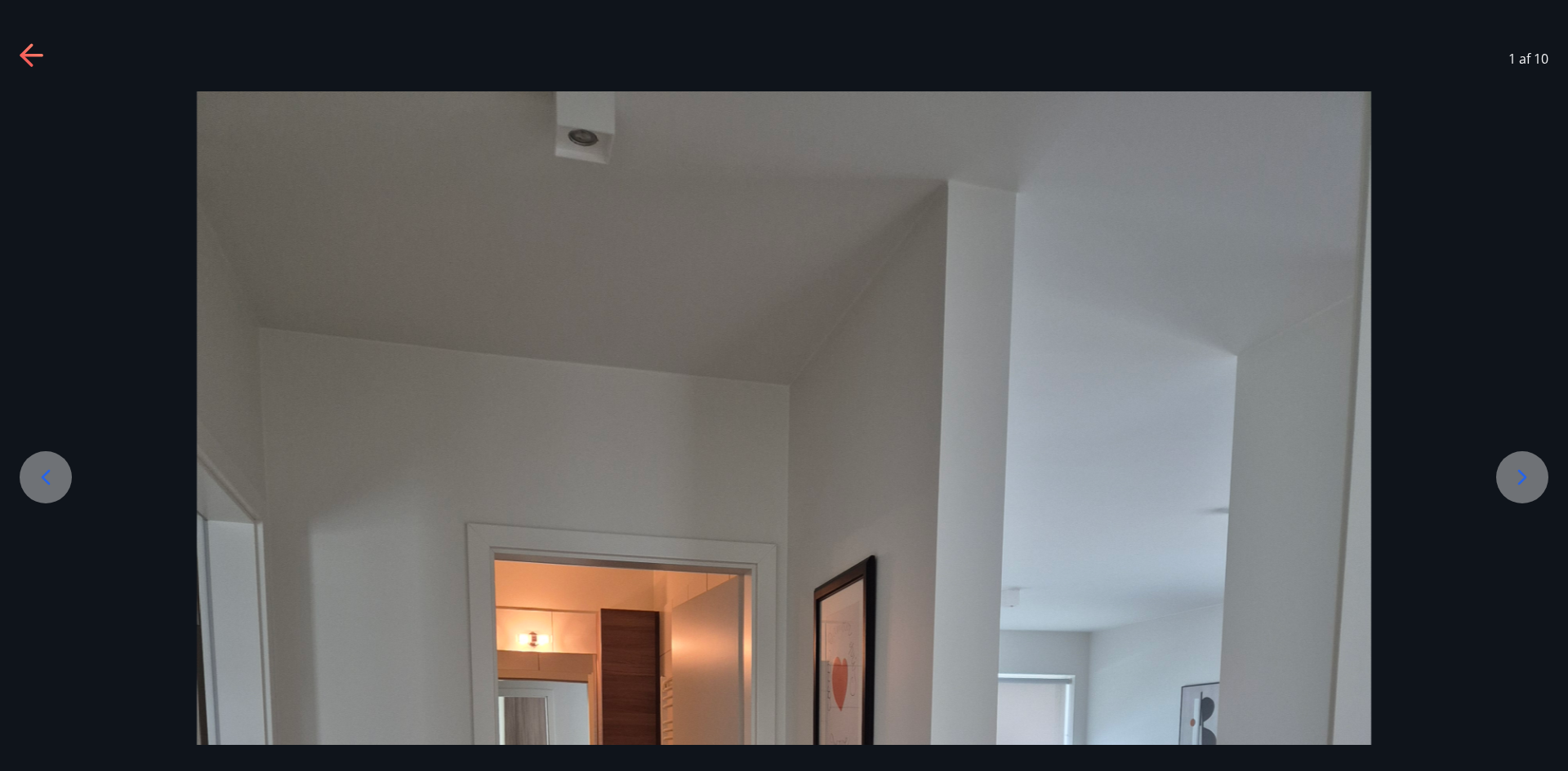
click at [38, 55] on icon at bounding box center [31, 56] width 23 height 4
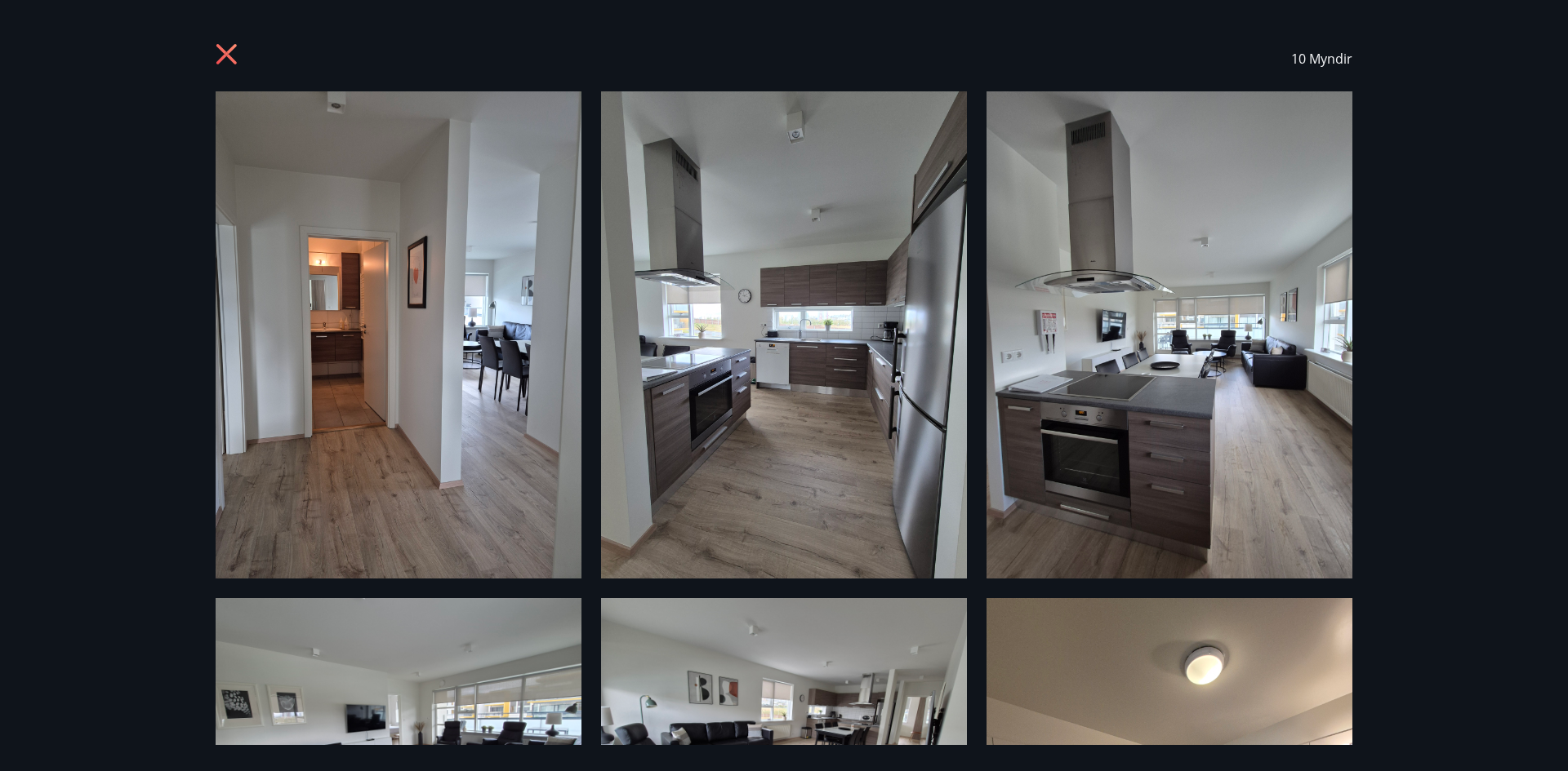
click at [227, 56] on icon at bounding box center [226, 54] width 21 height 21
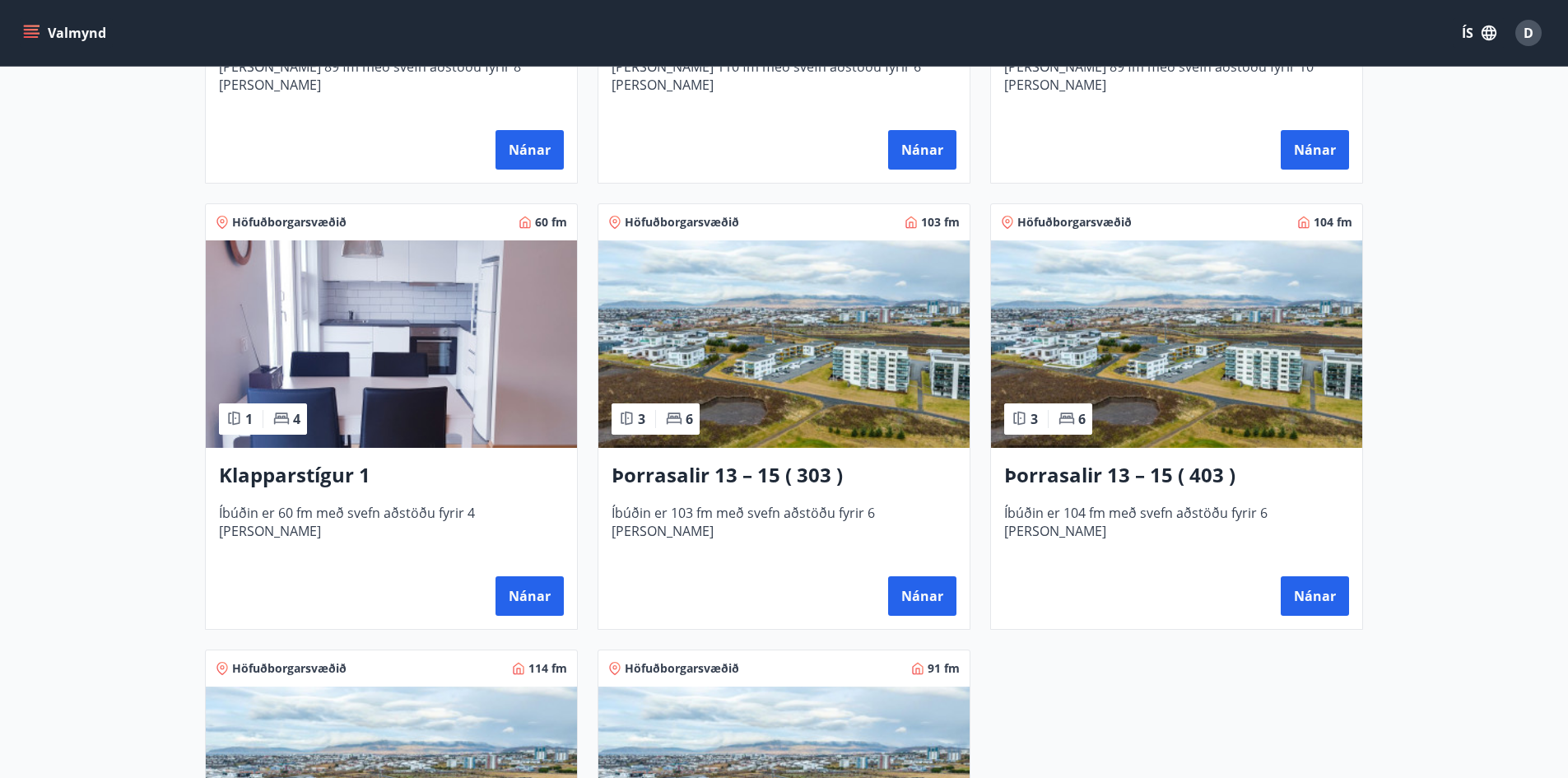
scroll to position [741, 0]
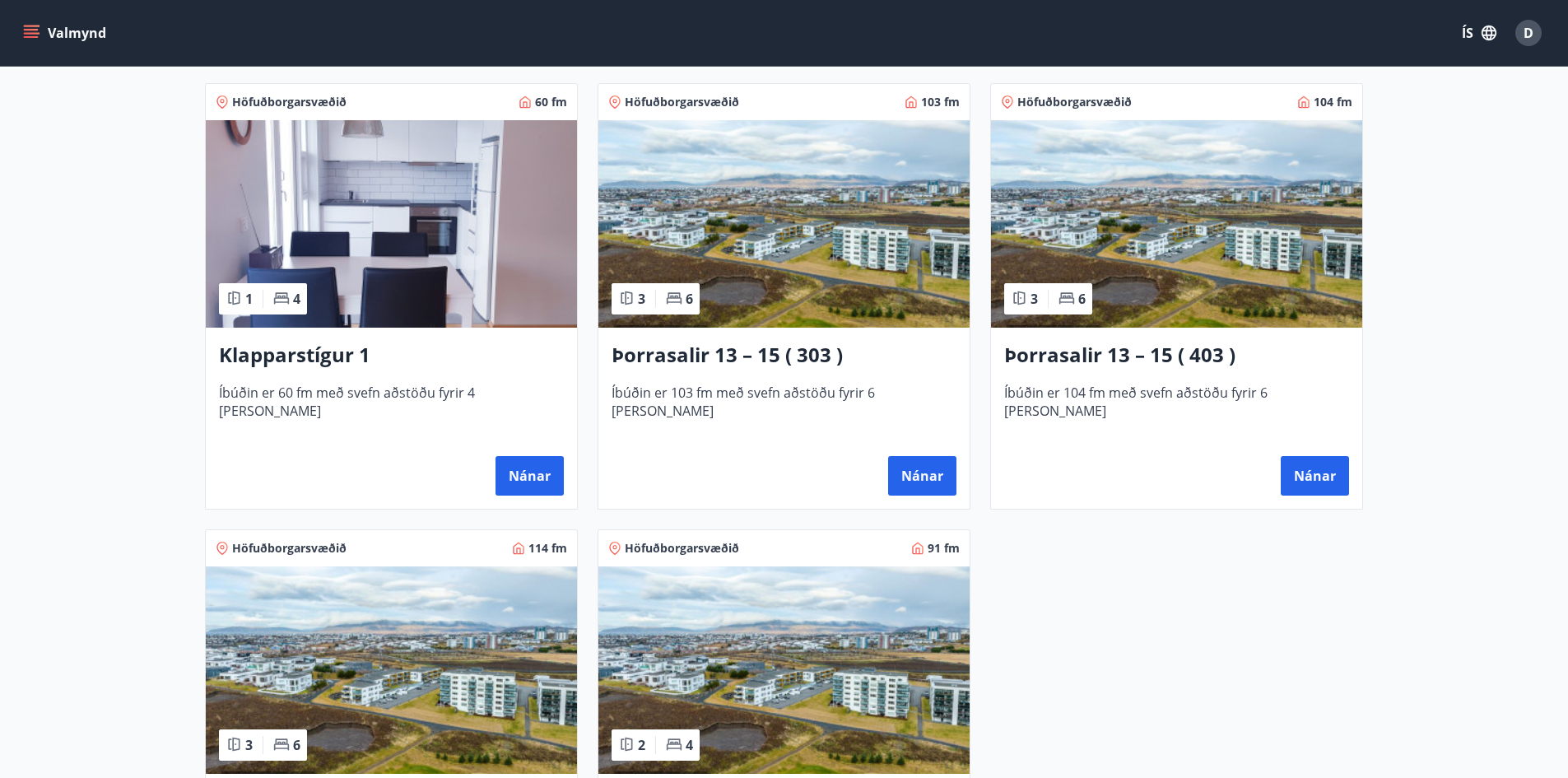
click at [1043, 345] on h3 "Þorrasalir 13 – 15 ( 403 )" at bounding box center [1177, 355] width 345 height 30
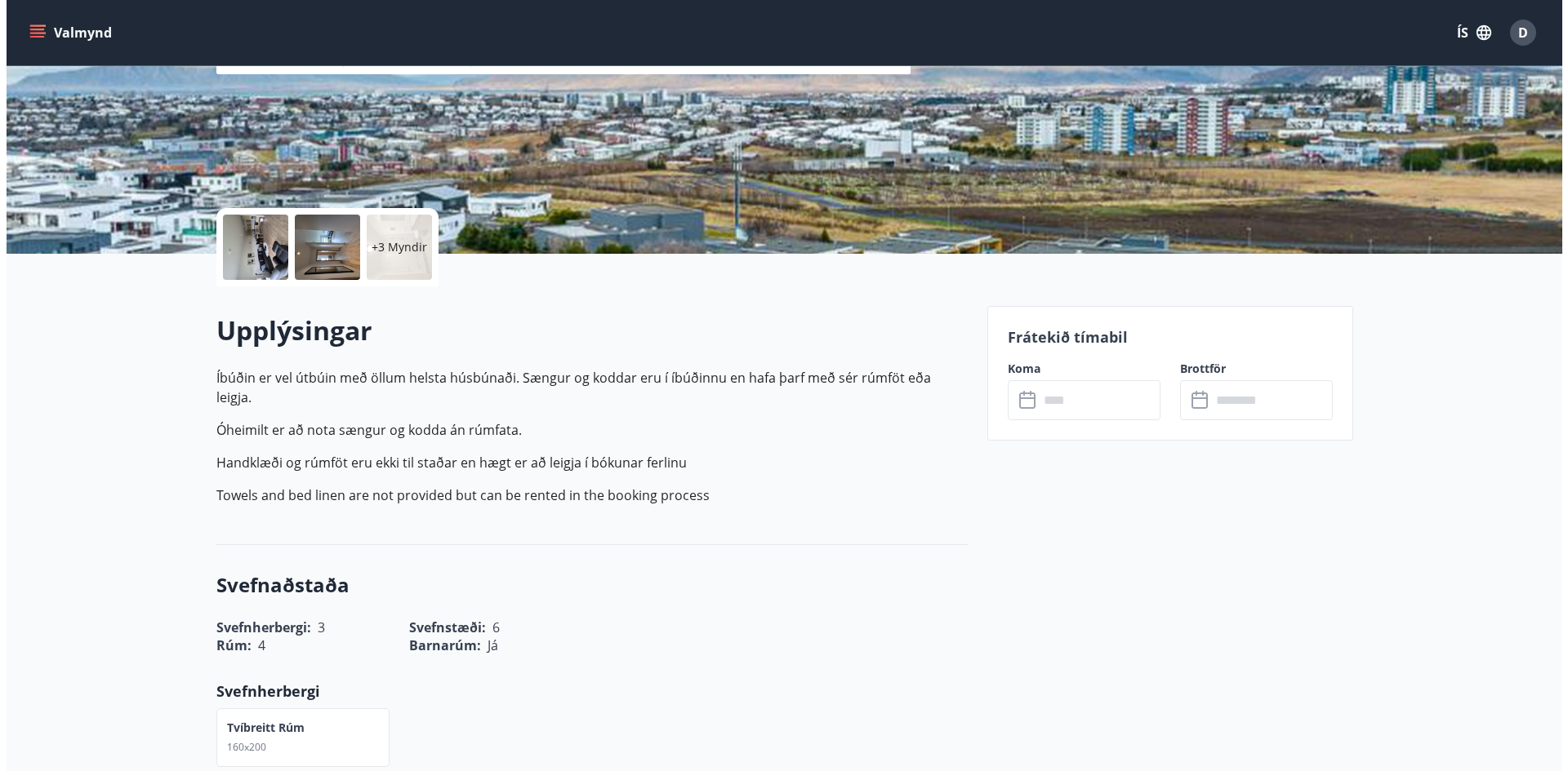
scroll to position [244, 0]
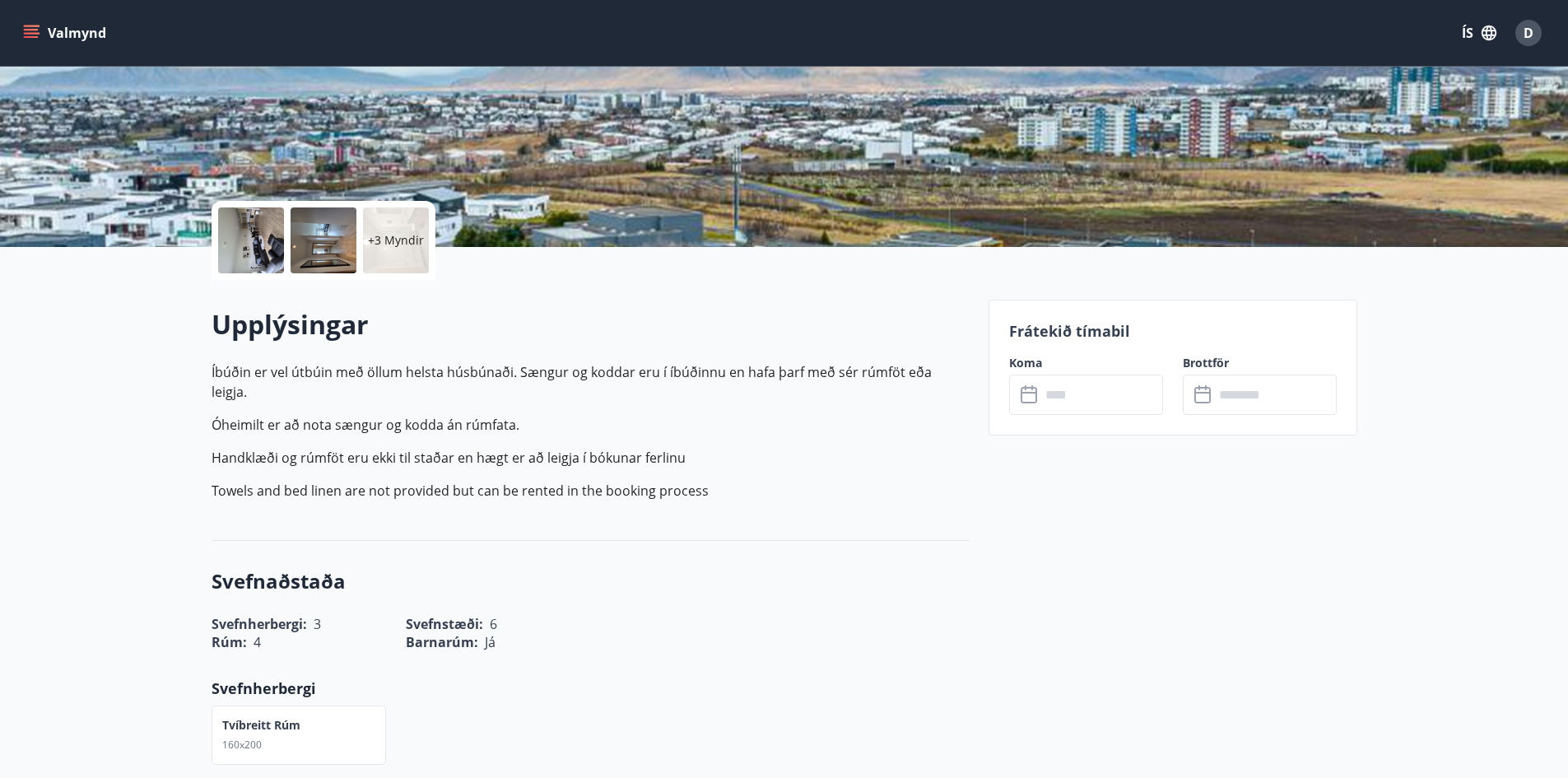
click at [249, 227] on div at bounding box center [250, 240] width 66 height 66
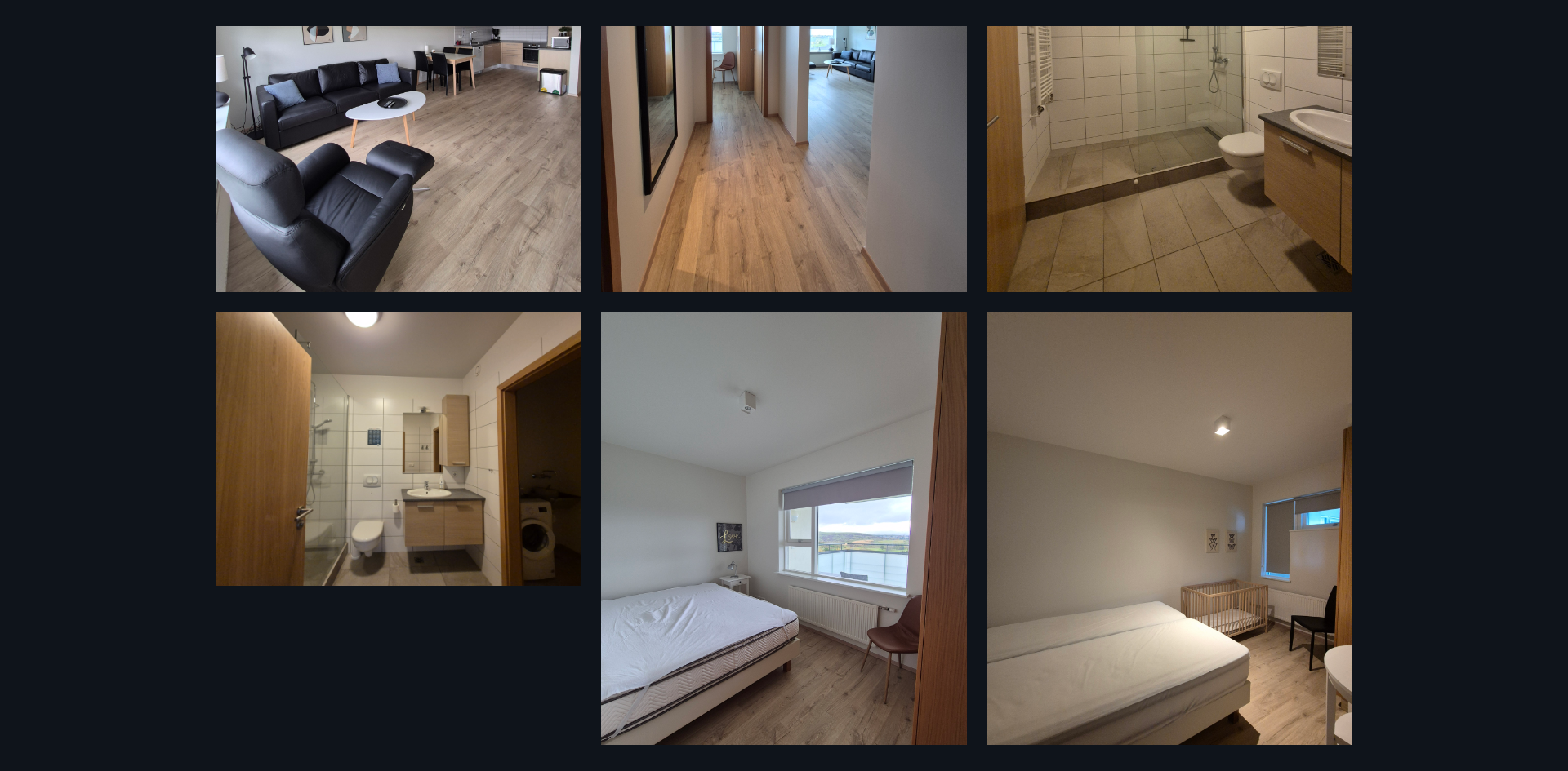
scroll to position [852, 0]
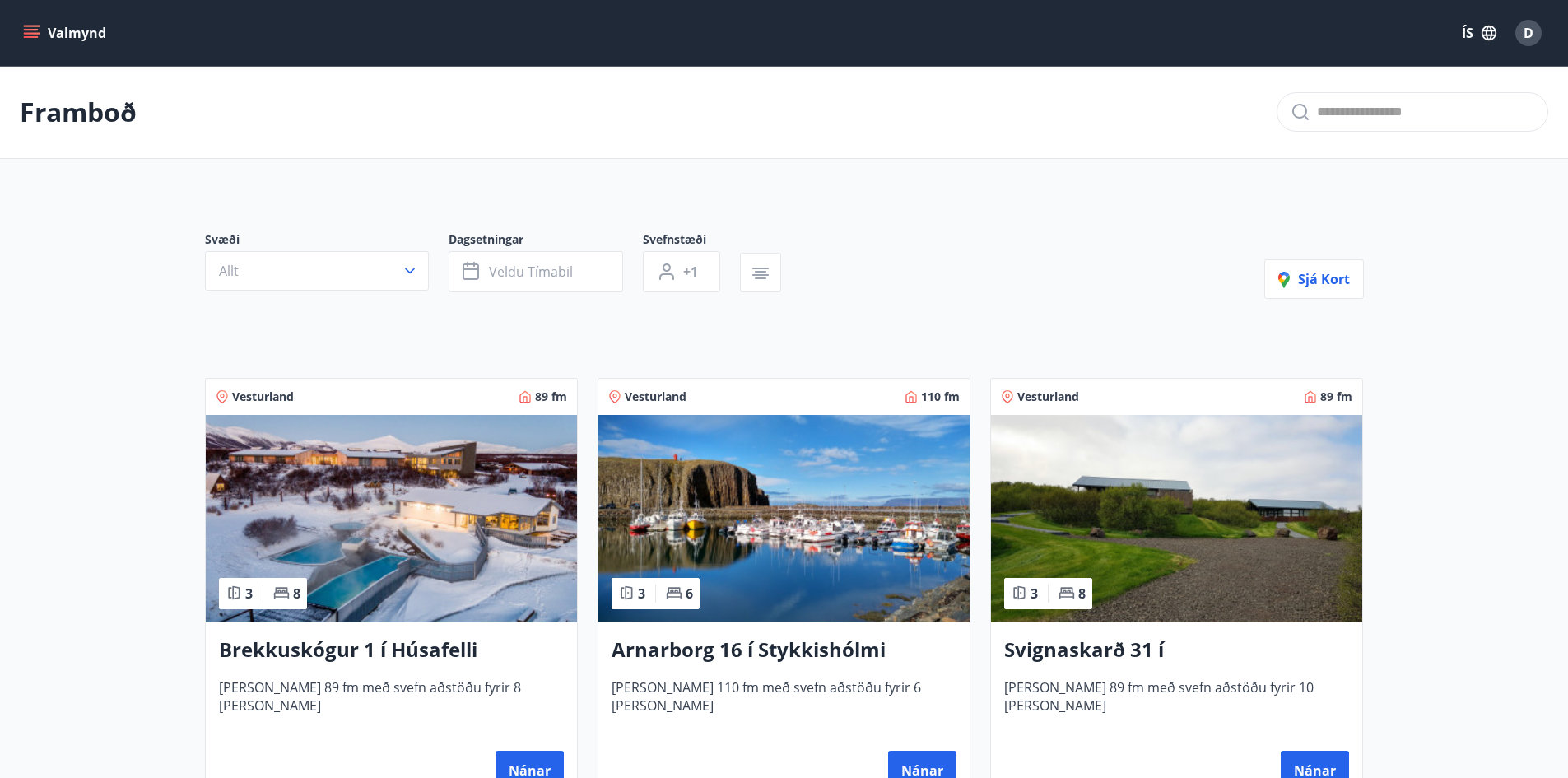
click at [1531, 31] on span "D" at bounding box center [1528, 33] width 10 height 18
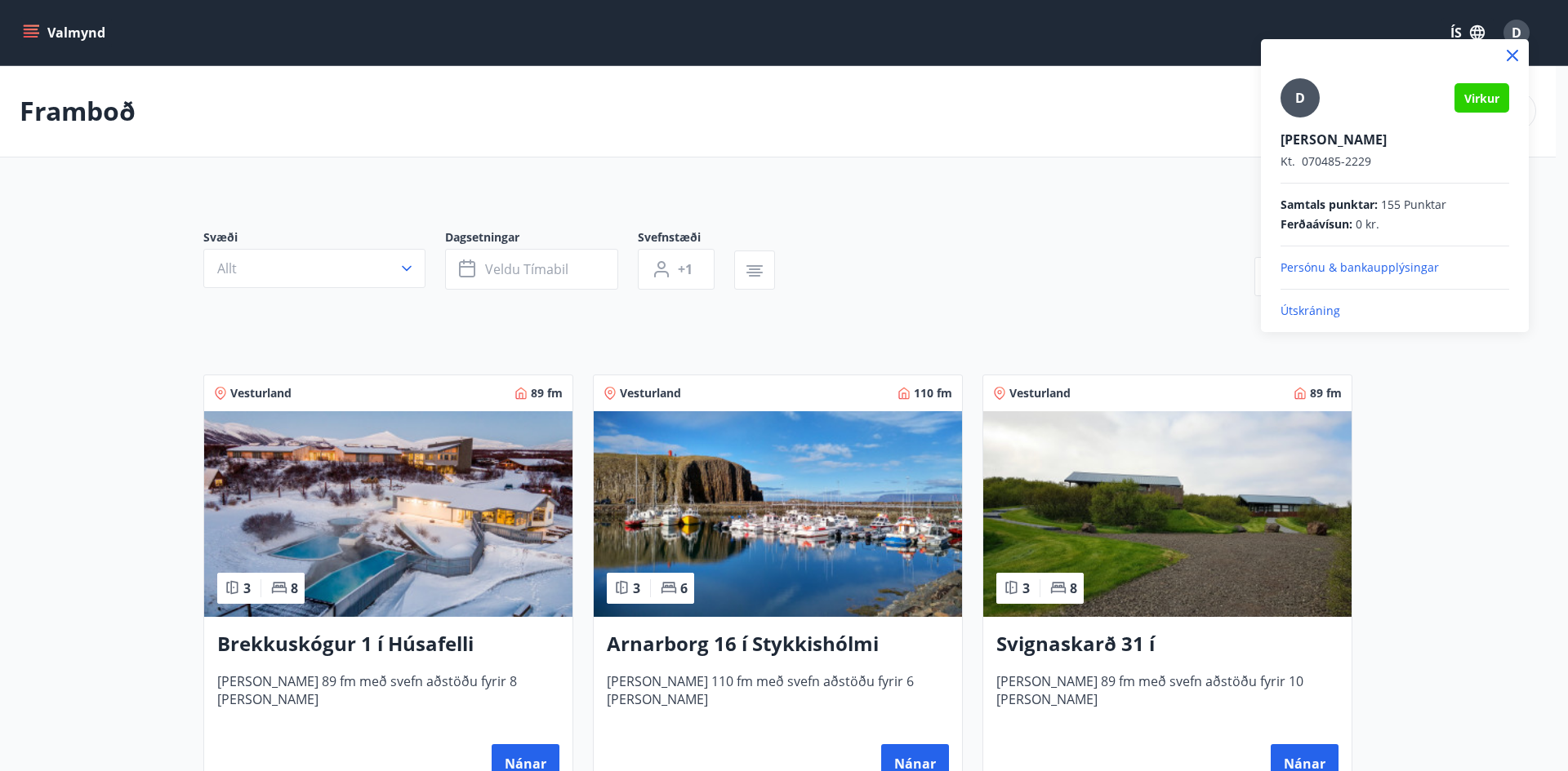
click at [1300, 317] on p "Útskráning" at bounding box center [1394, 311] width 228 height 16
